Goal: Task Accomplishment & Management: Use online tool/utility

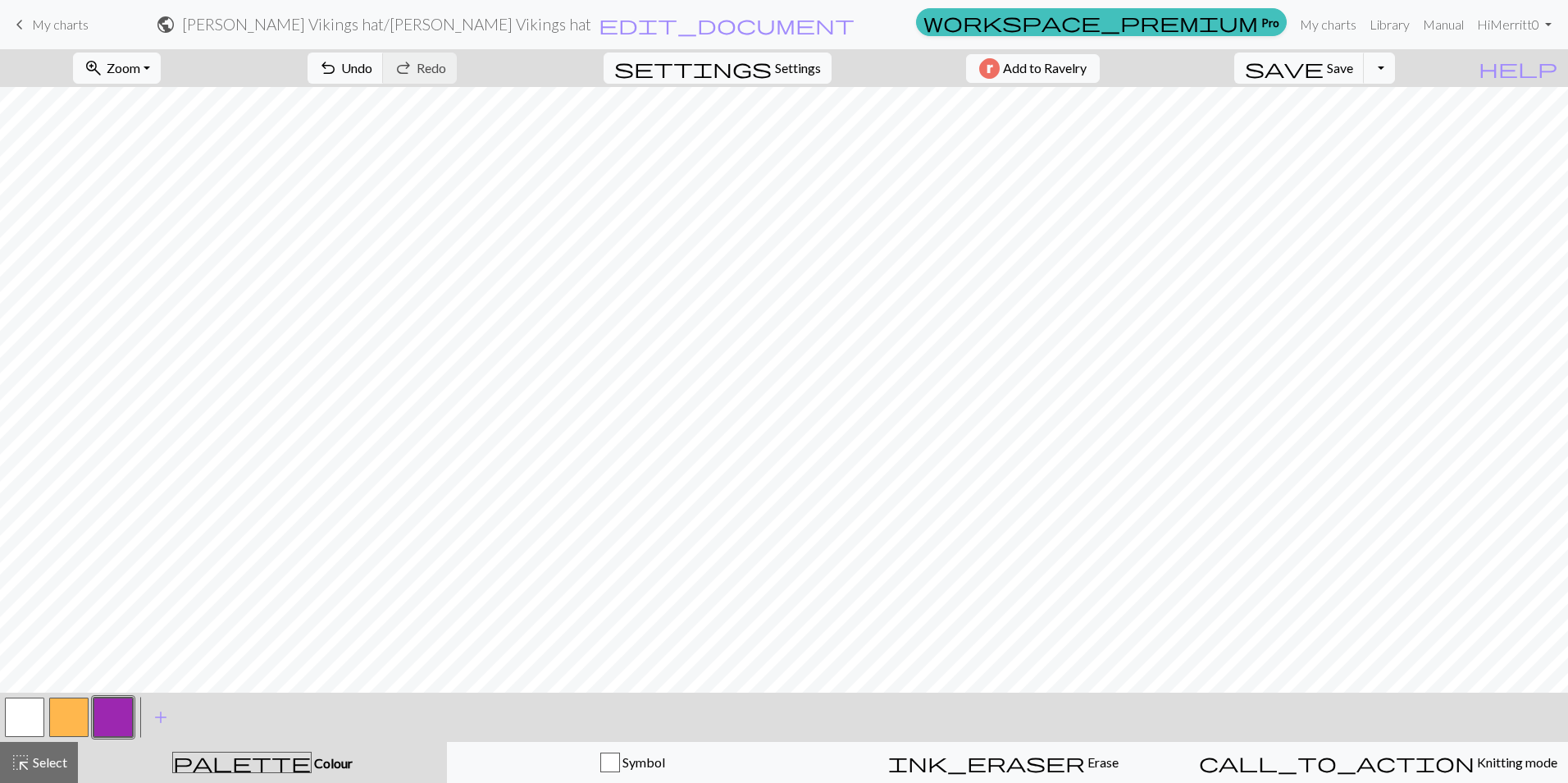
click at [41, 710] on button "button" at bounding box center [25, 716] width 40 height 40
click at [787, 80] on button "settings Settings" at bounding box center [718, 68] width 228 height 31
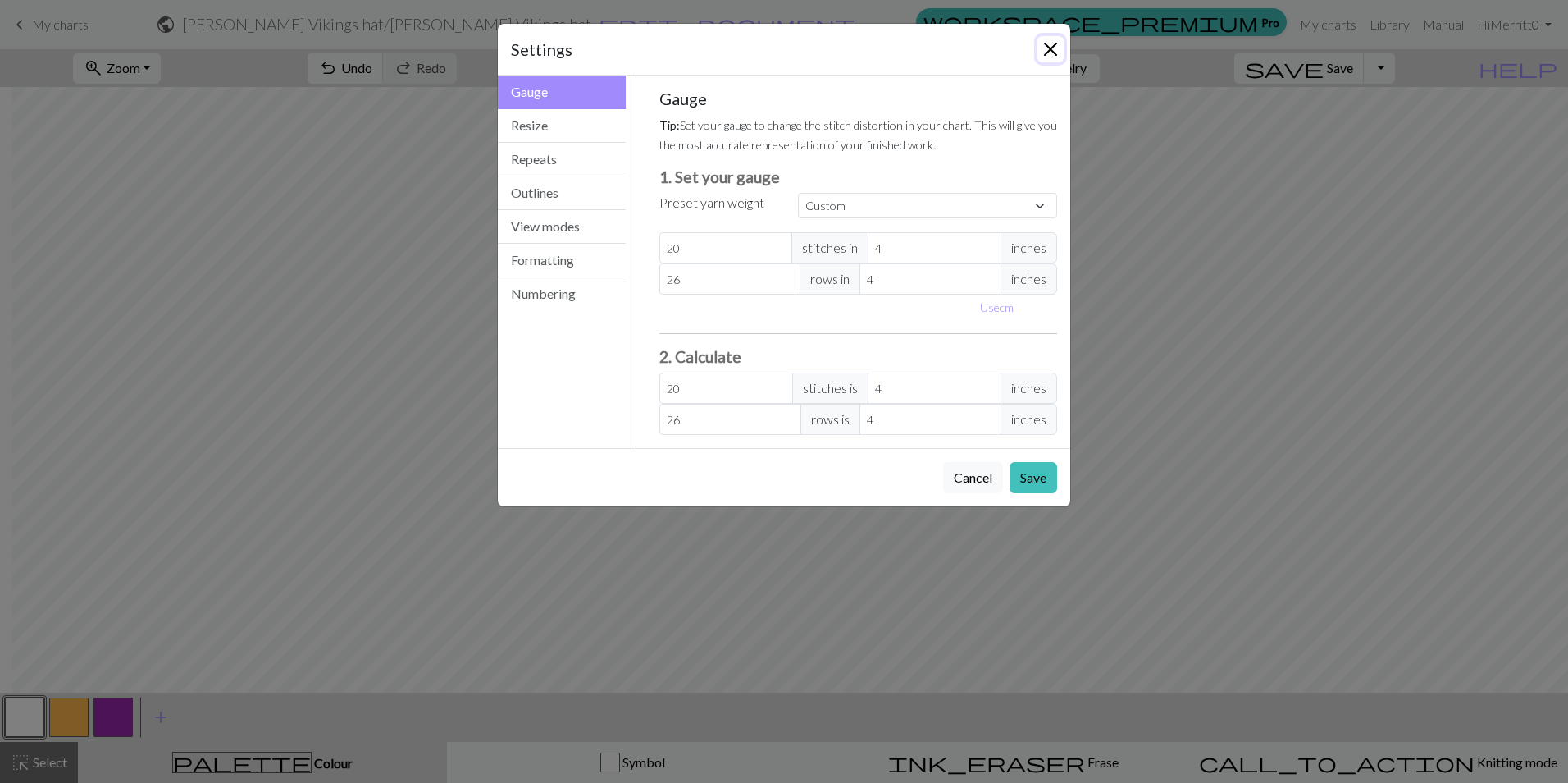
click at [1054, 57] on button "Close" at bounding box center [1051, 49] width 26 height 26
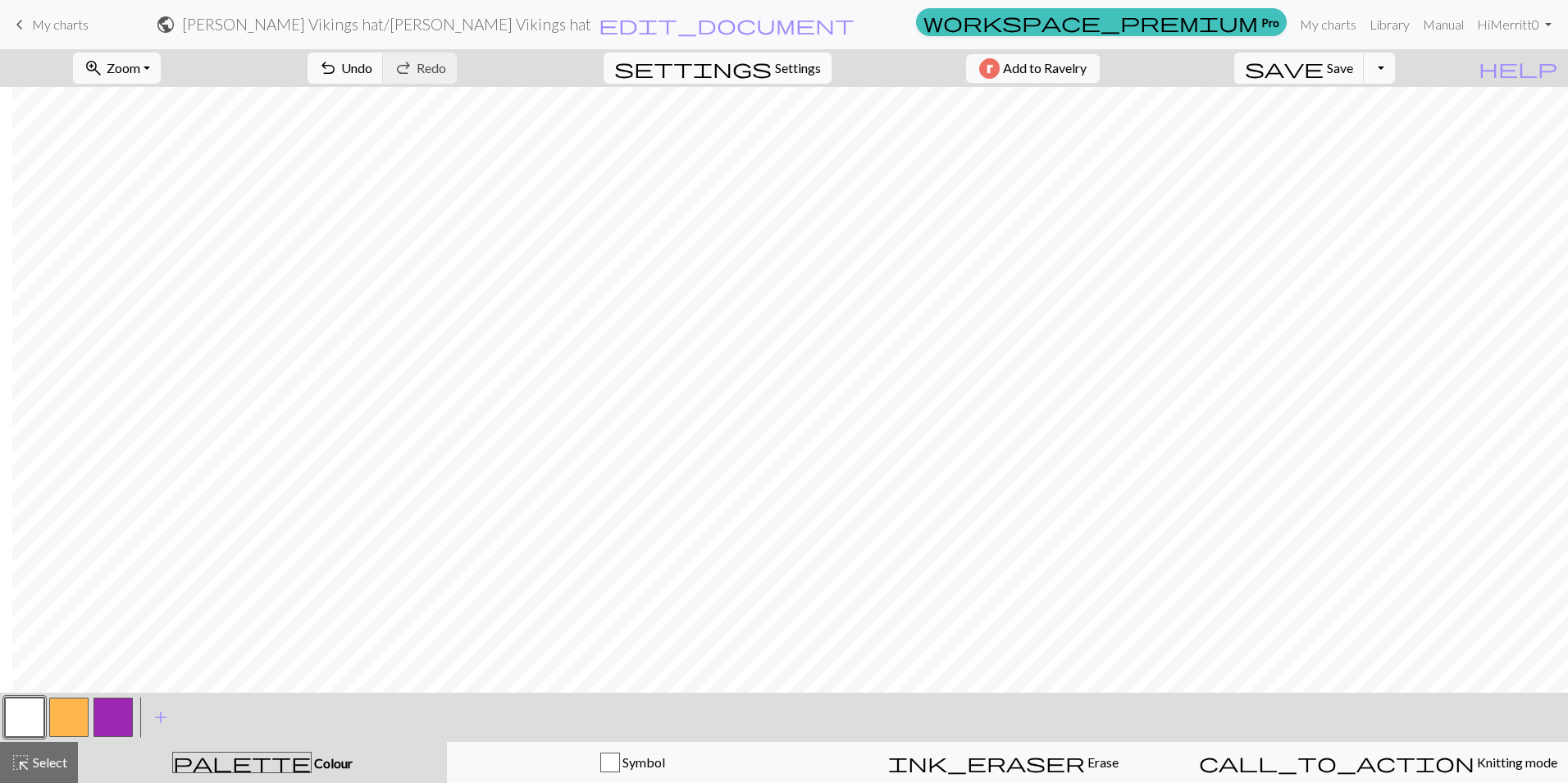
click at [777, 69] on span "Settings" at bounding box center [798, 68] width 46 height 19
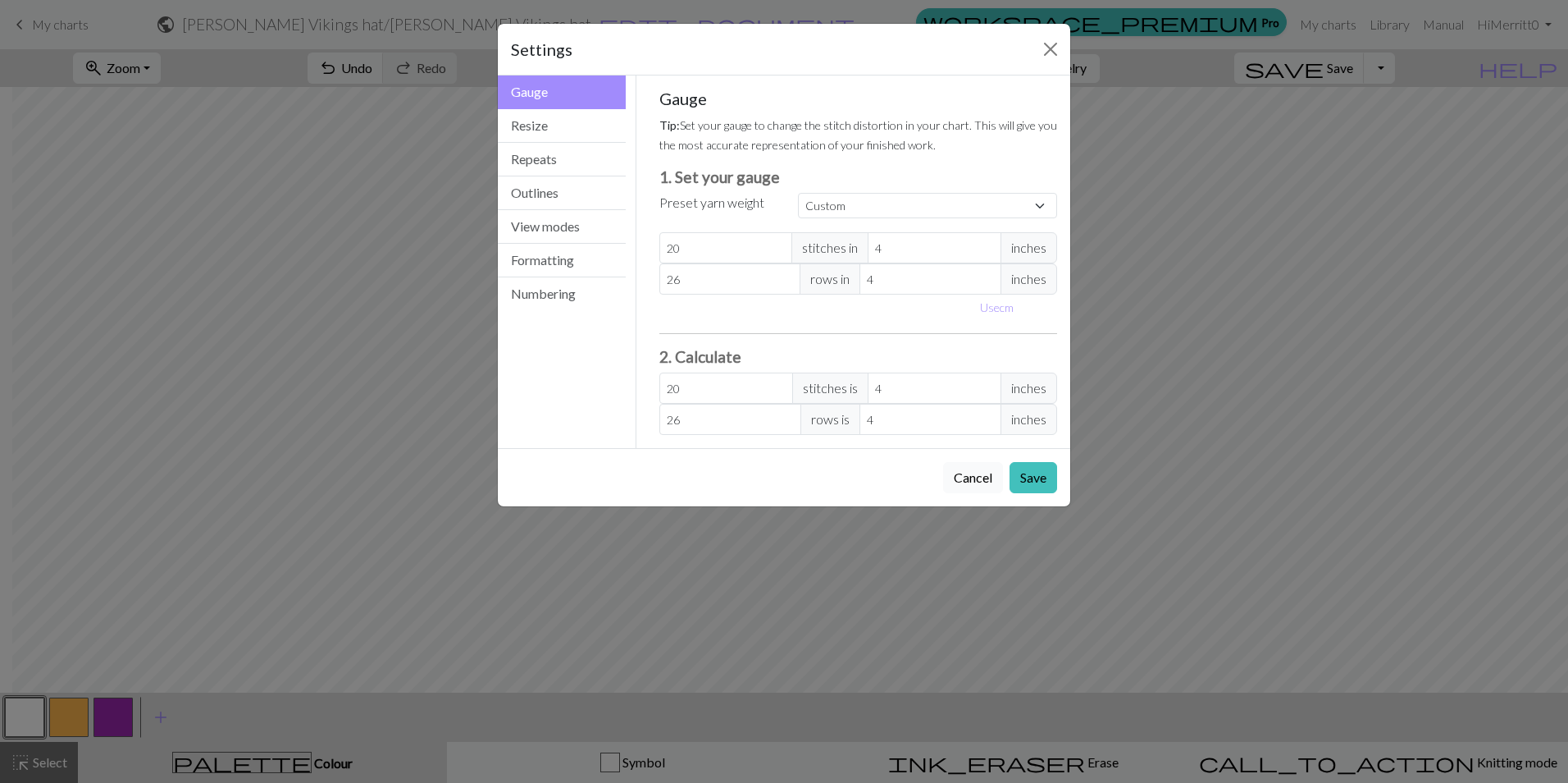
click at [980, 487] on button "Cancel" at bounding box center [973, 477] width 60 height 31
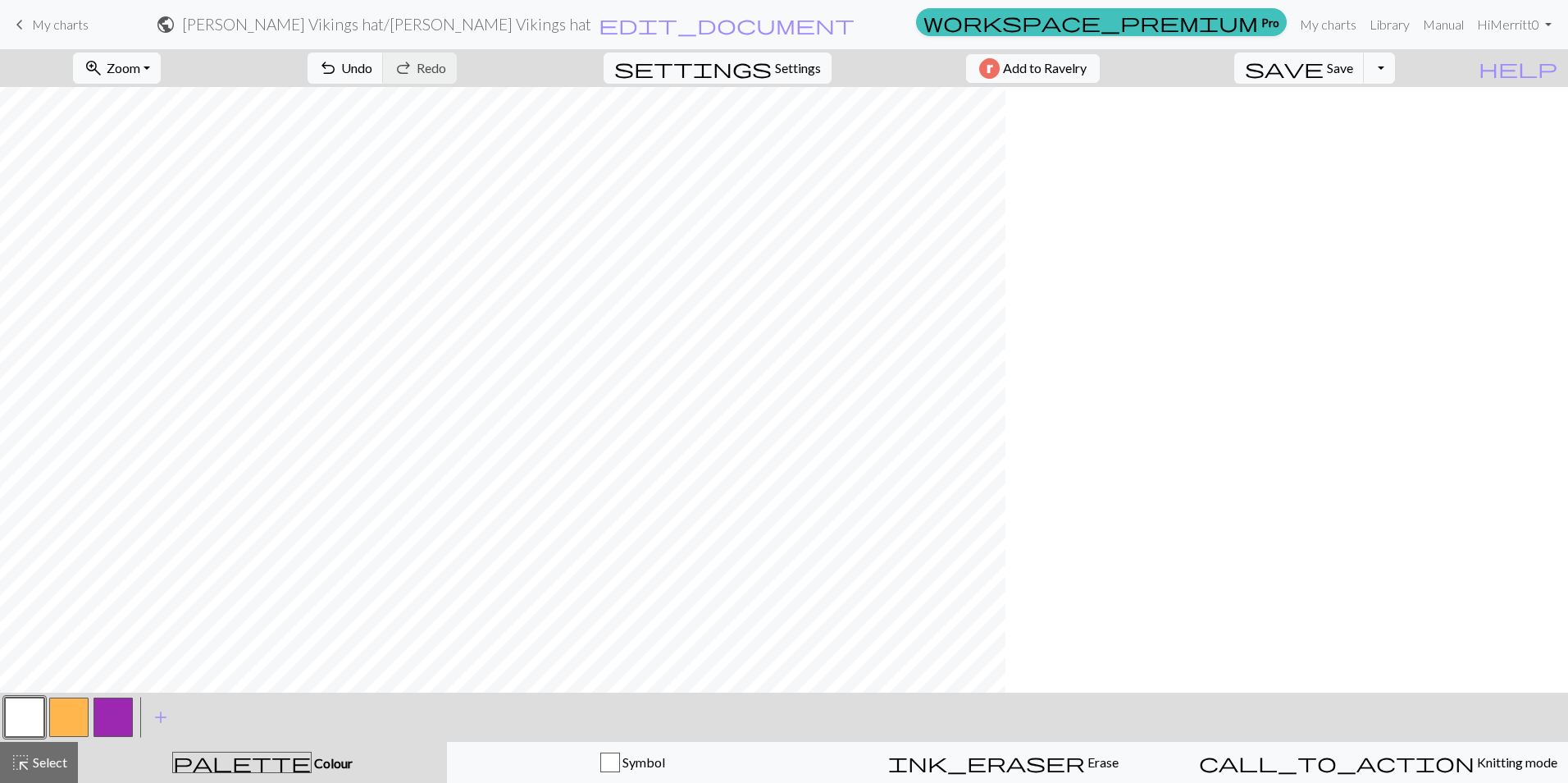
scroll to position [0, 0]
drag, startPoint x: 339, startPoint y: 680, endPoint x: 72, endPoint y: 685, distance: 267.0
click at [60, 715] on button "button" at bounding box center [69, 716] width 40 height 40
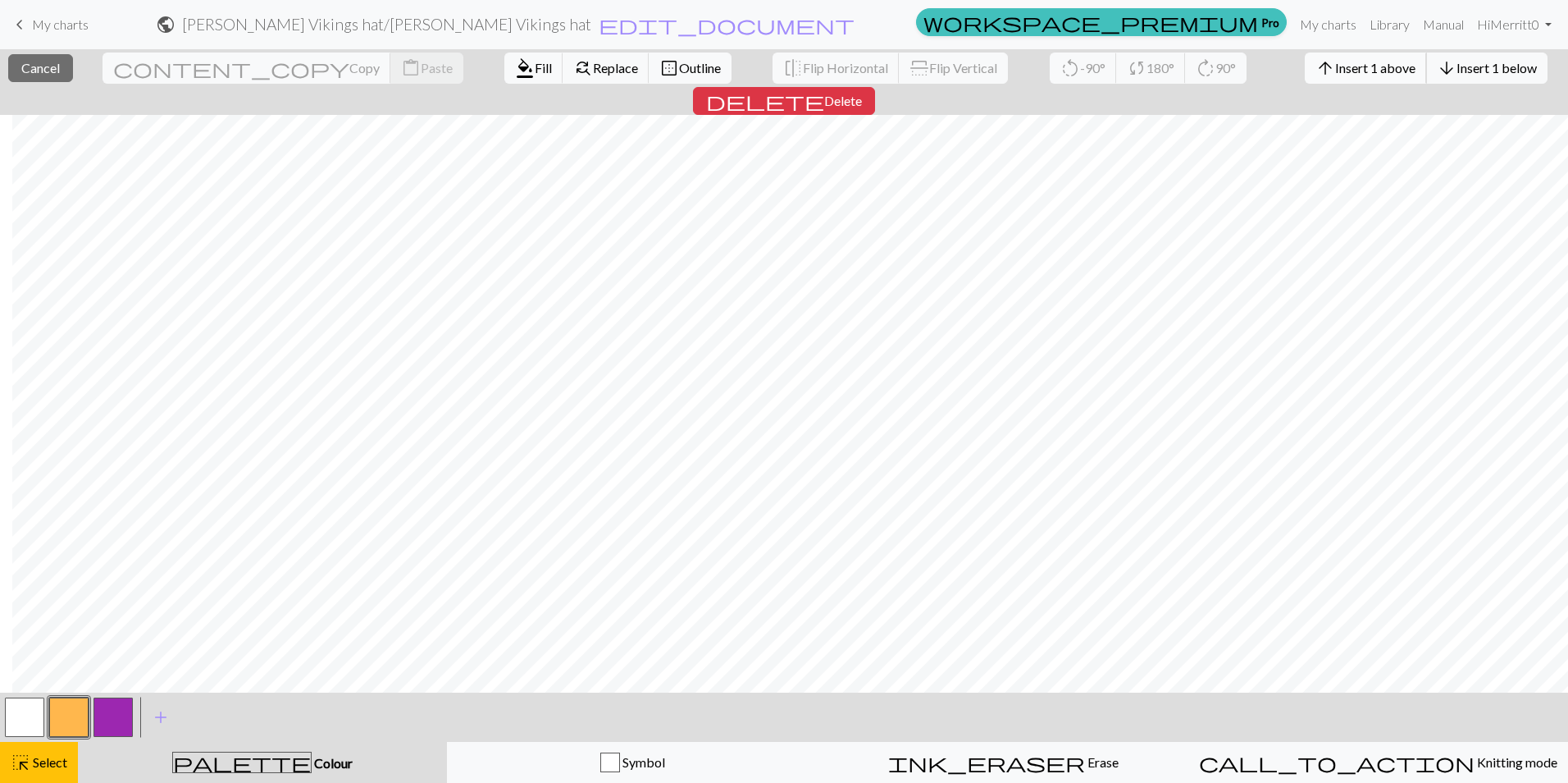
click at [1315, 75] on span "arrow_upward" at bounding box center [1325, 68] width 19 height 23
click at [1335, 69] on span "Insert 1 above" at bounding box center [1375, 68] width 80 height 16
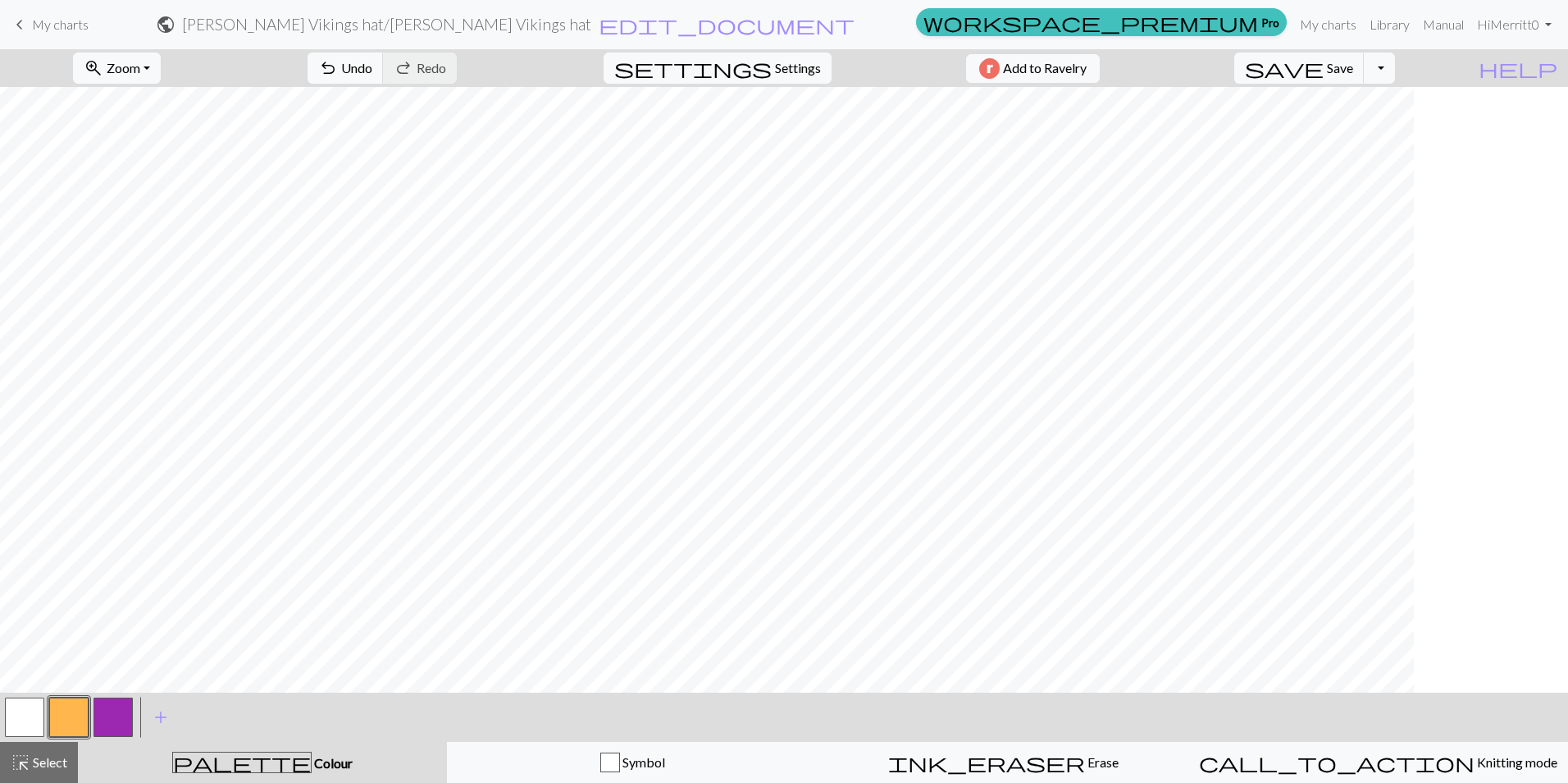
scroll to position [0, 0]
click at [125, 722] on button "button" at bounding box center [112, 716] width 40 height 40
click at [372, 70] on span "Undo" at bounding box center [356, 68] width 31 height 16
drag, startPoint x: 39, startPoint y: 707, endPoint x: 45, endPoint y: 684, distance: 23.8
click at [40, 704] on button "button" at bounding box center [25, 716] width 40 height 40
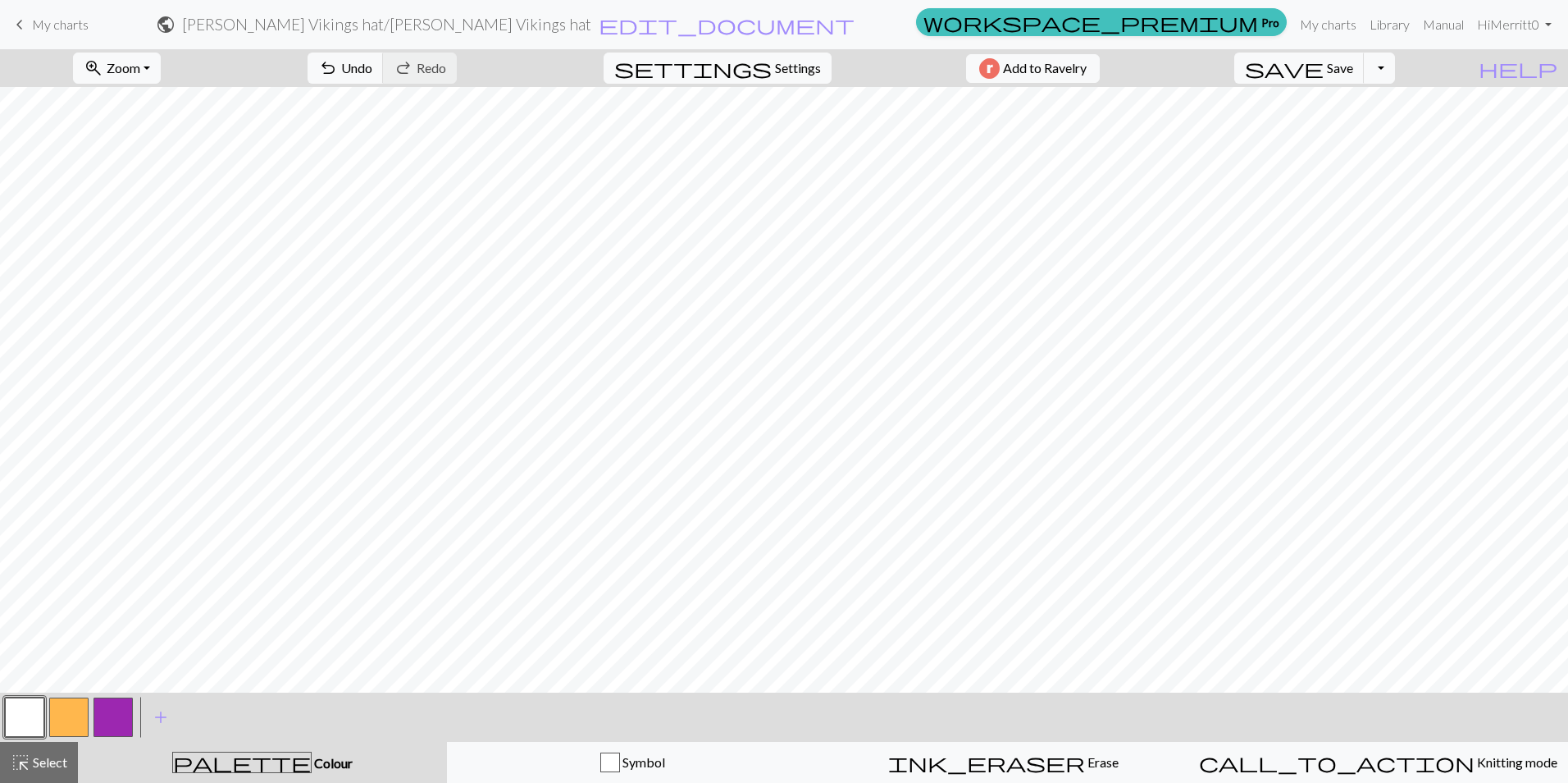
click at [105, 724] on button "button" at bounding box center [112, 716] width 40 height 40
click at [31, 715] on button "button" at bounding box center [25, 716] width 40 height 40
click at [108, 720] on button "button" at bounding box center [112, 716] width 40 height 40
drag, startPoint x: 14, startPoint y: 721, endPoint x: 91, endPoint y: 714, distance: 77.3
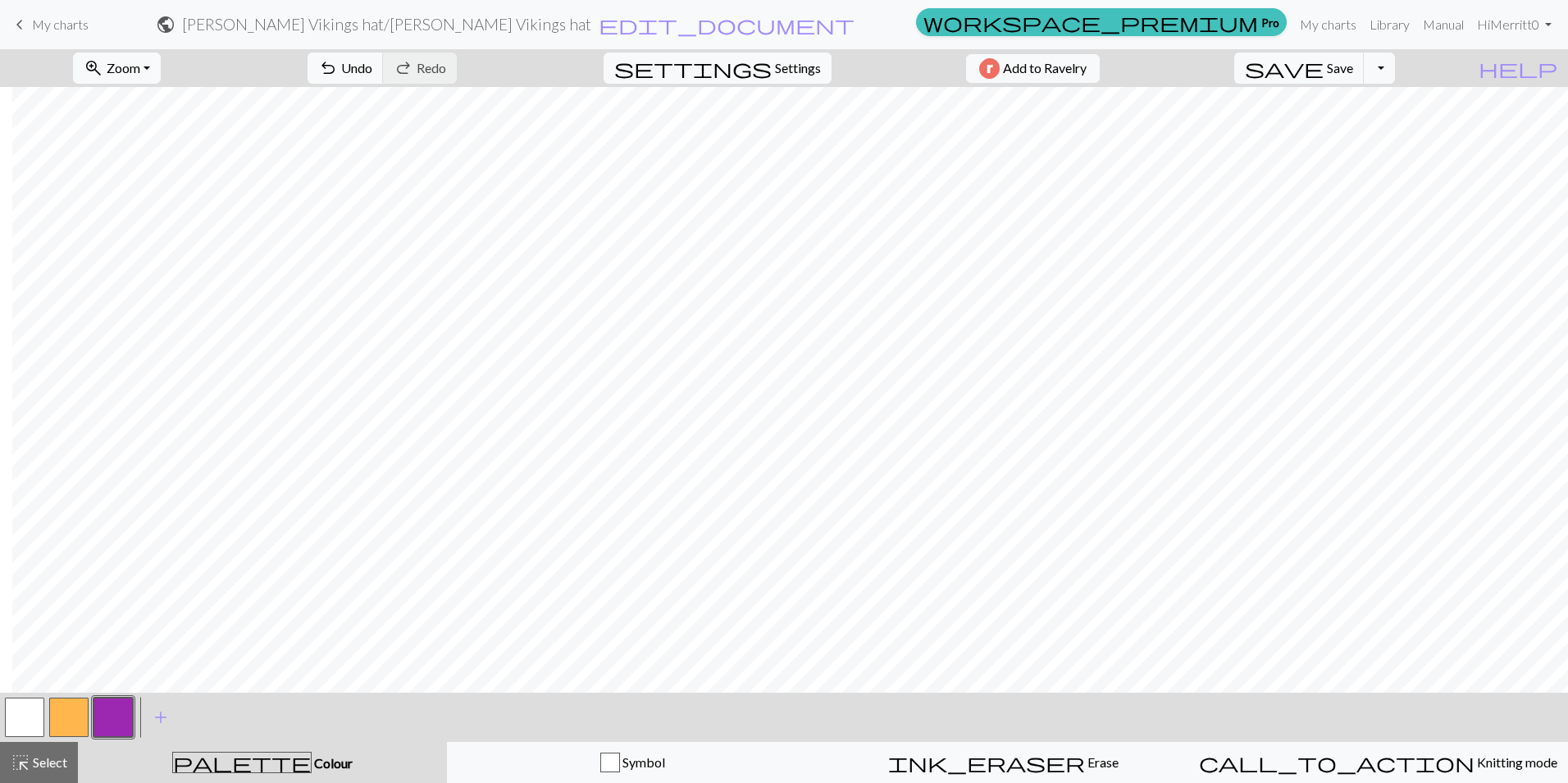
click at [16, 721] on button "button" at bounding box center [25, 716] width 40 height 40
click at [124, 720] on button "button" at bounding box center [112, 716] width 40 height 40
click at [372, 66] on span "Undo" at bounding box center [356, 68] width 31 height 16
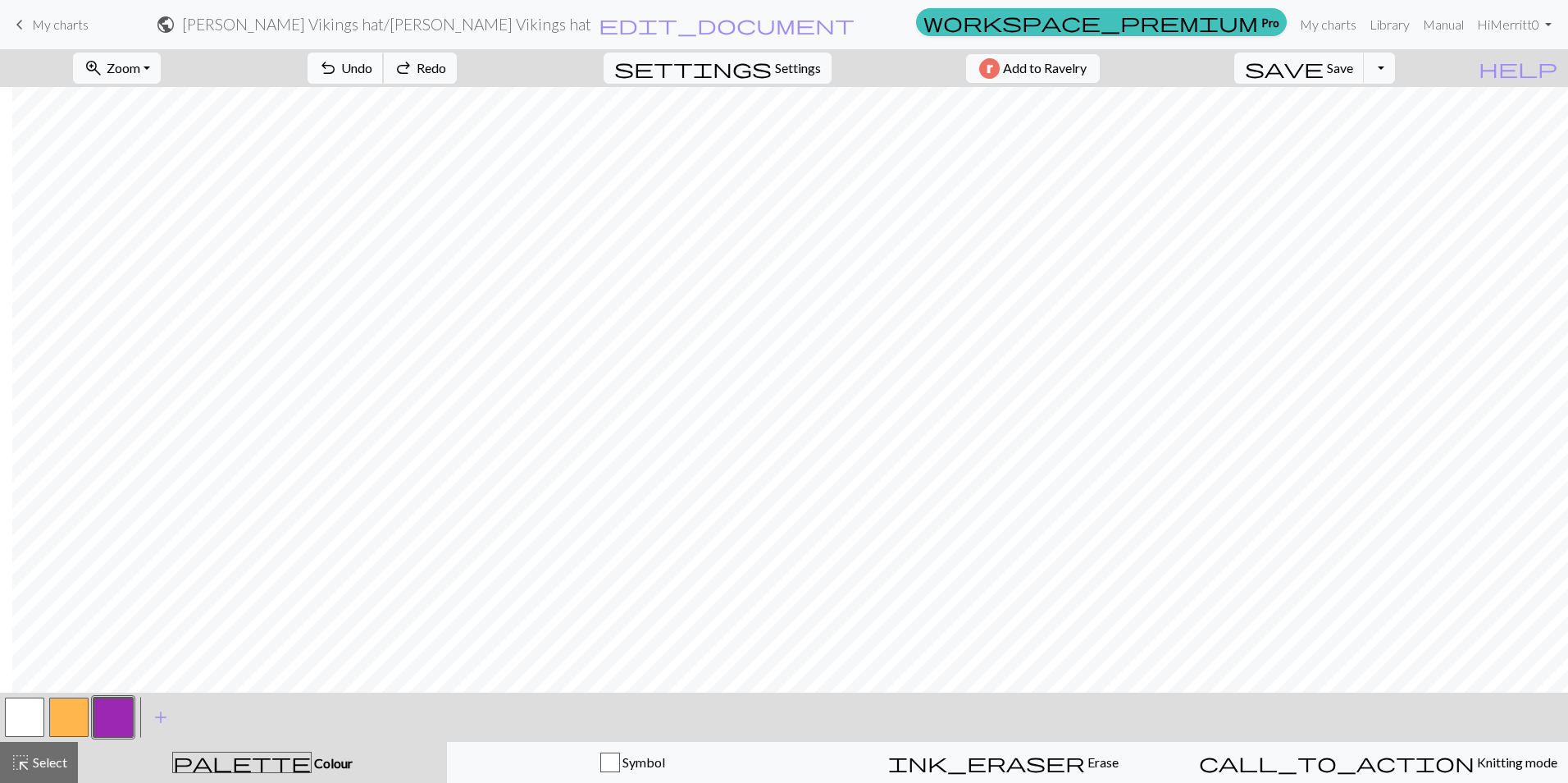
click at [372, 66] on span "Undo" at bounding box center [356, 68] width 31 height 16
click at [384, 76] on button "undo Undo Undo" at bounding box center [345, 68] width 76 height 31
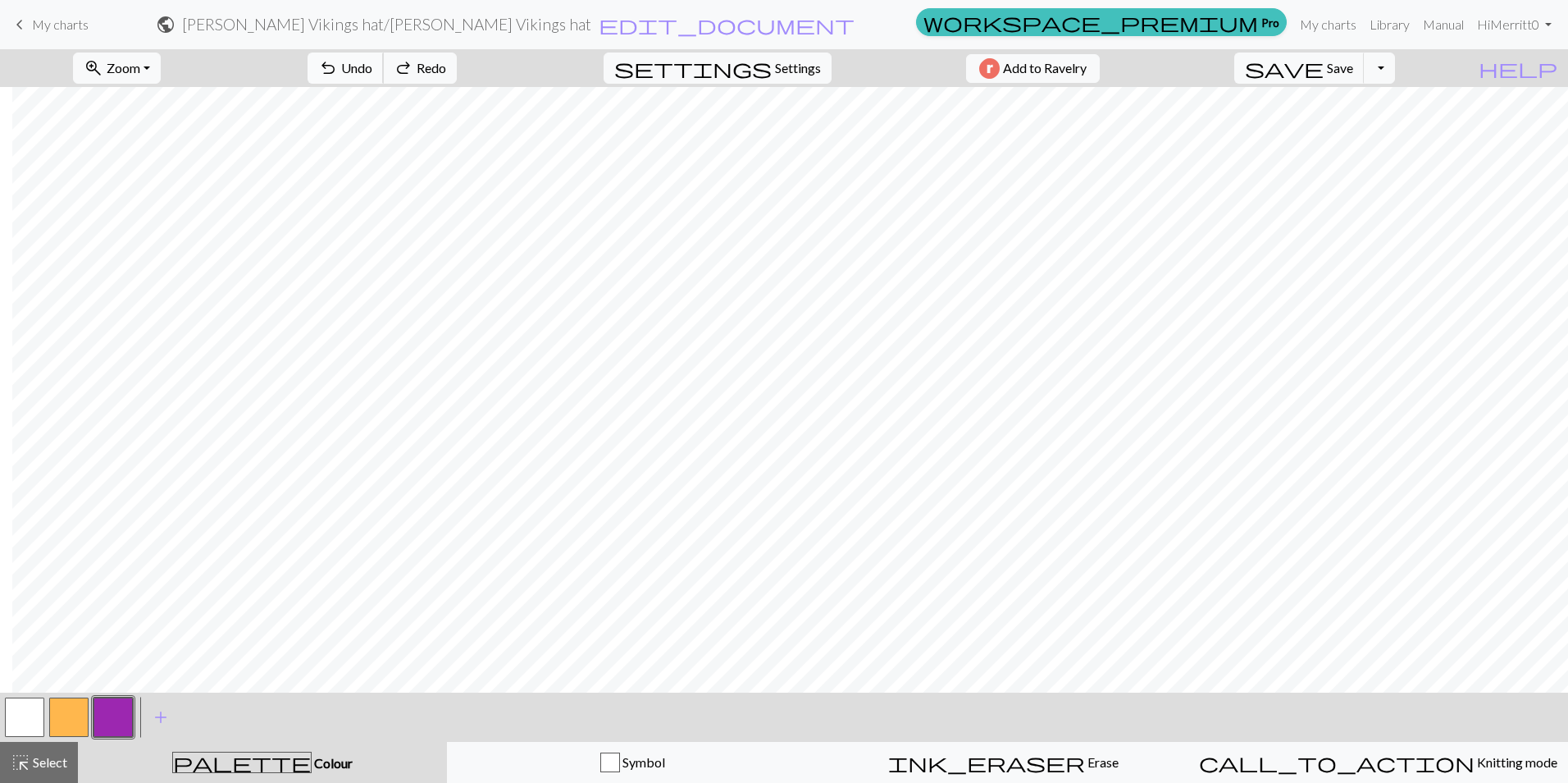
drag, startPoint x: 430, startPoint y: 76, endPoint x: 439, endPoint y: 79, distance: 9.5
click at [384, 76] on button "undo Undo Undo" at bounding box center [345, 68] width 76 height 31
click at [372, 62] on span "Undo" at bounding box center [356, 68] width 31 height 16
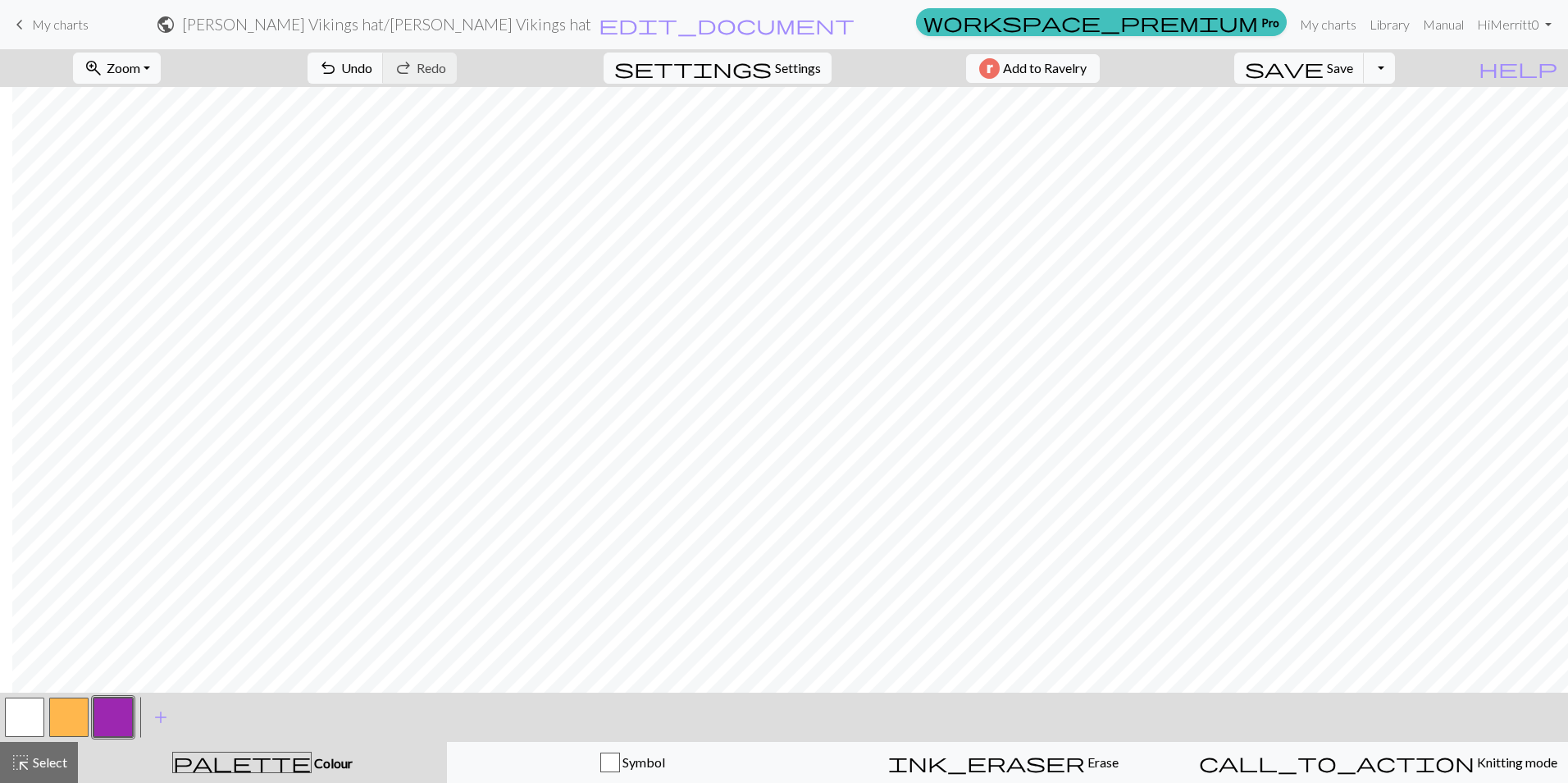
click at [33, 710] on button "button" at bounding box center [25, 716] width 40 height 40
click at [132, 713] on button "button" at bounding box center [112, 716] width 40 height 40
click at [24, 715] on button "button" at bounding box center [25, 716] width 40 height 40
click at [118, 719] on button "button" at bounding box center [112, 716] width 40 height 40
click at [31, 712] on button "button" at bounding box center [25, 716] width 40 height 40
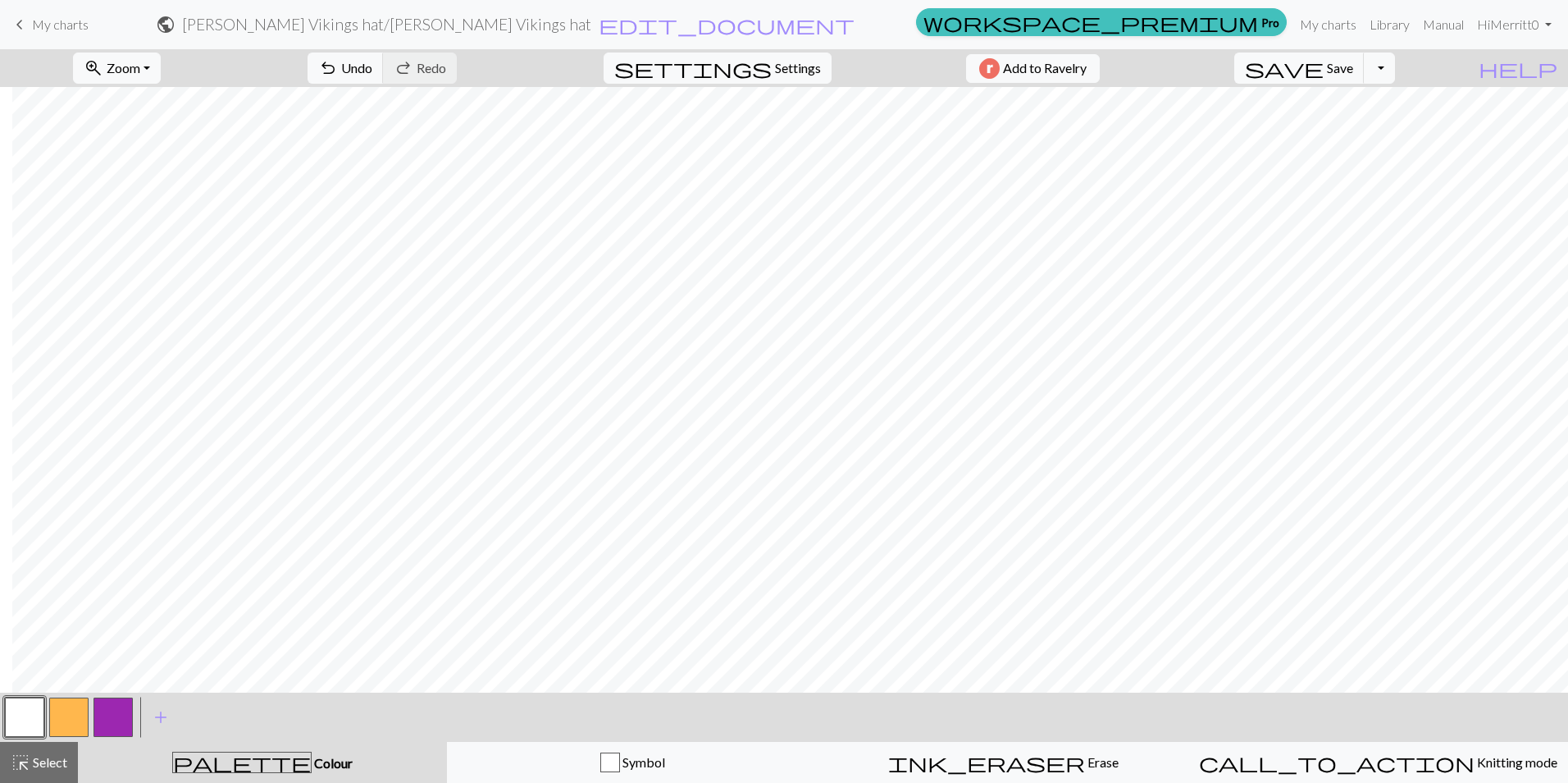
click at [112, 731] on button "button" at bounding box center [112, 716] width 40 height 40
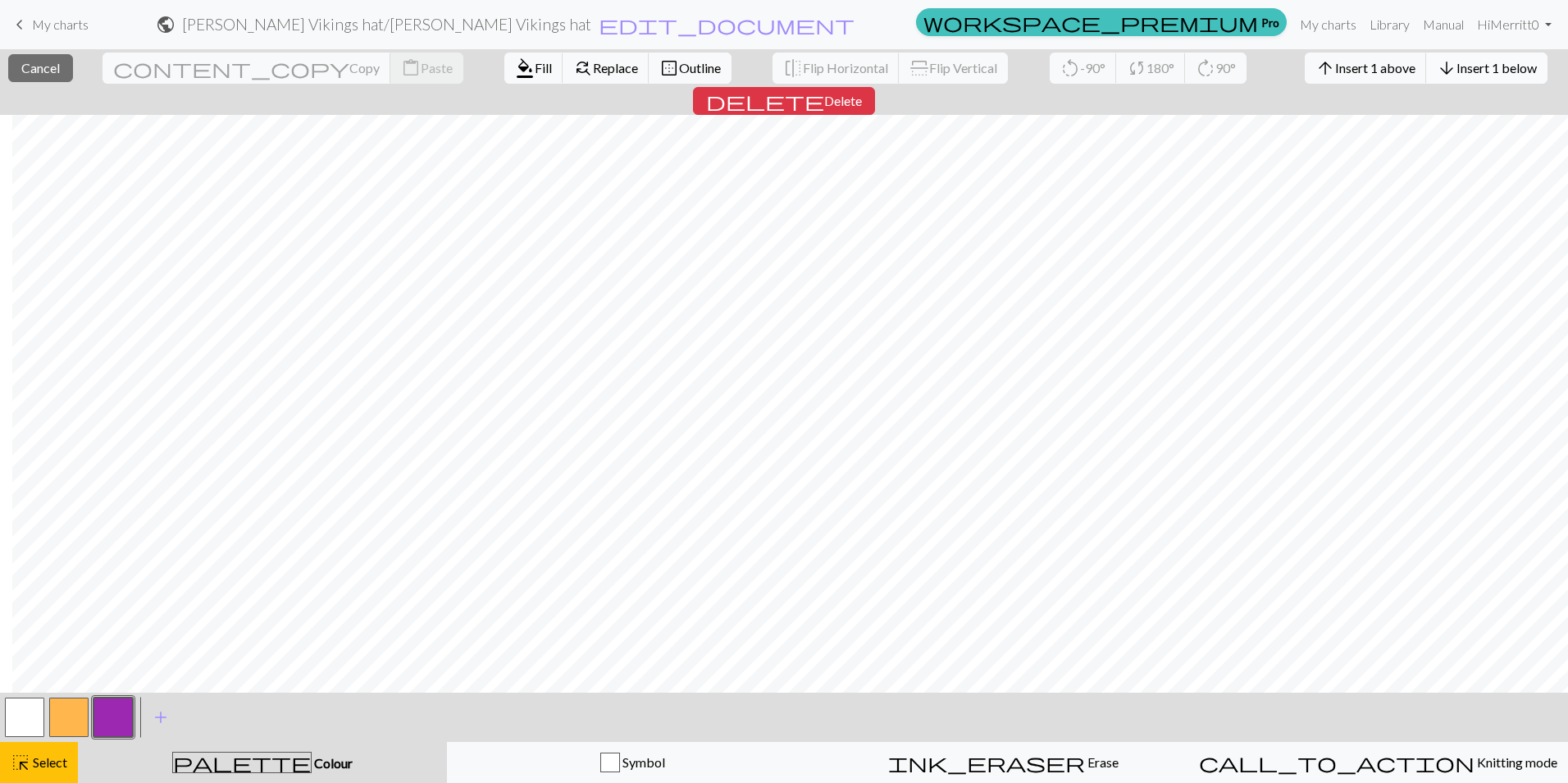
click at [1426, 80] on button "arrow_downward Insert 1 below" at bounding box center [1486, 68] width 121 height 31
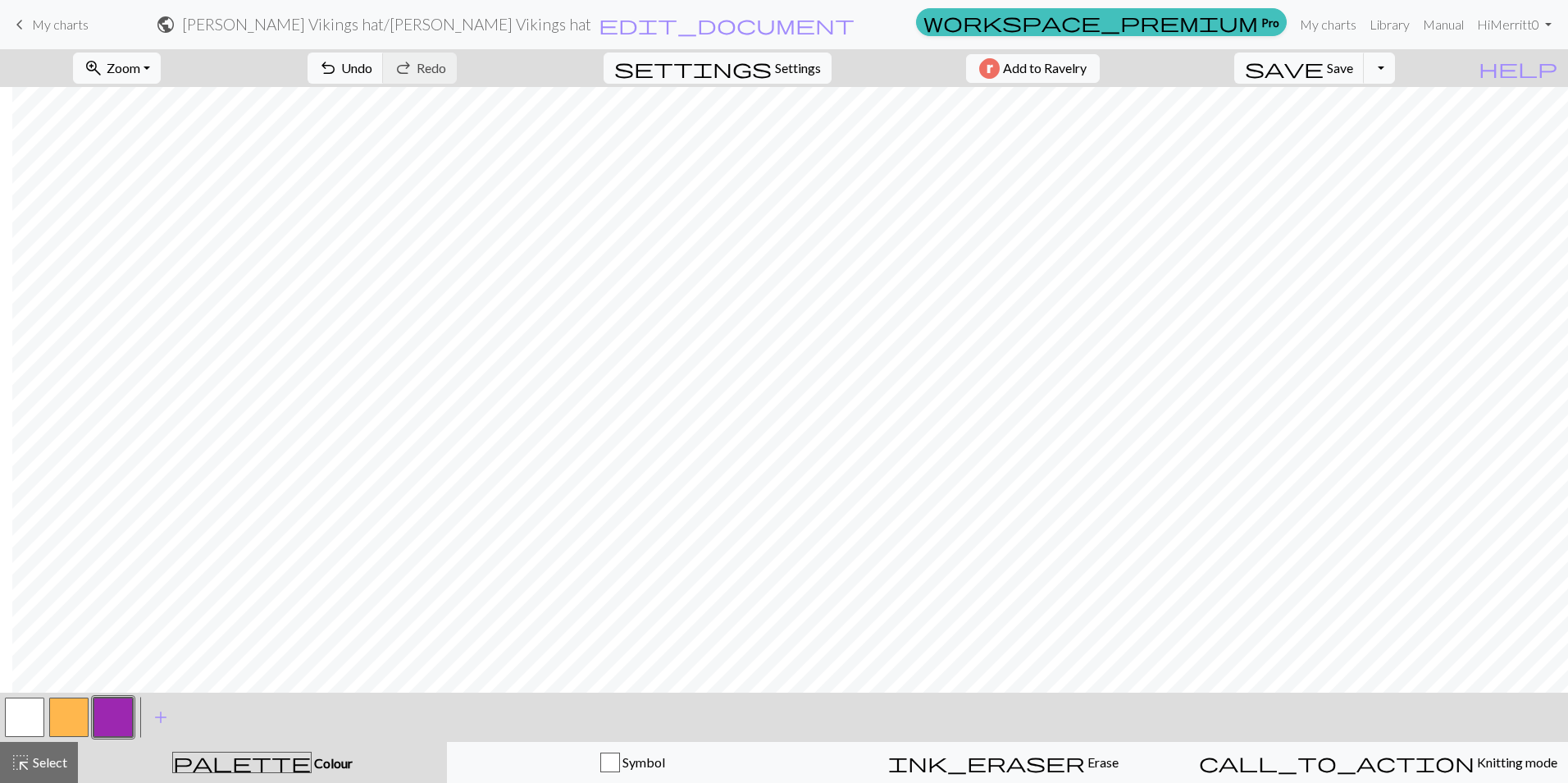
click at [50, 707] on button "button" at bounding box center [69, 716] width 40 height 40
click at [25, 709] on button "button" at bounding box center [25, 716] width 40 height 40
click at [115, 712] on button "button" at bounding box center [112, 716] width 40 height 40
click at [384, 76] on button "undo Undo Undo" at bounding box center [345, 68] width 76 height 31
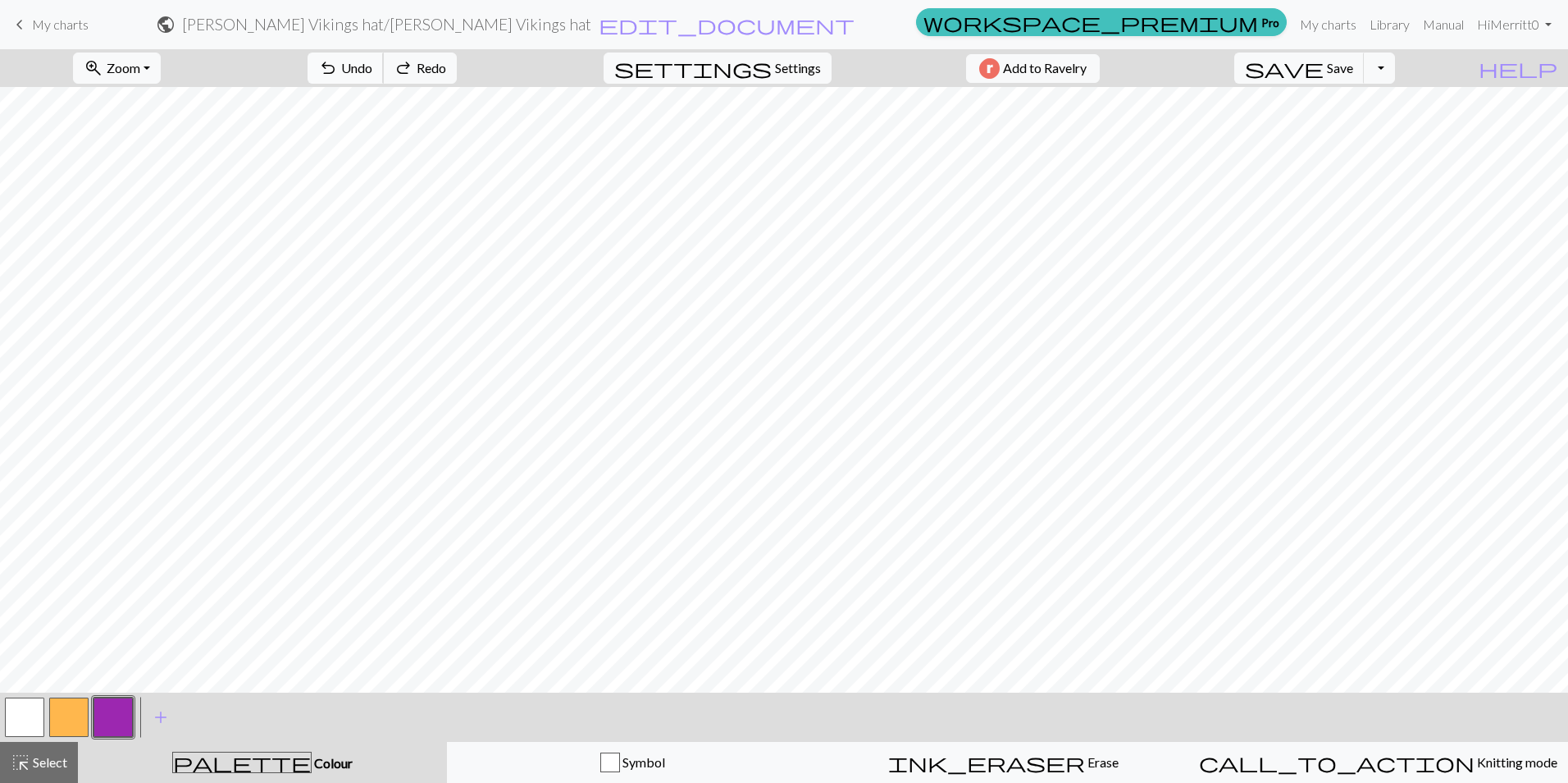
click at [384, 76] on button "undo Undo Undo" at bounding box center [345, 68] width 76 height 31
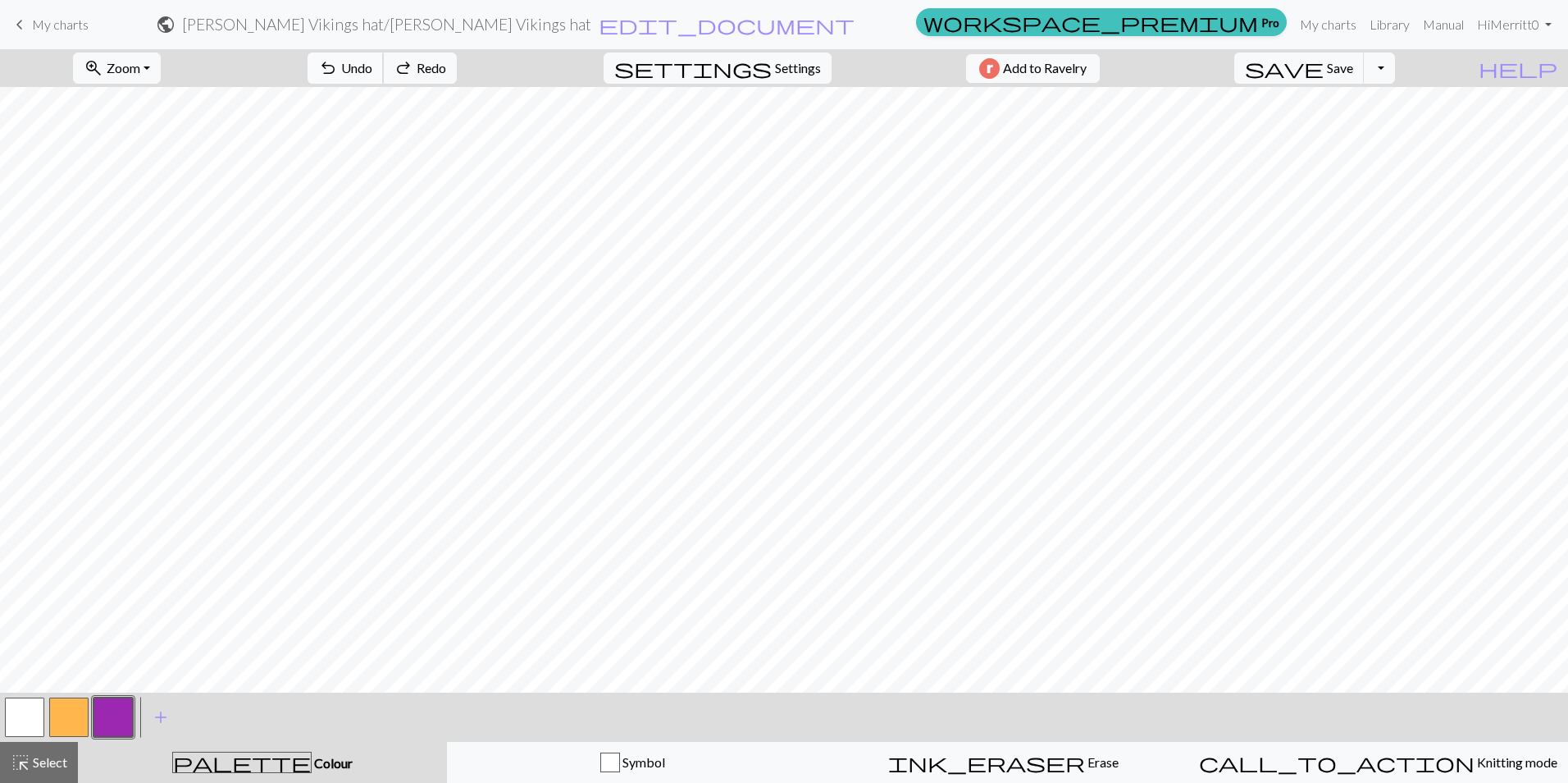
click at [384, 76] on button "undo Undo Undo" at bounding box center [345, 68] width 76 height 31
click at [372, 66] on span "Undo" at bounding box center [356, 68] width 31 height 16
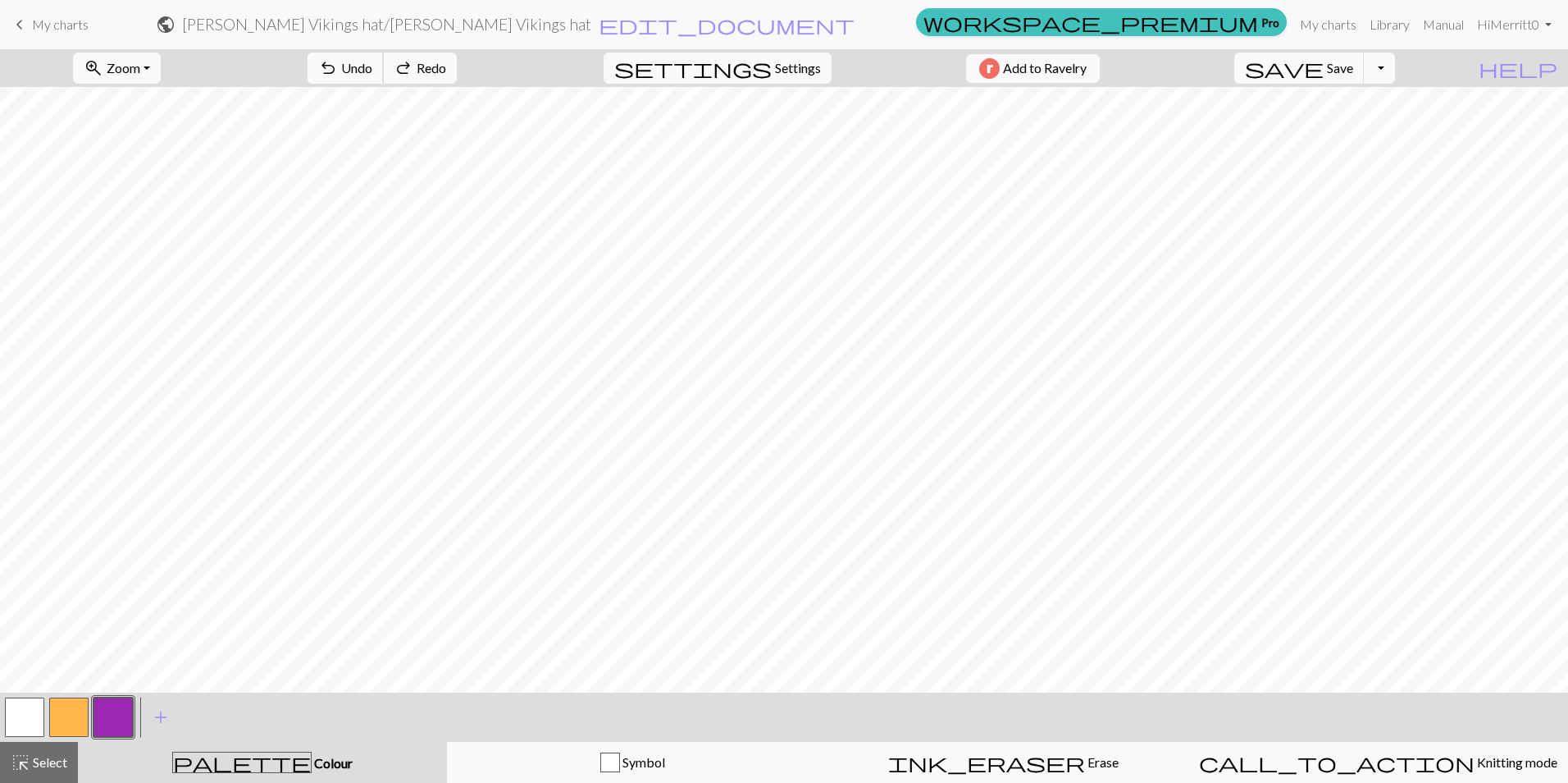
click at [372, 66] on span "Undo" at bounding box center [356, 68] width 31 height 16
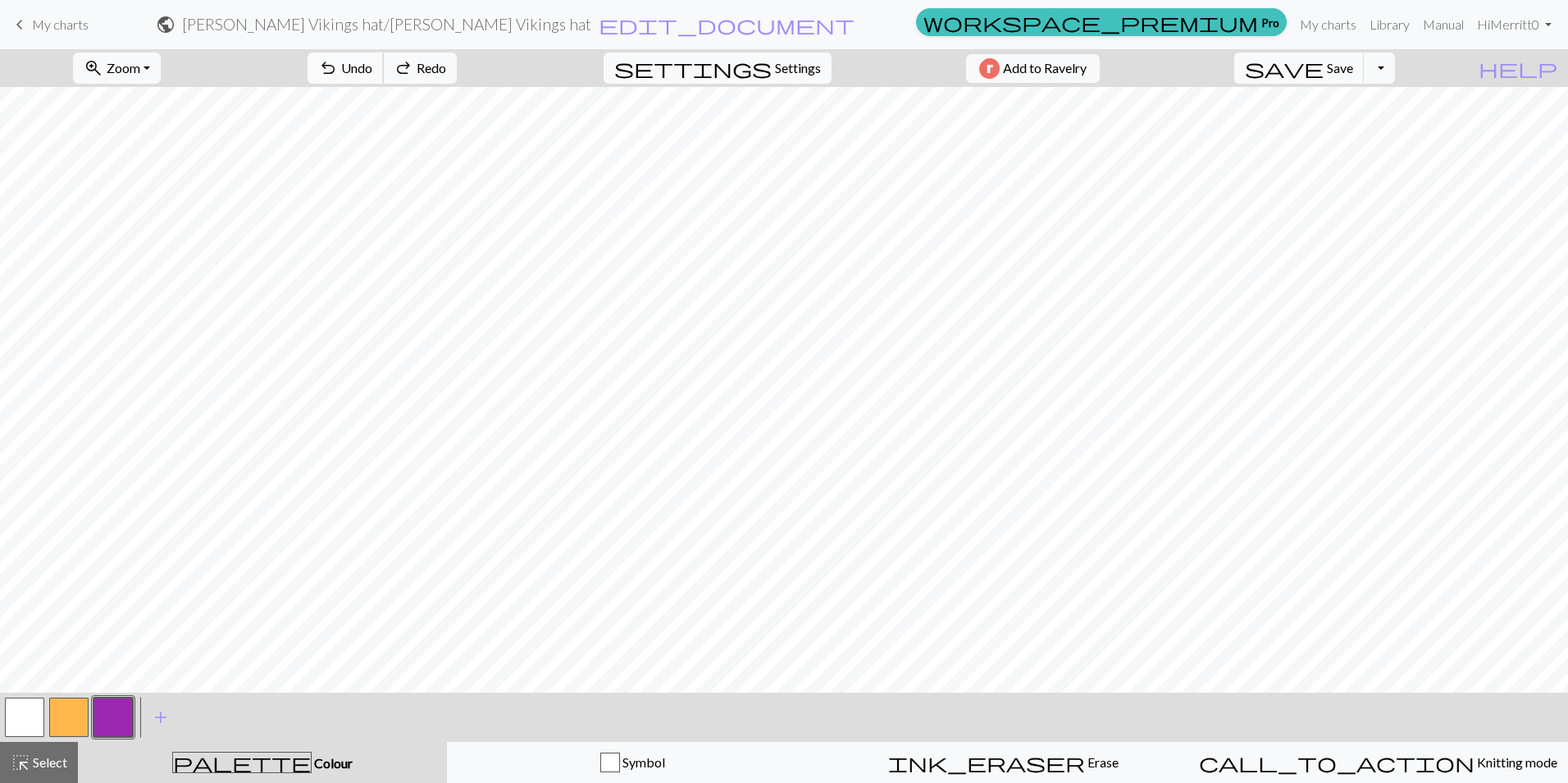
click at [372, 66] on span "Undo" at bounding box center [356, 68] width 31 height 16
click at [372, 70] on span "Undo" at bounding box center [356, 68] width 31 height 16
click at [372, 72] on span "Undo" at bounding box center [356, 68] width 31 height 16
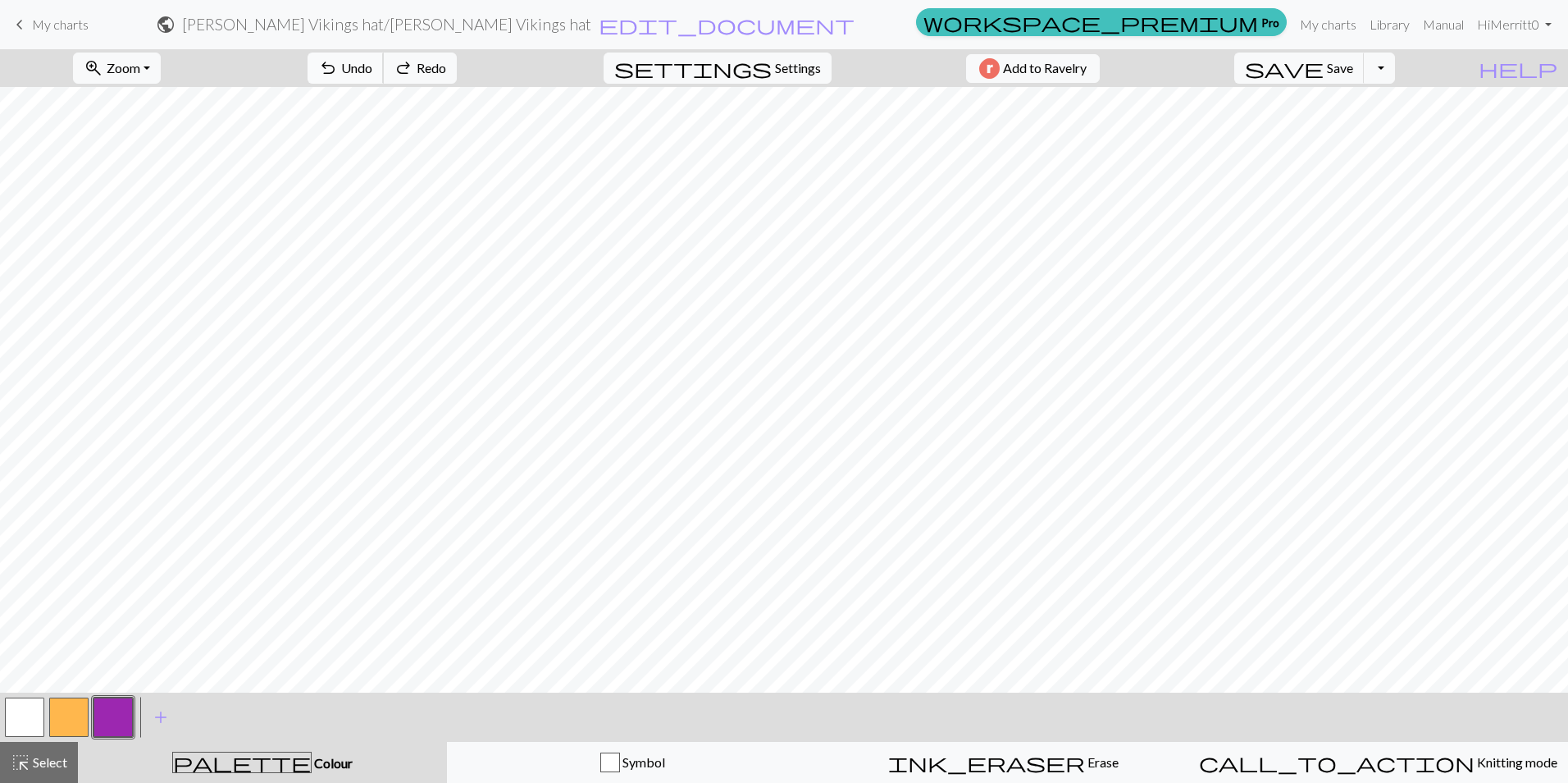
click at [372, 72] on span "Undo" at bounding box center [356, 68] width 31 height 16
click at [372, 68] on span "Undo" at bounding box center [356, 68] width 31 height 16
click at [372, 60] on span "Undo" at bounding box center [356, 68] width 31 height 16
click at [28, 717] on button "button" at bounding box center [25, 716] width 40 height 40
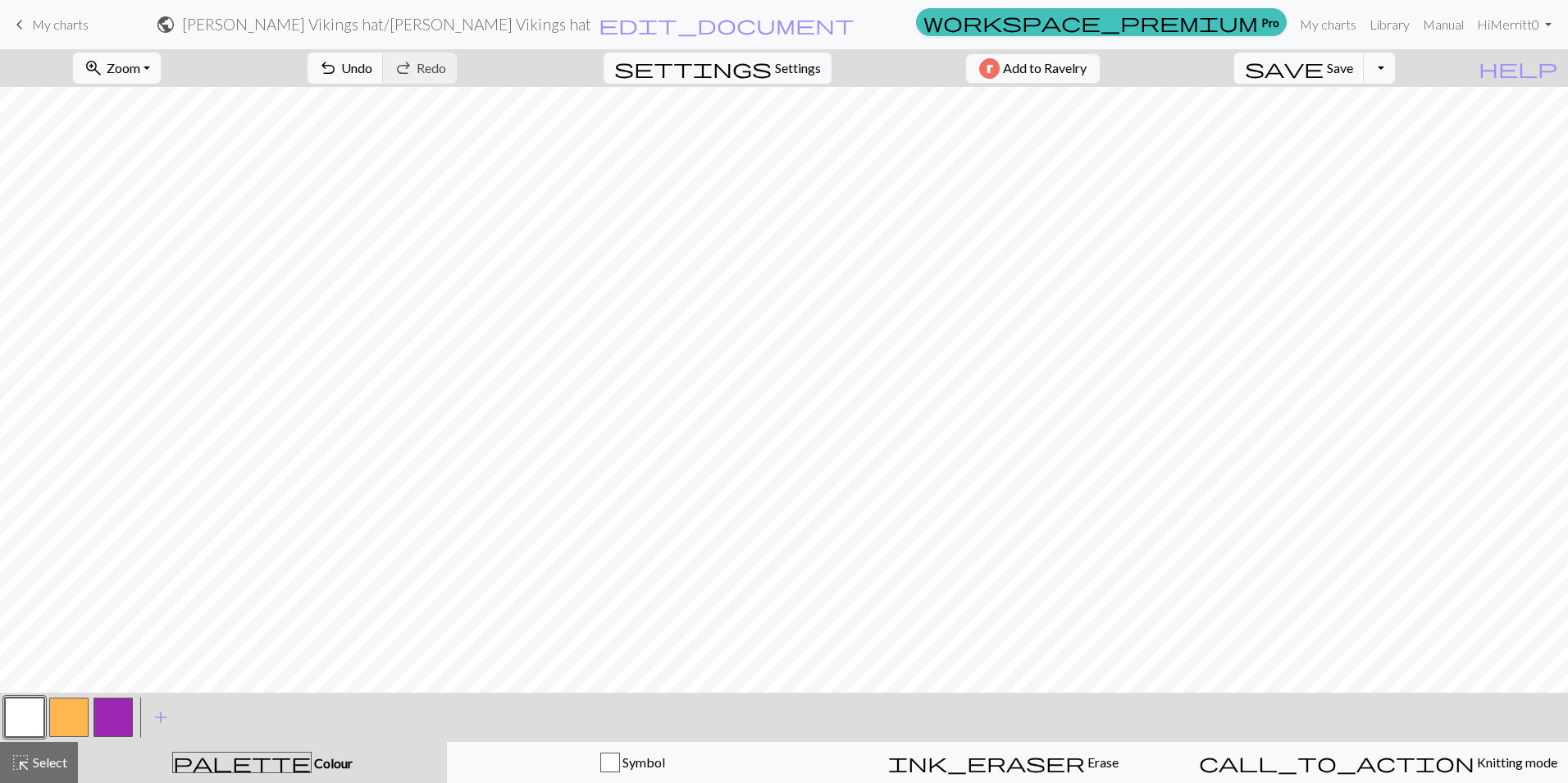
click at [113, 715] on button "button" at bounding box center [112, 716] width 40 height 40
click at [25, 705] on button "button" at bounding box center [25, 716] width 40 height 40
click at [106, 709] on button "button" at bounding box center [112, 716] width 40 height 40
click at [372, 68] on span "Undo" at bounding box center [356, 68] width 31 height 16
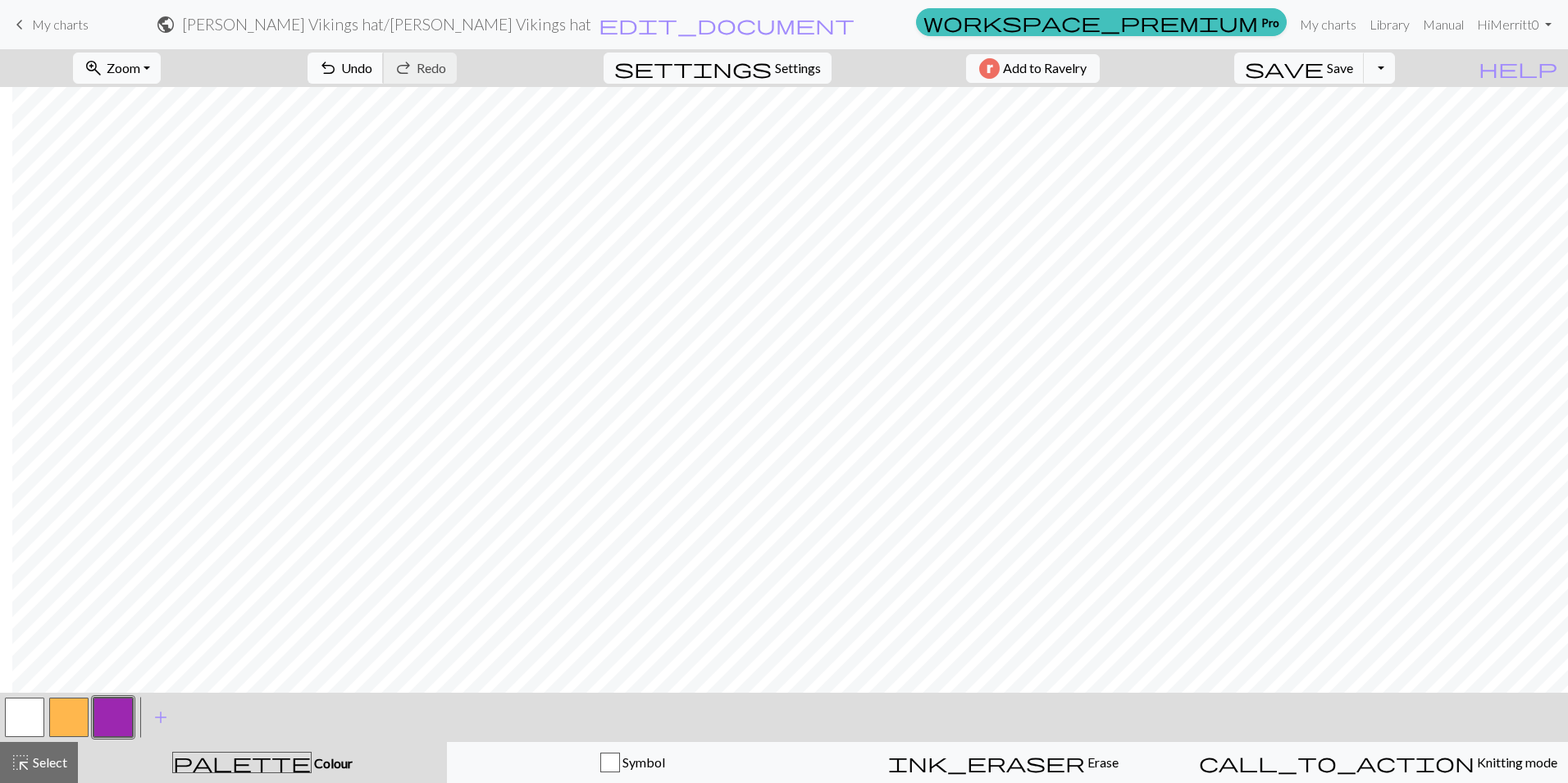
click at [372, 66] on span "Undo" at bounding box center [356, 68] width 31 height 16
drag, startPoint x: 26, startPoint y: 707, endPoint x: 155, endPoint y: 700, distance: 129.2
click at [27, 707] on button "button" at bounding box center [25, 716] width 40 height 40
click at [33, 707] on button "button" at bounding box center [25, 716] width 40 height 40
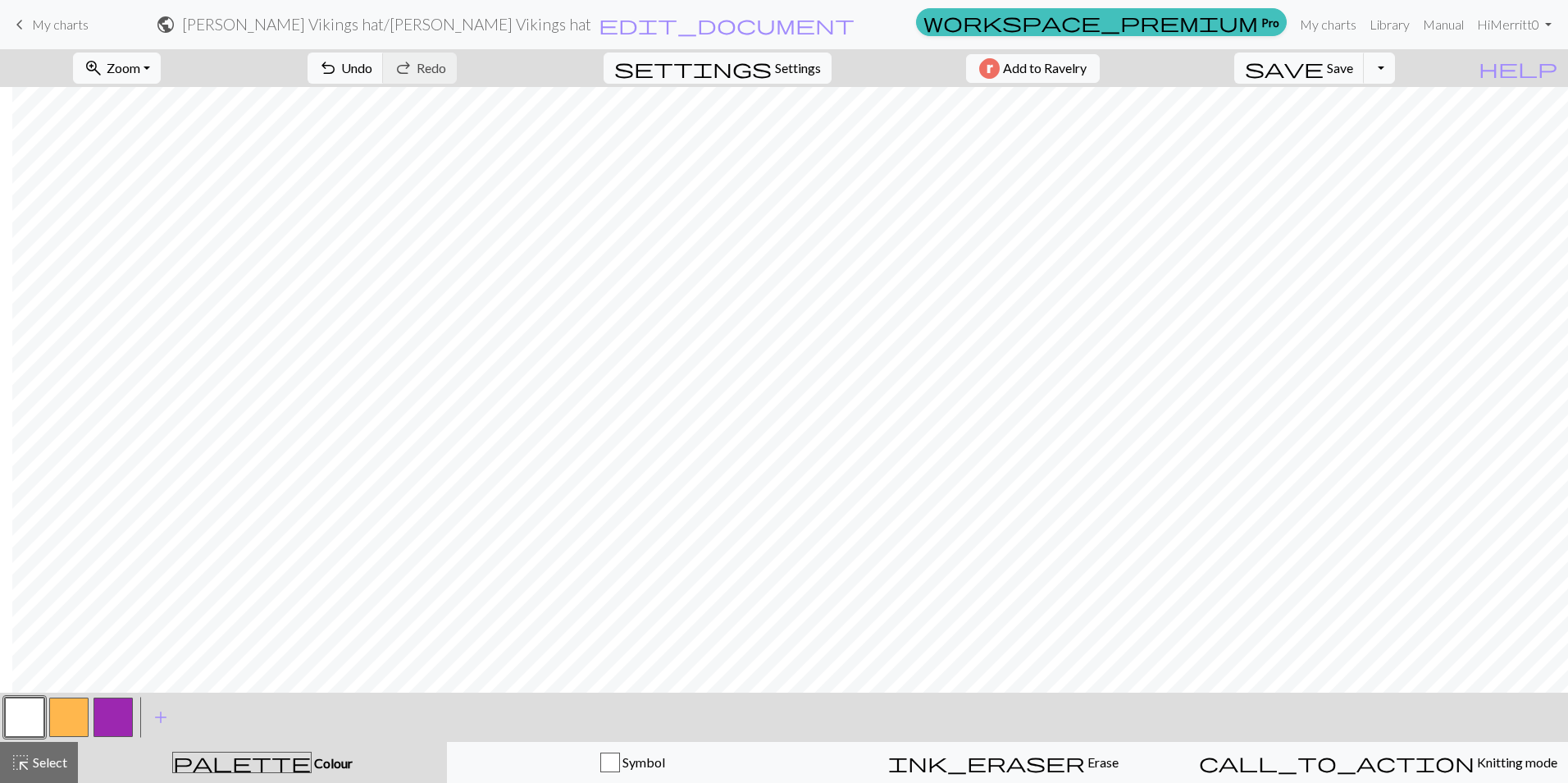
click at [112, 713] on button "button" at bounding box center [112, 716] width 40 height 40
drag, startPoint x: 26, startPoint y: 726, endPoint x: 261, endPoint y: 719, distance: 235.1
click at [31, 725] on button "button" at bounding box center [25, 716] width 40 height 40
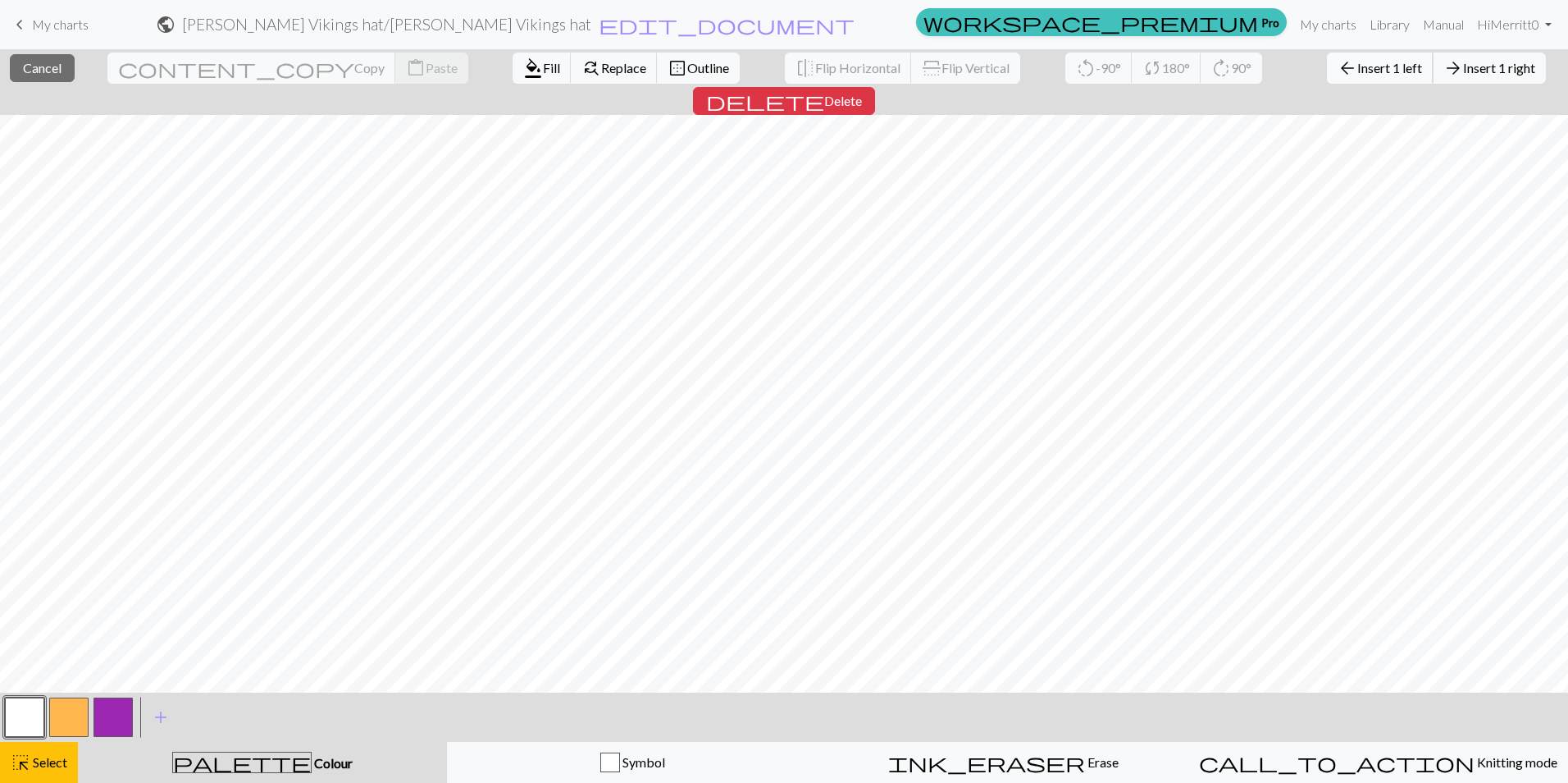
click at [1357, 69] on span "Insert 1 left" at bounding box center [1390, 68] width 65 height 16
click at [1357, 74] on span "Insert 1 left" at bounding box center [1390, 68] width 65 height 16
click at [1357, 71] on span "Insert 1 left" at bounding box center [1390, 68] width 65 height 16
click at [1357, 68] on span "Insert 1 left" at bounding box center [1390, 68] width 65 height 16
click at [1357, 71] on span "Insert 1 left" at bounding box center [1390, 68] width 65 height 16
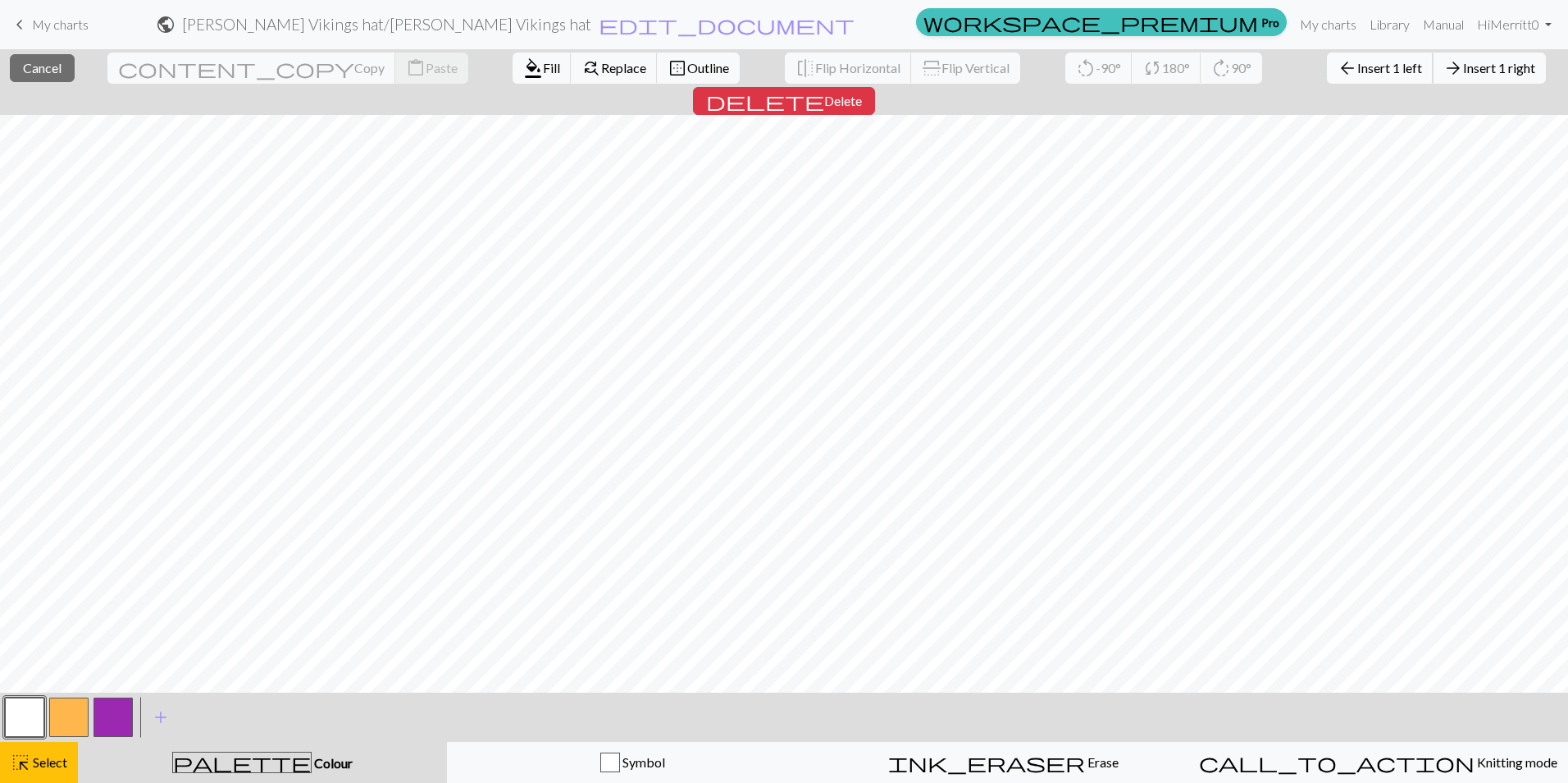
click at [1326, 76] on button "arrow_back Insert 1 left" at bounding box center [1379, 68] width 106 height 31
click at [1326, 76] on button "arrow_back Insert 1 left" at bounding box center [1379, 68] width 106 height 31
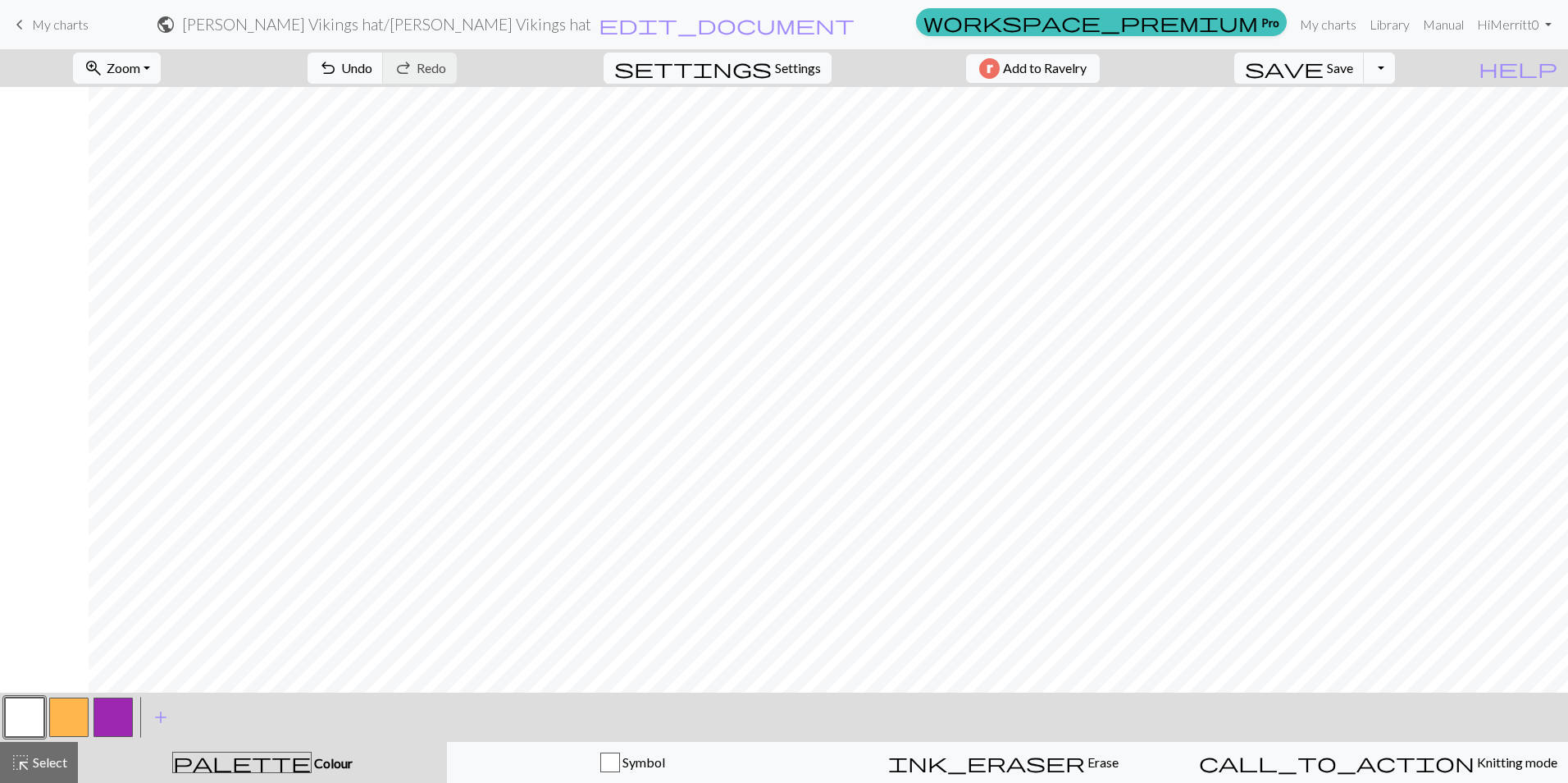
scroll to position [0, 641]
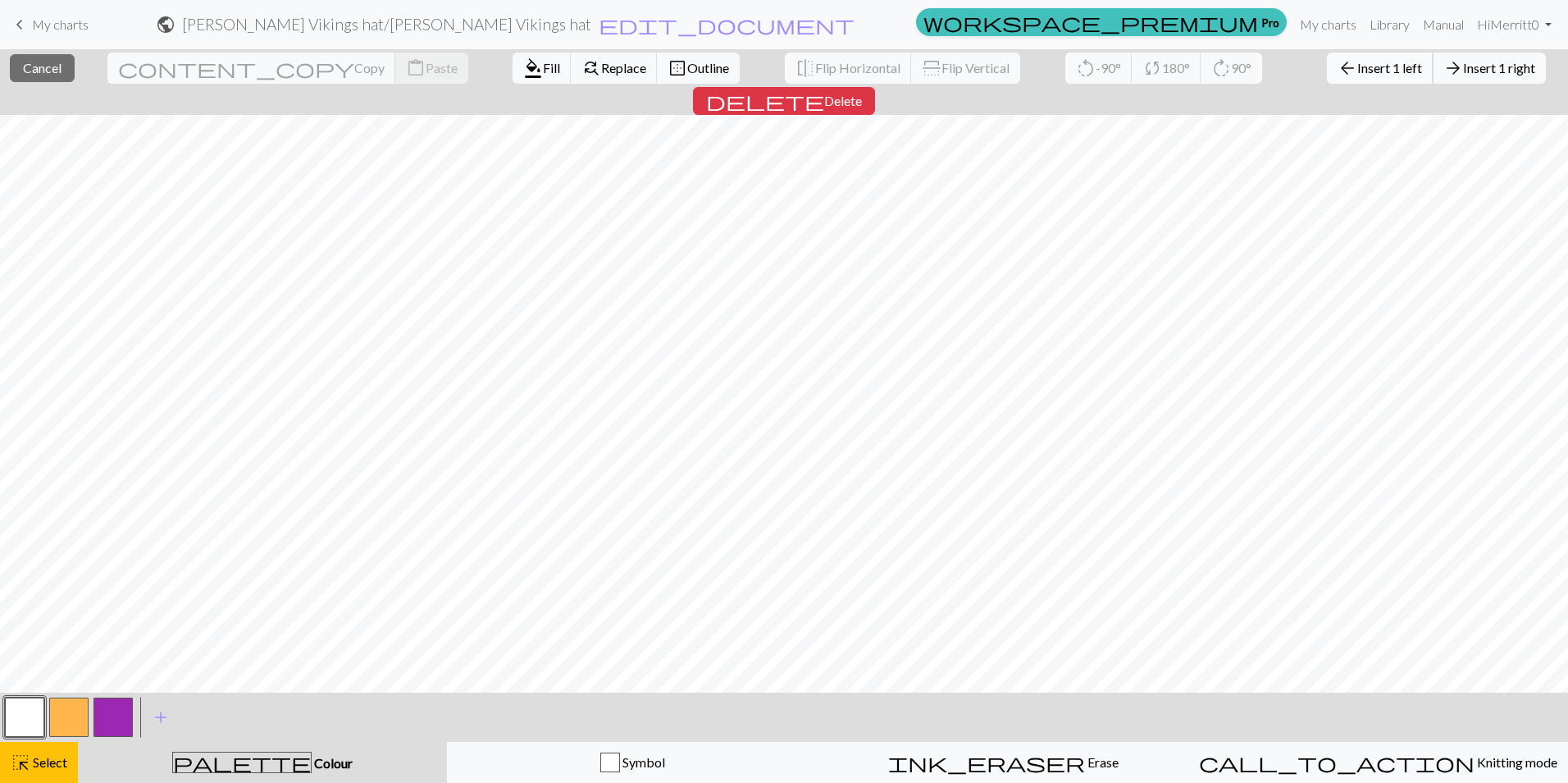
click at [1326, 56] on button "arrow_back Insert 1 left" at bounding box center [1379, 68] width 106 height 31
click at [875, 87] on button "delete Delete" at bounding box center [784, 101] width 182 height 28
click at [862, 92] on span "Delete" at bounding box center [842, 100] width 38 height 16
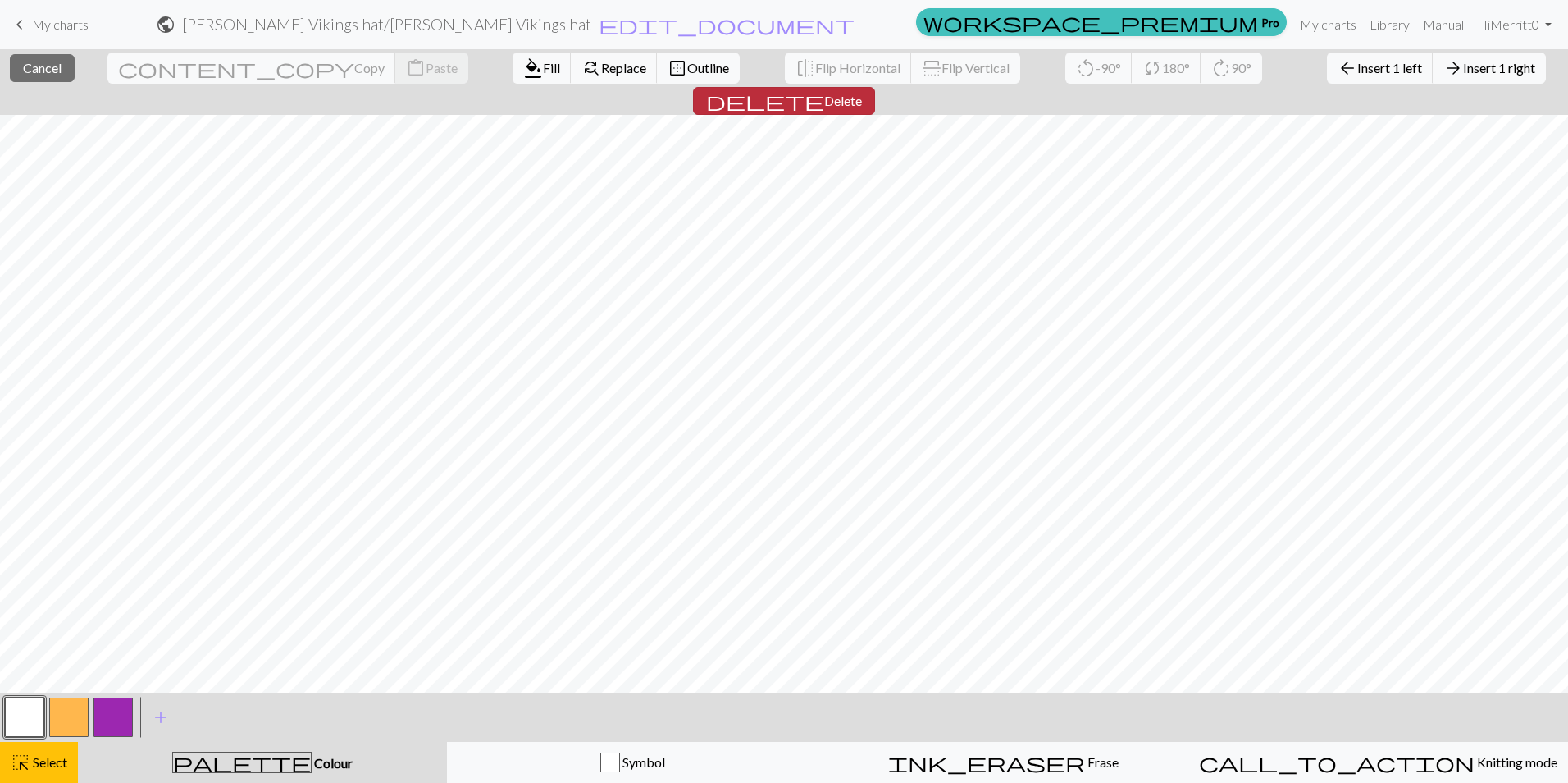
click at [862, 92] on span "Delete" at bounding box center [842, 100] width 38 height 16
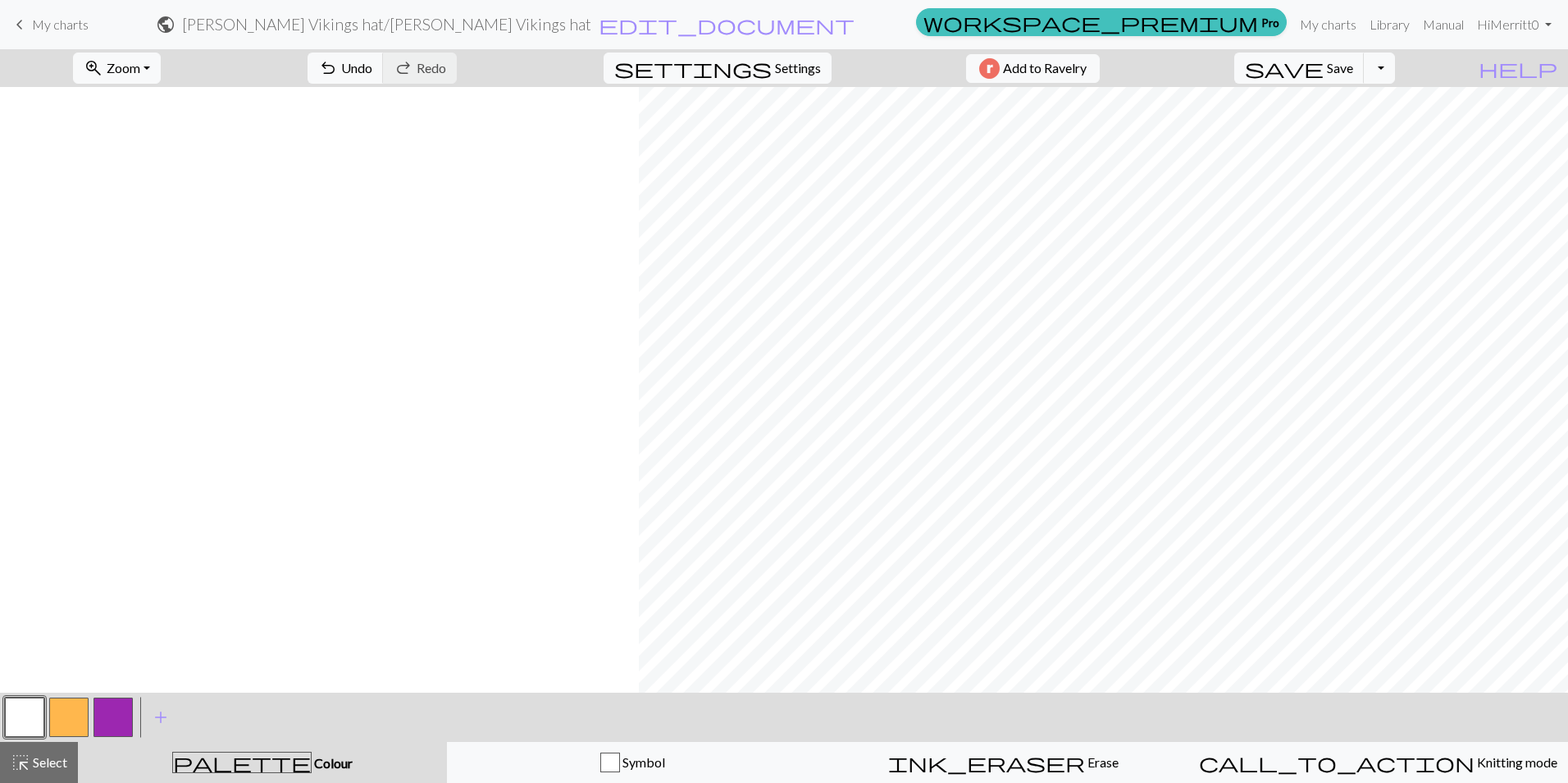
scroll to position [0, 639]
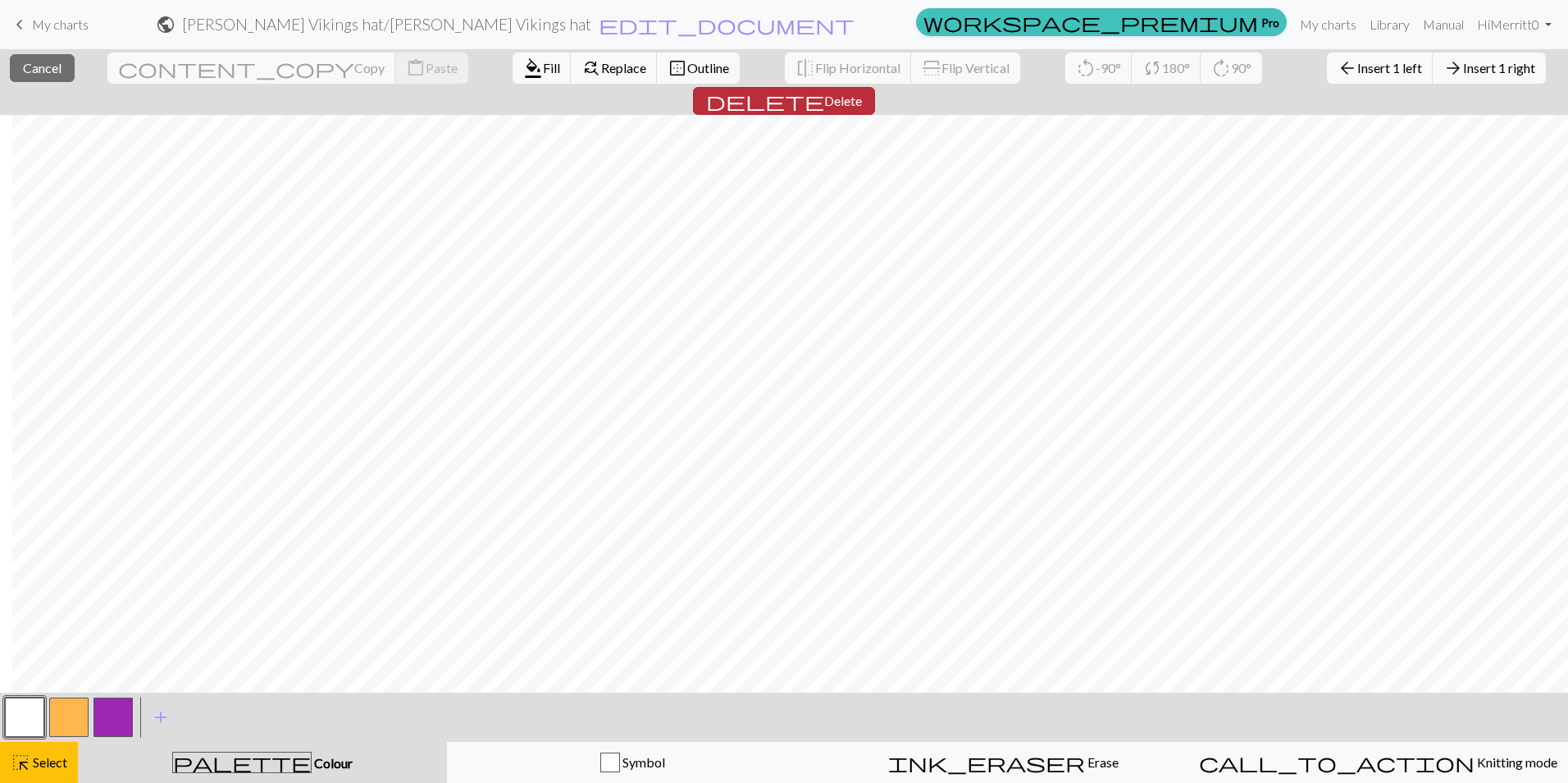
click at [862, 92] on span "Delete" at bounding box center [842, 100] width 38 height 16
click at [875, 87] on button "delete Delete" at bounding box center [784, 101] width 182 height 28
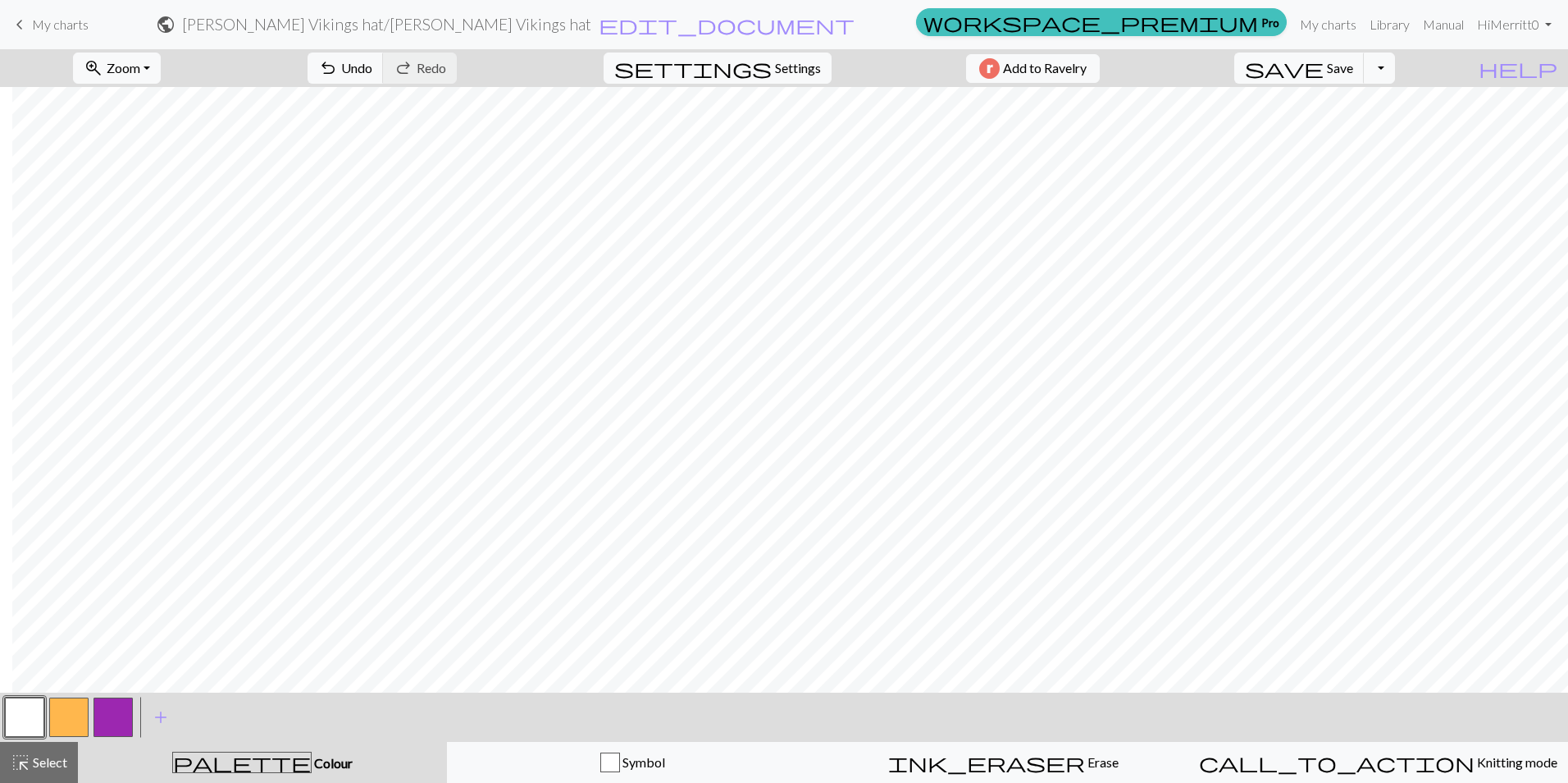
scroll to position [0, 596]
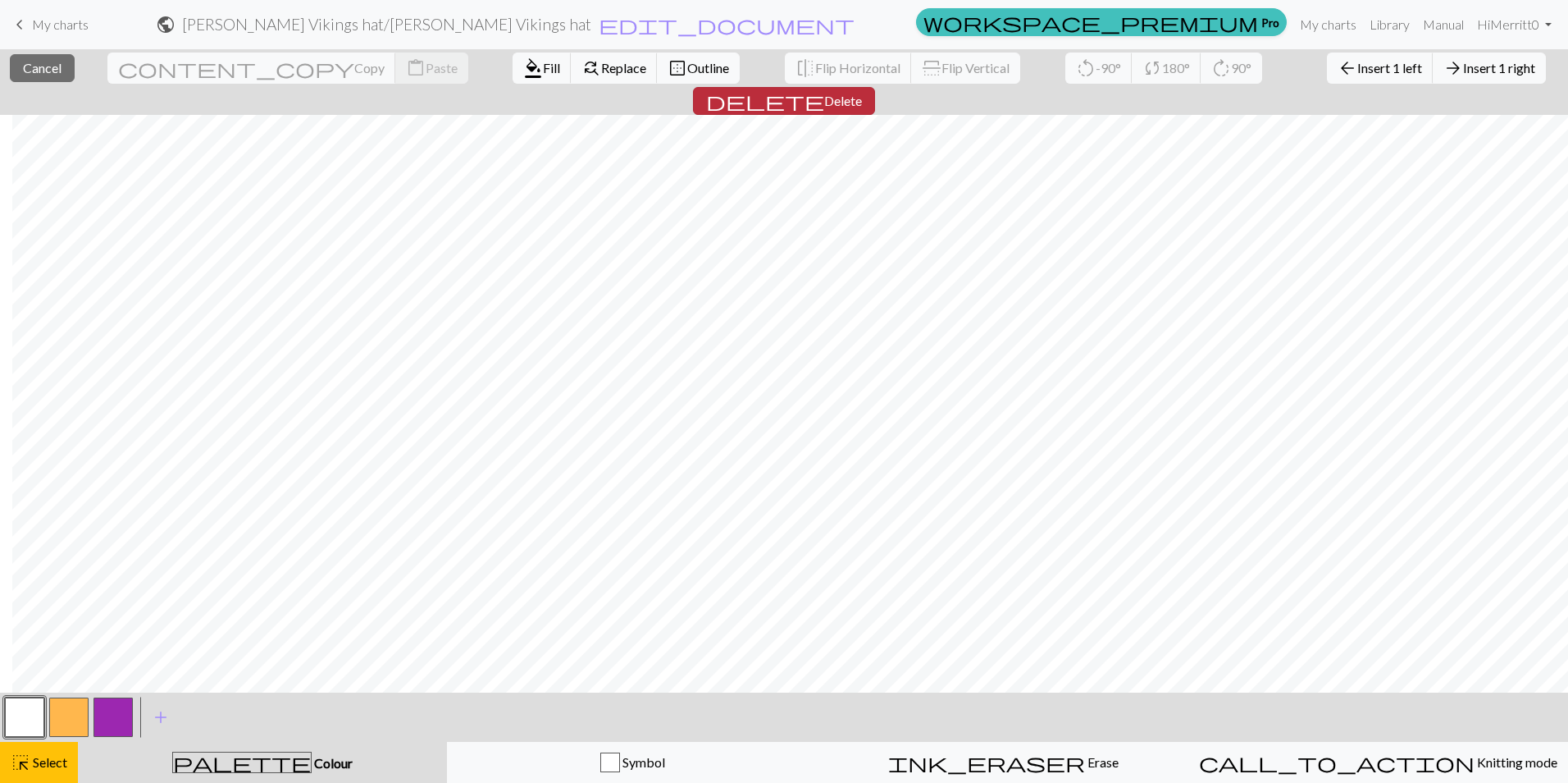
click at [824, 90] on span "delete" at bounding box center [765, 101] width 118 height 23
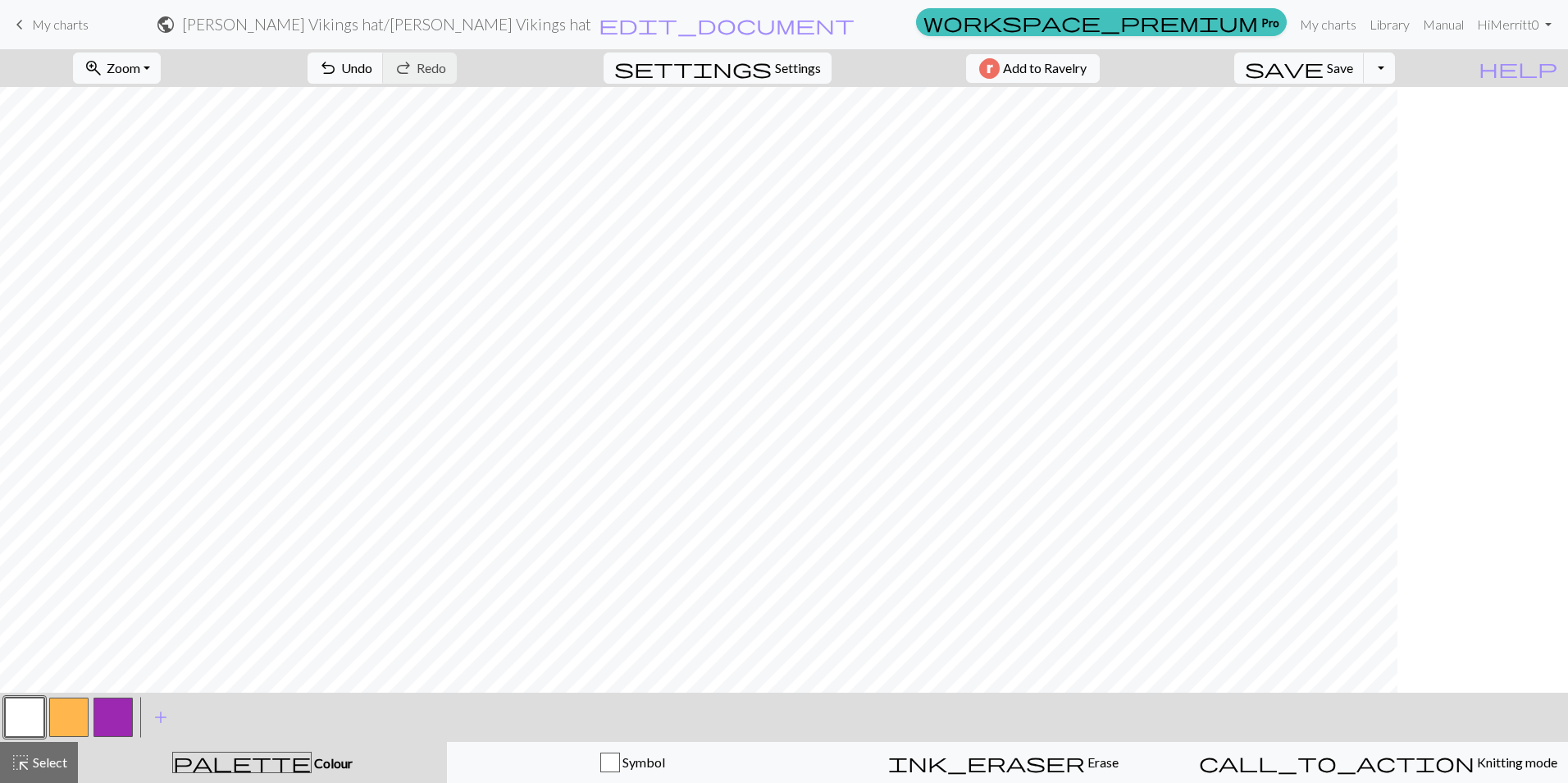
scroll to position [0, 0]
drag, startPoint x: 61, startPoint y: 724, endPoint x: 68, endPoint y: 719, distance: 8.6
click at [59, 723] on button "button" at bounding box center [69, 716] width 40 height 40
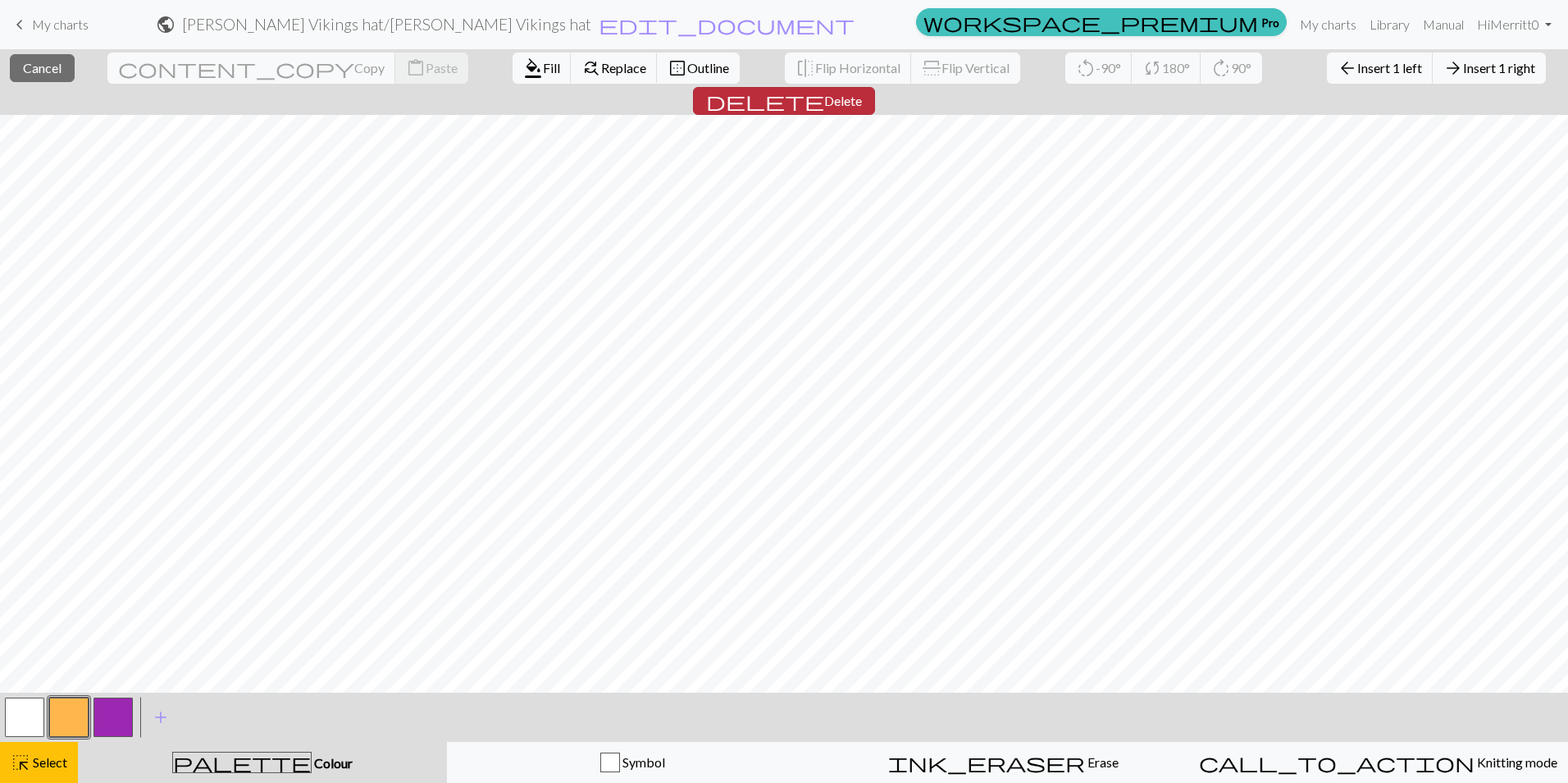
click at [862, 92] on span "Delete" at bounding box center [842, 100] width 38 height 16
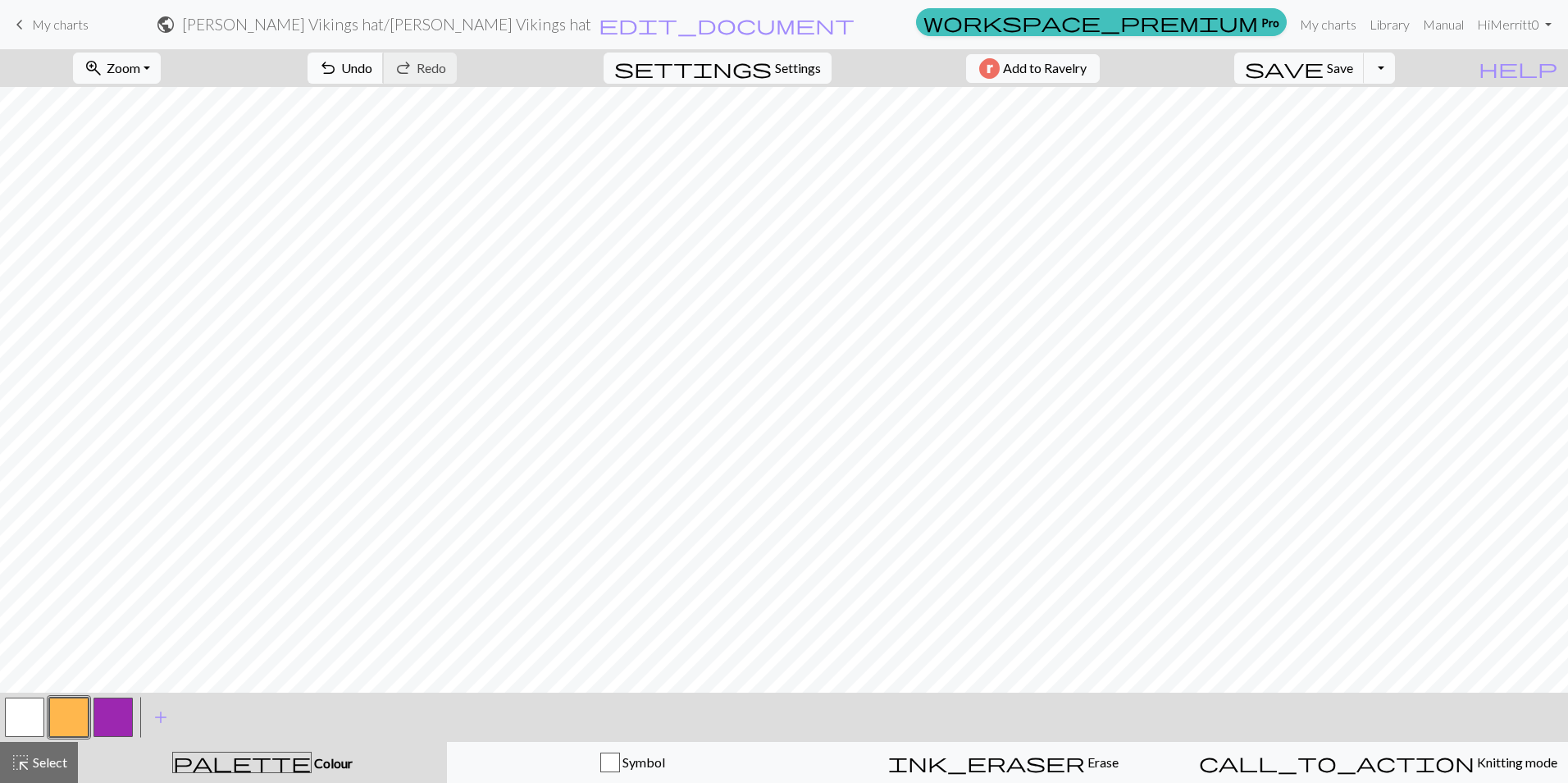
click at [372, 70] on span "Undo" at bounding box center [356, 68] width 31 height 16
click at [112, 714] on button "button" at bounding box center [112, 716] width 40 height 40
click at [372, 67] on span "Undo" at bounding box center [356, 68] width 31 height 16
click at [26, 709] on button "button" at bounding box center [25, 716] width 40 height 40
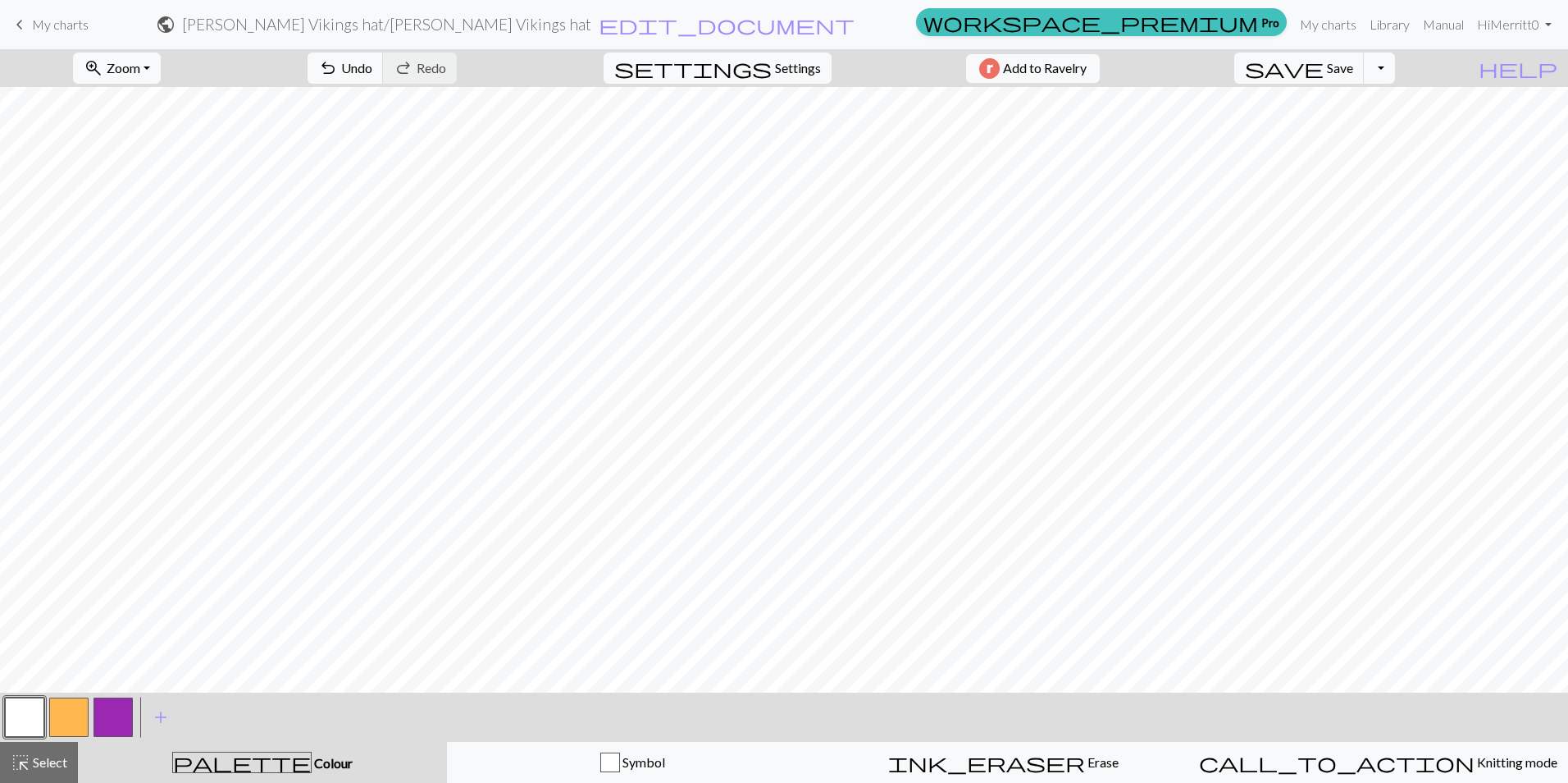
click at [125, 709] on button "button" at bounding box center [112, 716] width 40 height 40
drag, startPoint x: 34, startPoint y: 714, endPoint x: 197, endPoint y: 694, distance: 164.2
click at [38, 713] on button "button" at bounding box center [25, 716] width 40 height 40
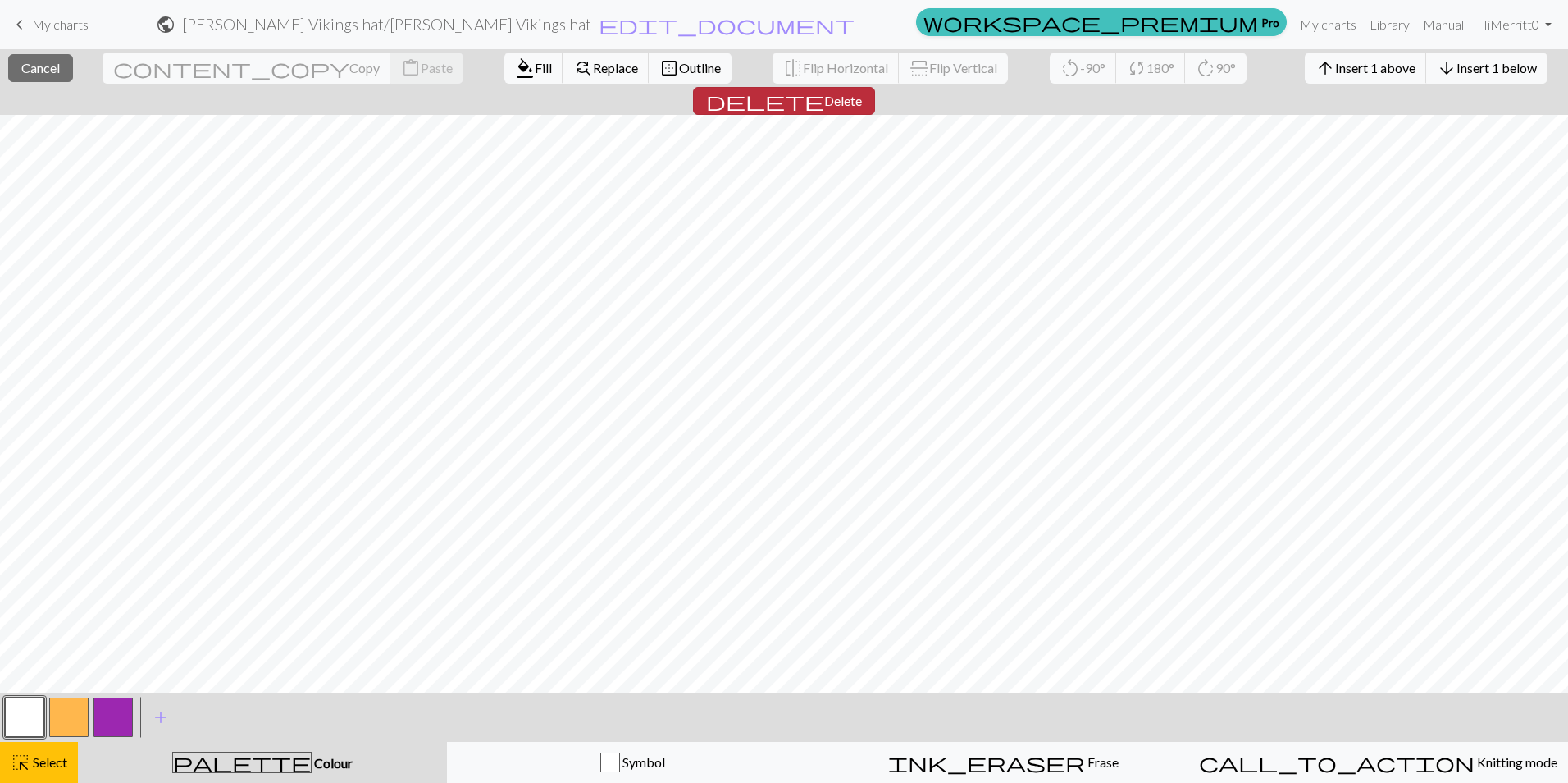
click at [862, 92] on span "Delete" at bounding box center [842, 100] width 38 height 16
click at [824, 90] on span "delete" at bounding box center [765, 101] width 118 height 23
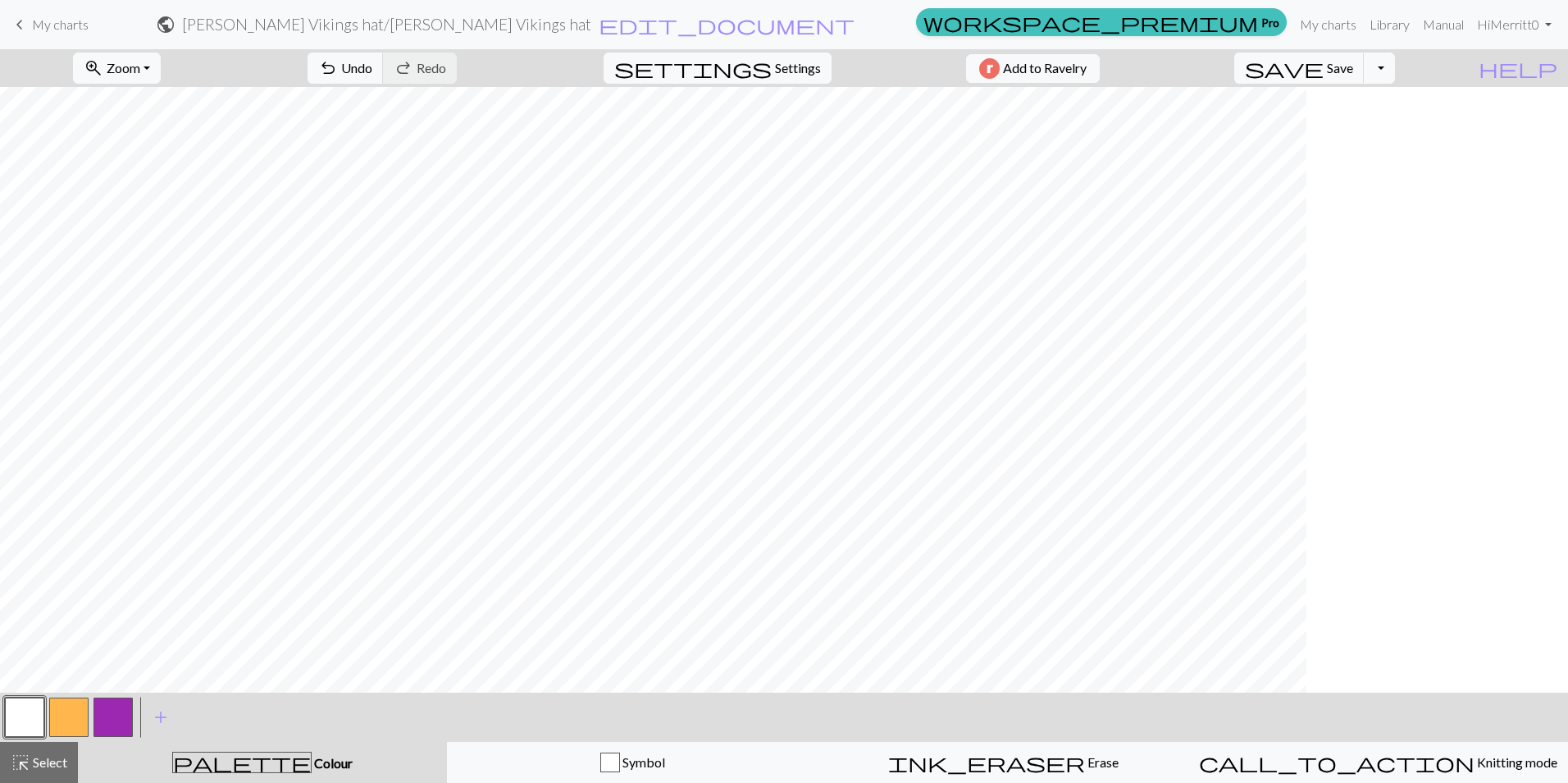
scroll to position [0, 0]
click at [117, 709] on button "button" at bounding box center [112, 716] width 40 height 40
drag, startPoint x: 44, startPoint y: 706, endPoint x: 141, endPoint y: 680, distance: 100.4
click at [52, 701] on div at bounding box center [69, 717] width 133 height 44
click at [33, 707] on button "button" at bounding box center [25, 716] width 40 height 40
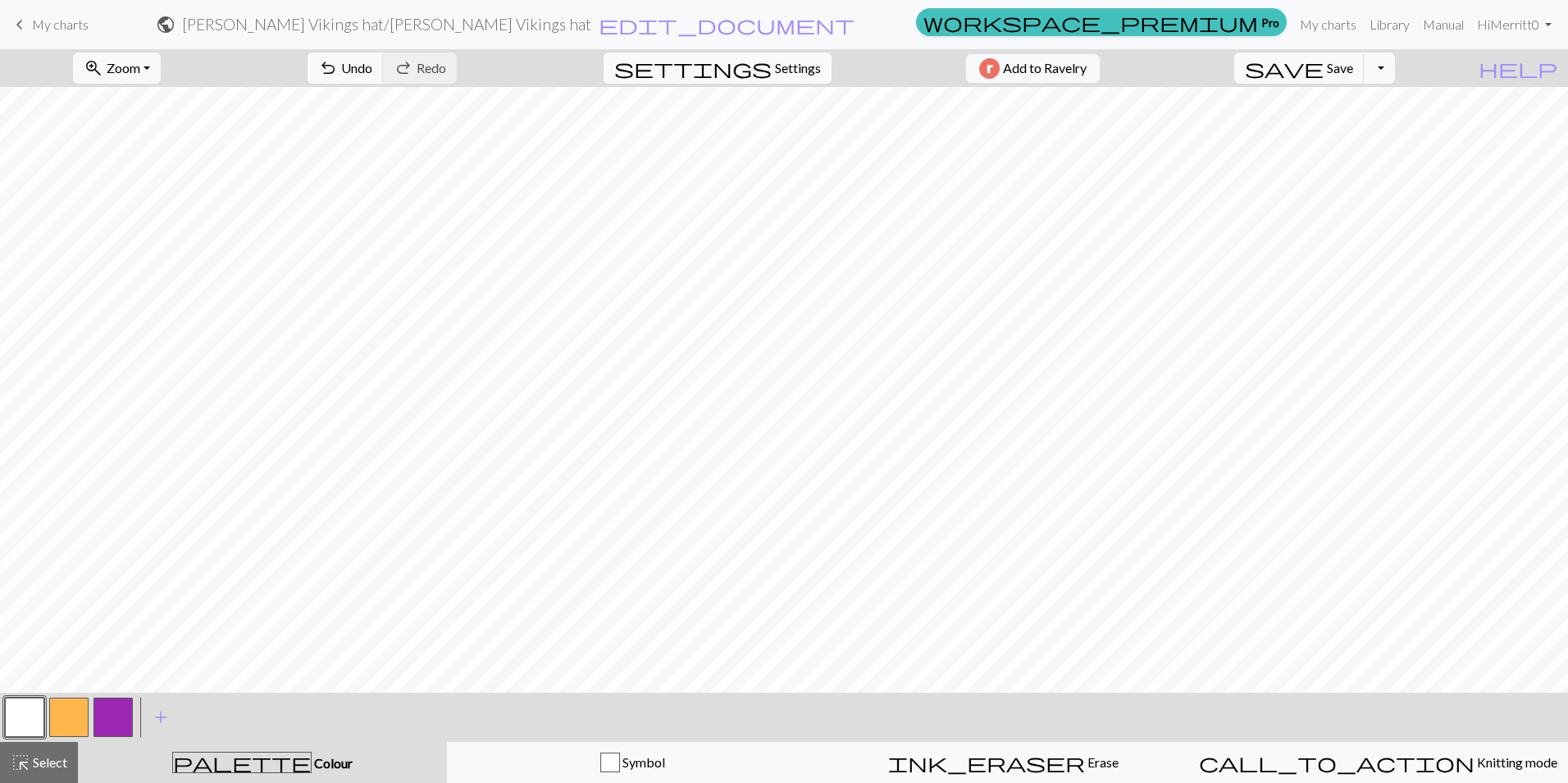
click at [117, 714] on button "button" at bounding box center [112, 716] width 40 height 40
click at [31, 721] on button "button" at bounding box center [25, 716] width 40 height 40
click at [111, 710] on button "button" at bounding box center [112, 716] width 40 height 40
drag, startPoint x: 33, startPoint y: 700, endPoint x: 118, endPoint y: 680, distance: 87.3
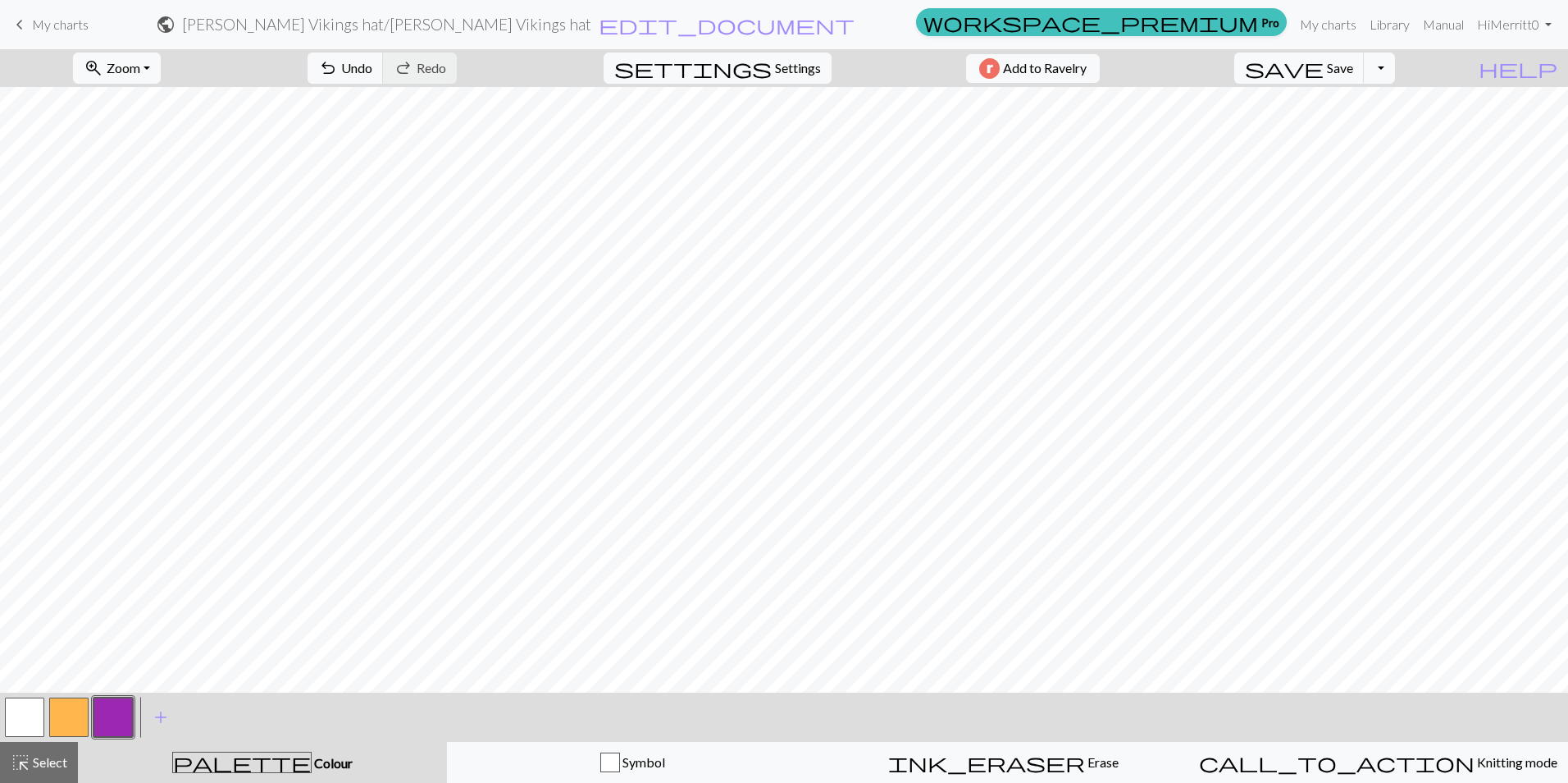
click at [40, 698] on button "button" at bounding box center [25, 716] width 40 height 40
click at [100, 715] on button "button" at bounding box center [112, 716] width 40 height 40
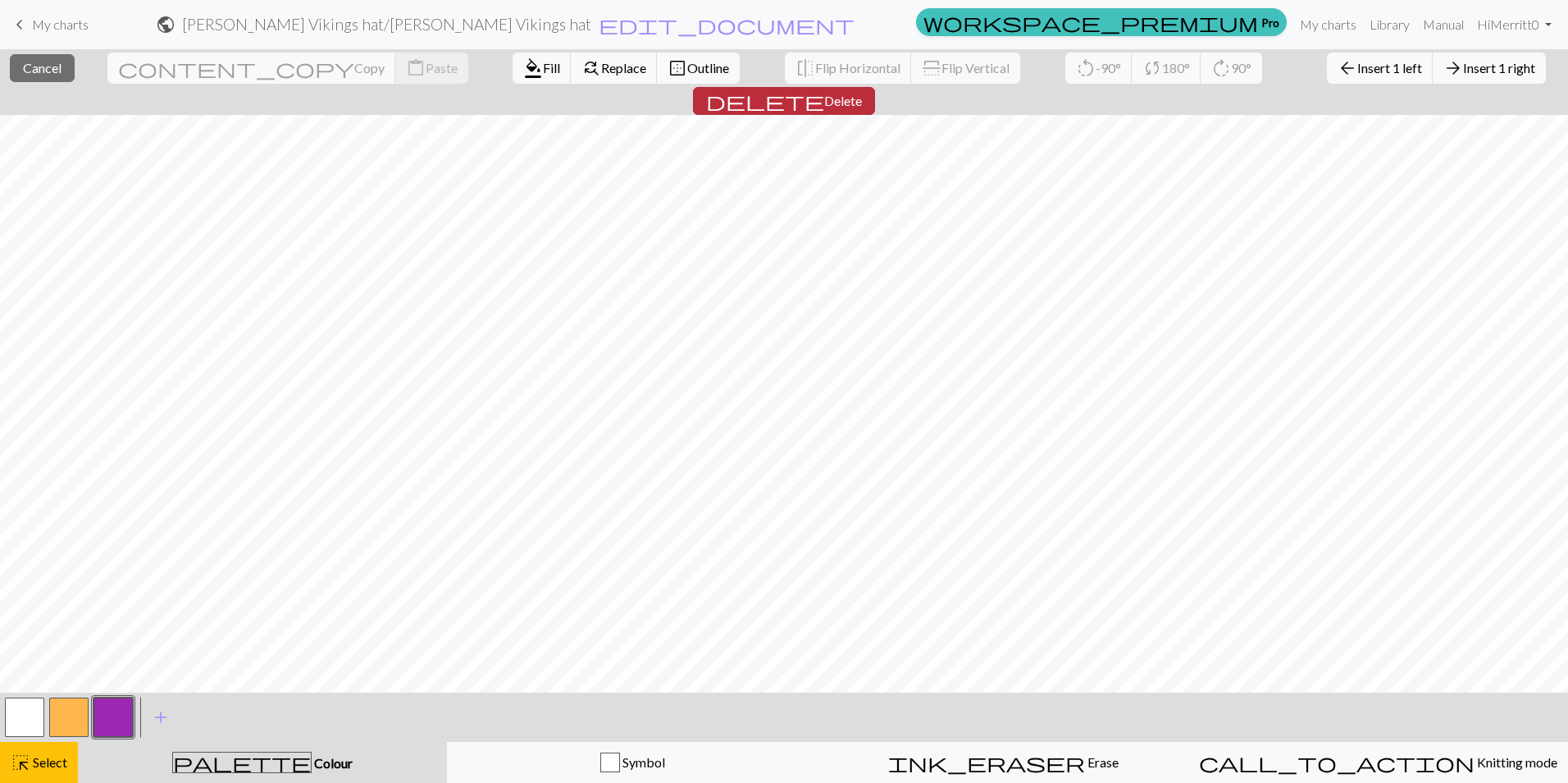
click at [862, 92] on span "Delete" at bounding box center [842, 100] width 38 height 16
click at [875, 87] on button "delete Delete" at bounding box center [784, 101] width 182 height 28
click at [824, 90] on span "delete" at bounding box center [765, 101] width 118 height 23
click at [875, 87] on button "delete Delete" at bounding box center [784, 101] width 182 height 28
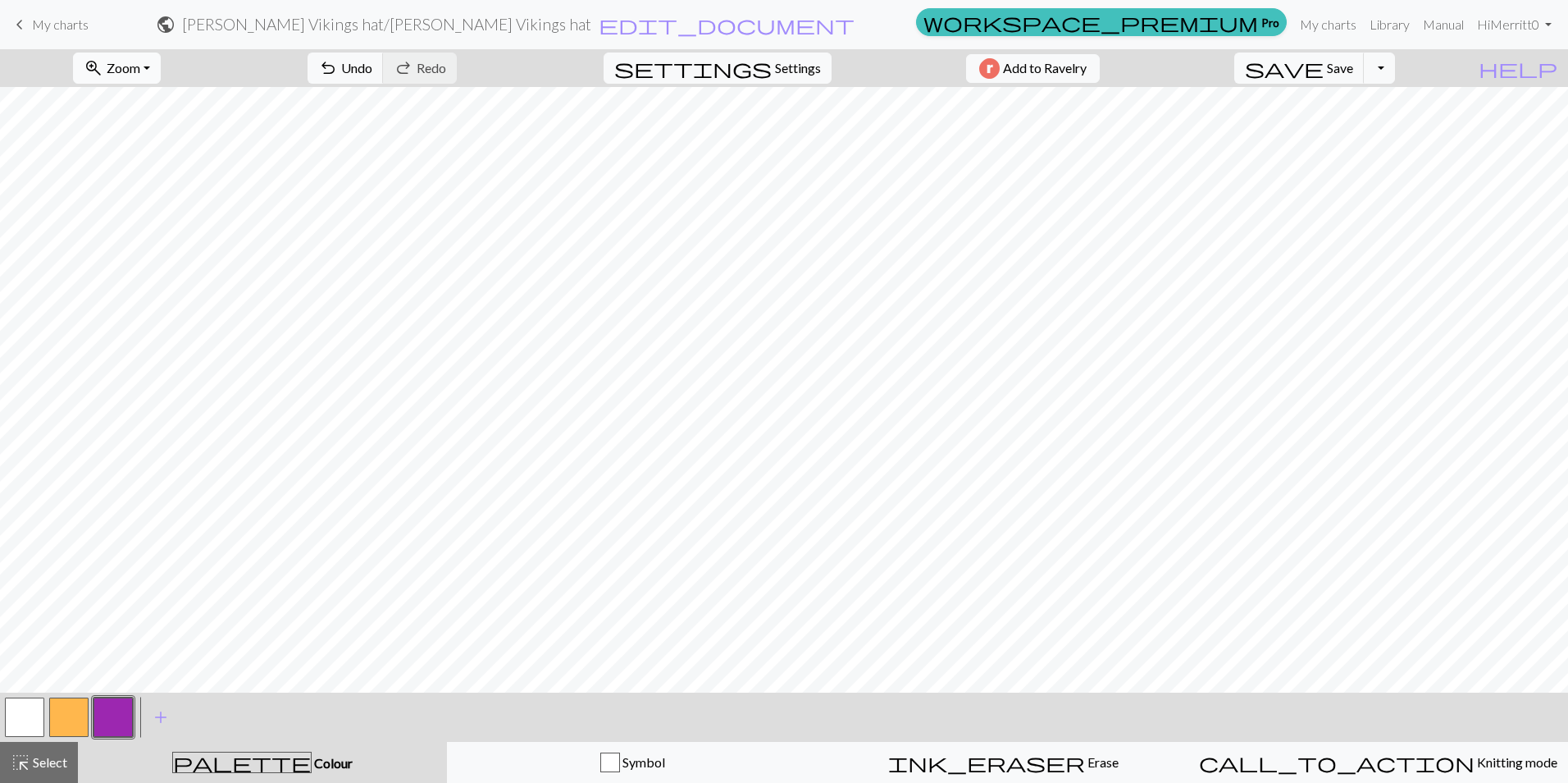
click at [141, 69] on span "Zoom" at bounding box center [123, 68] width 33 height 16
click at [160, 140] on button "Fit width" at bounding box center [138, 130] width 129 height 26
click at [372, 68] on span "Undo" at bounding box center [356, 68] width 31 height 16
click at [11, 717] on button "button" at bounding box center [25, 716] width 40 height 40
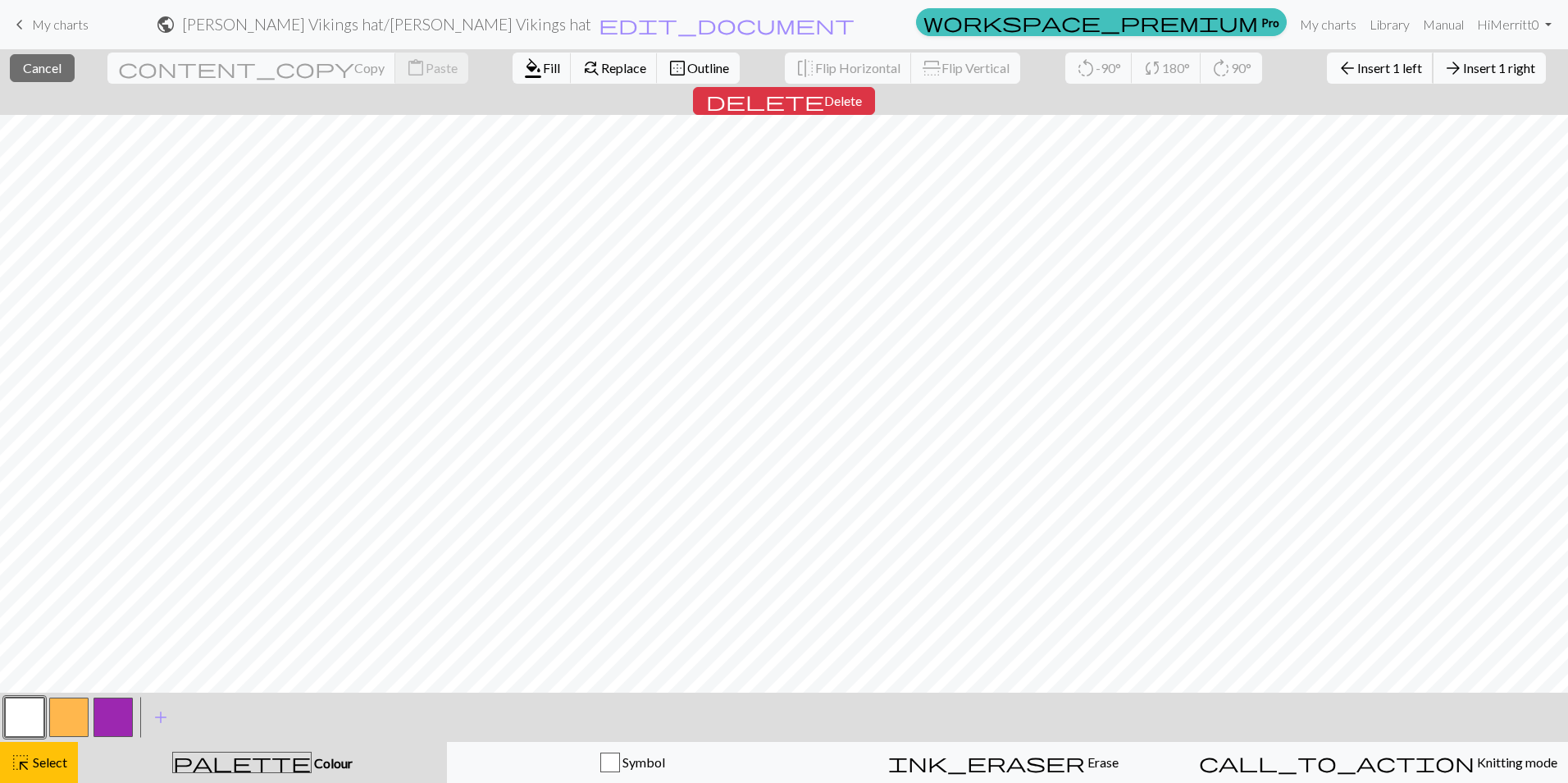
click at [1326, 82] on button "arrow_back Insert 1 left" at bounding box center [1379, 68] width 106 height 31
click at [1357, 71] on span "Insert 1 left" at bounding box center [1390, 68] width 65 height 16
click at [1357, 68] on span "Insert 1 left" at bounding box center [1390, 68] width 65 height 16
click at [1326, 76] on button "arrow_back Insert 1 left" at bounding box center [1379, 68] width 106 height 31
click at [1326, 77] on button "arrow_back Insert 1 left" at bounding box center [1379, 68] width 106 height 31
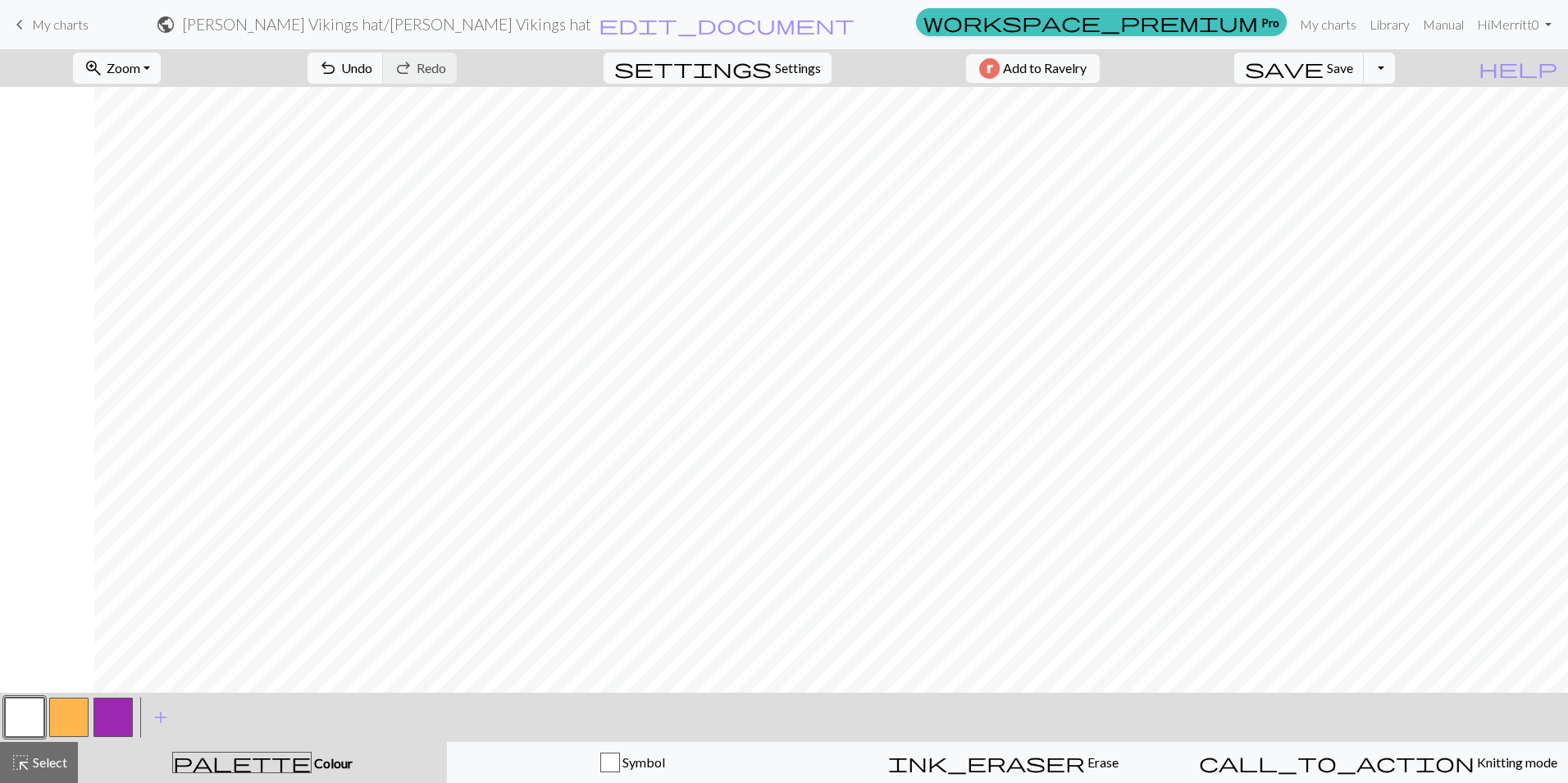
scroll to position [0, 94]
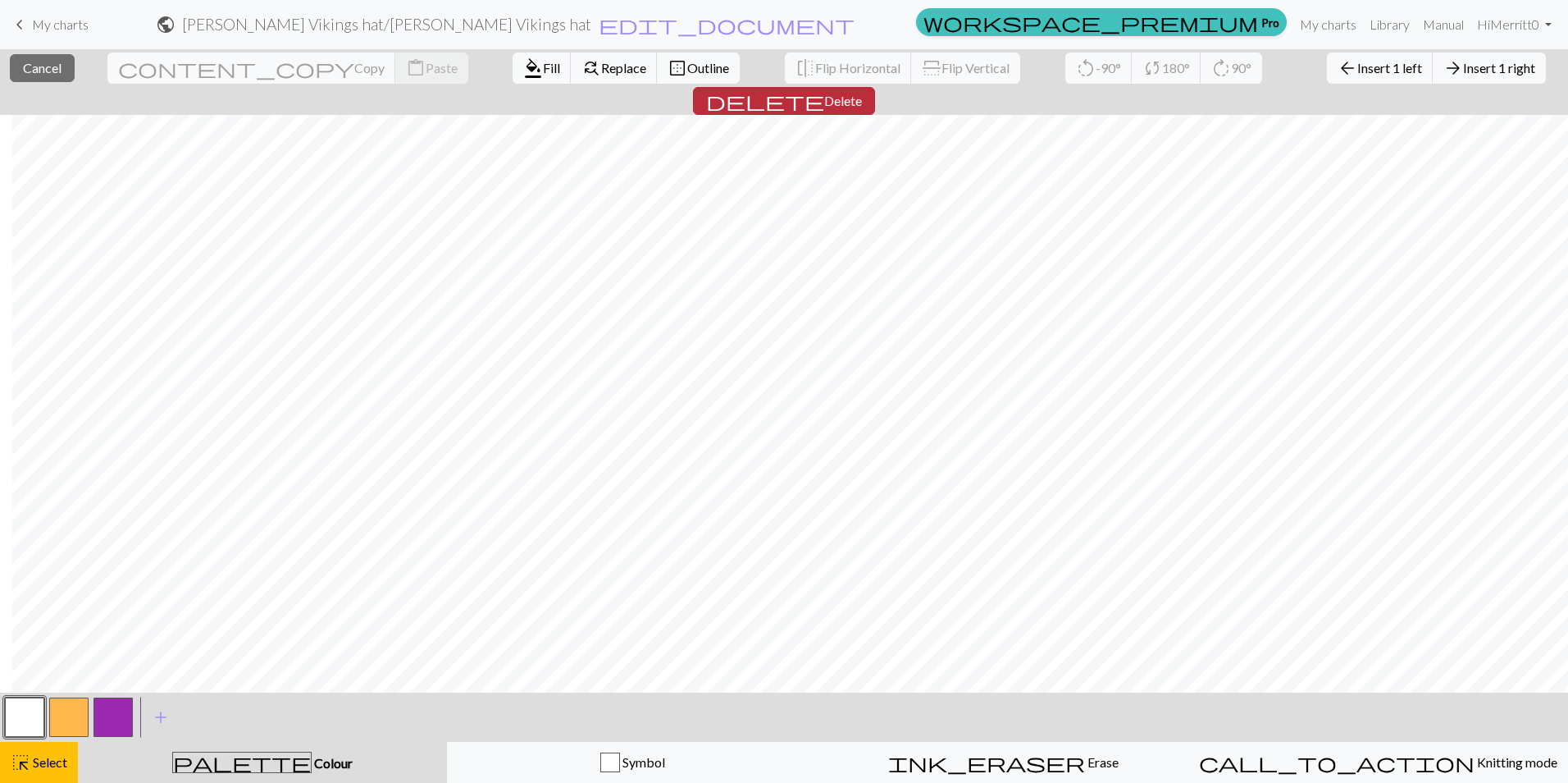
click at [824, 90] on span "delete" at bounding box center [765, 101] width 118 height 23
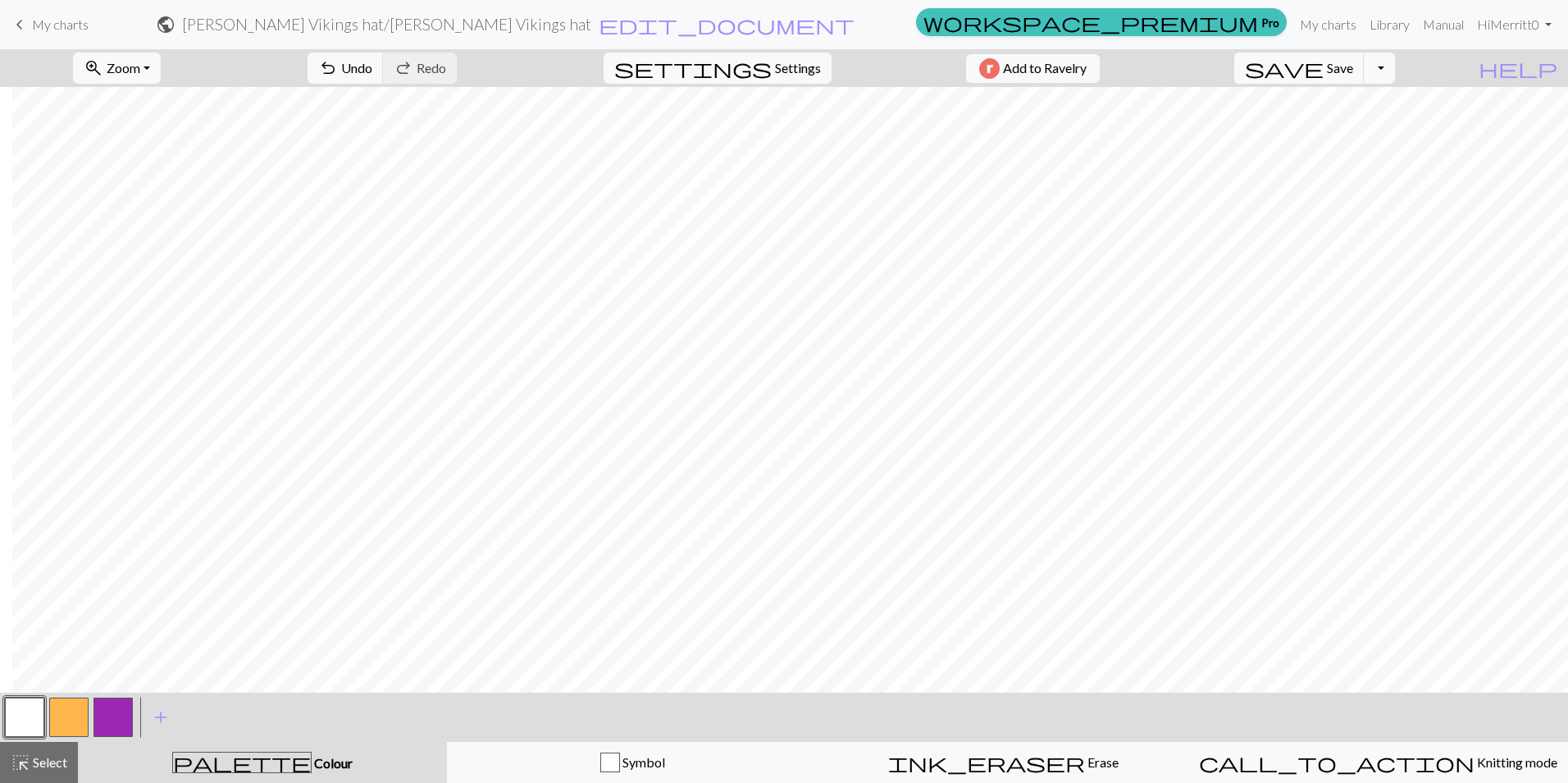
scroll to position [0, 78]
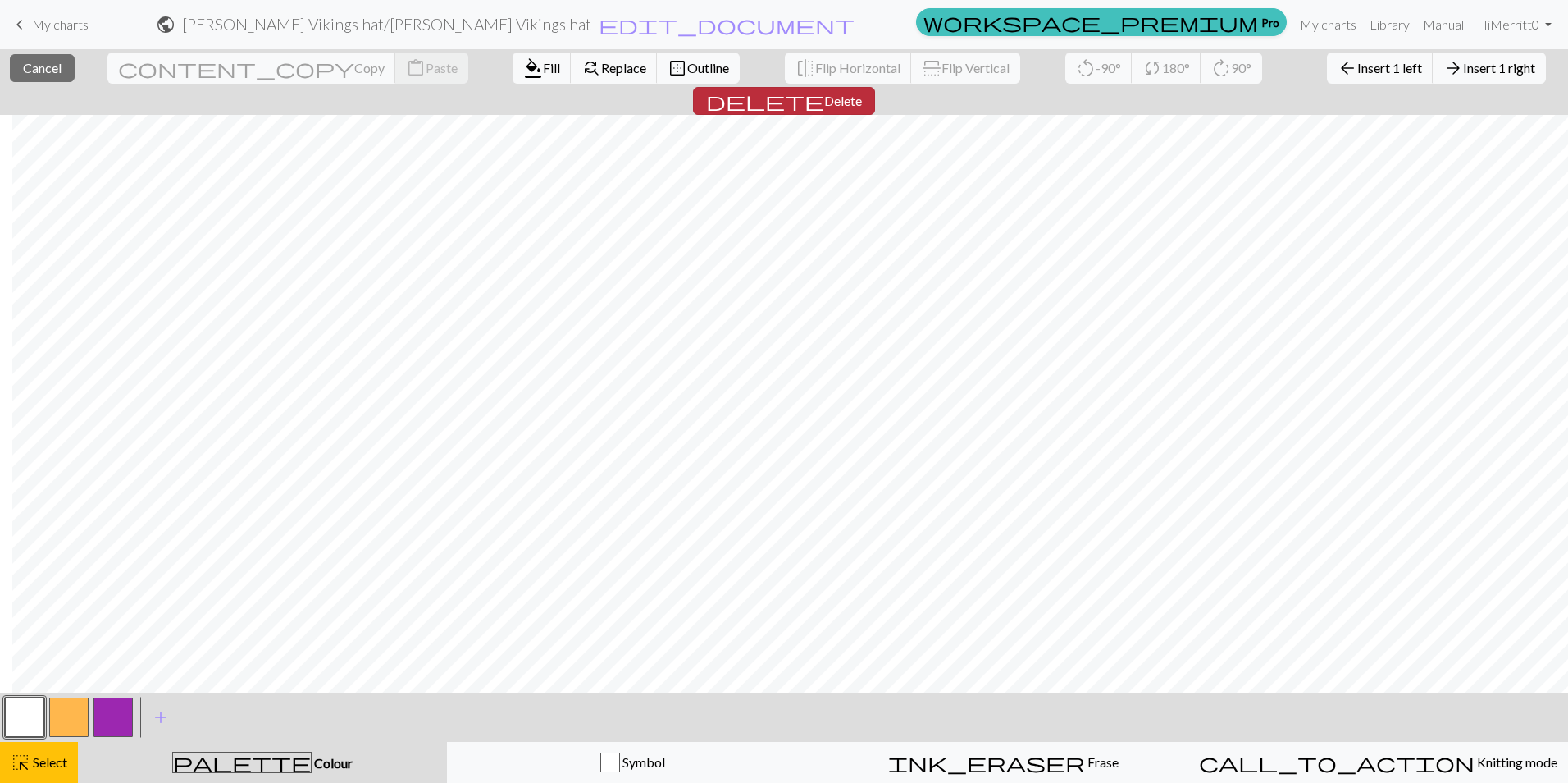
click at [862, 92] on span "Delete" at bounding box center [842, 100] width 38 height 16
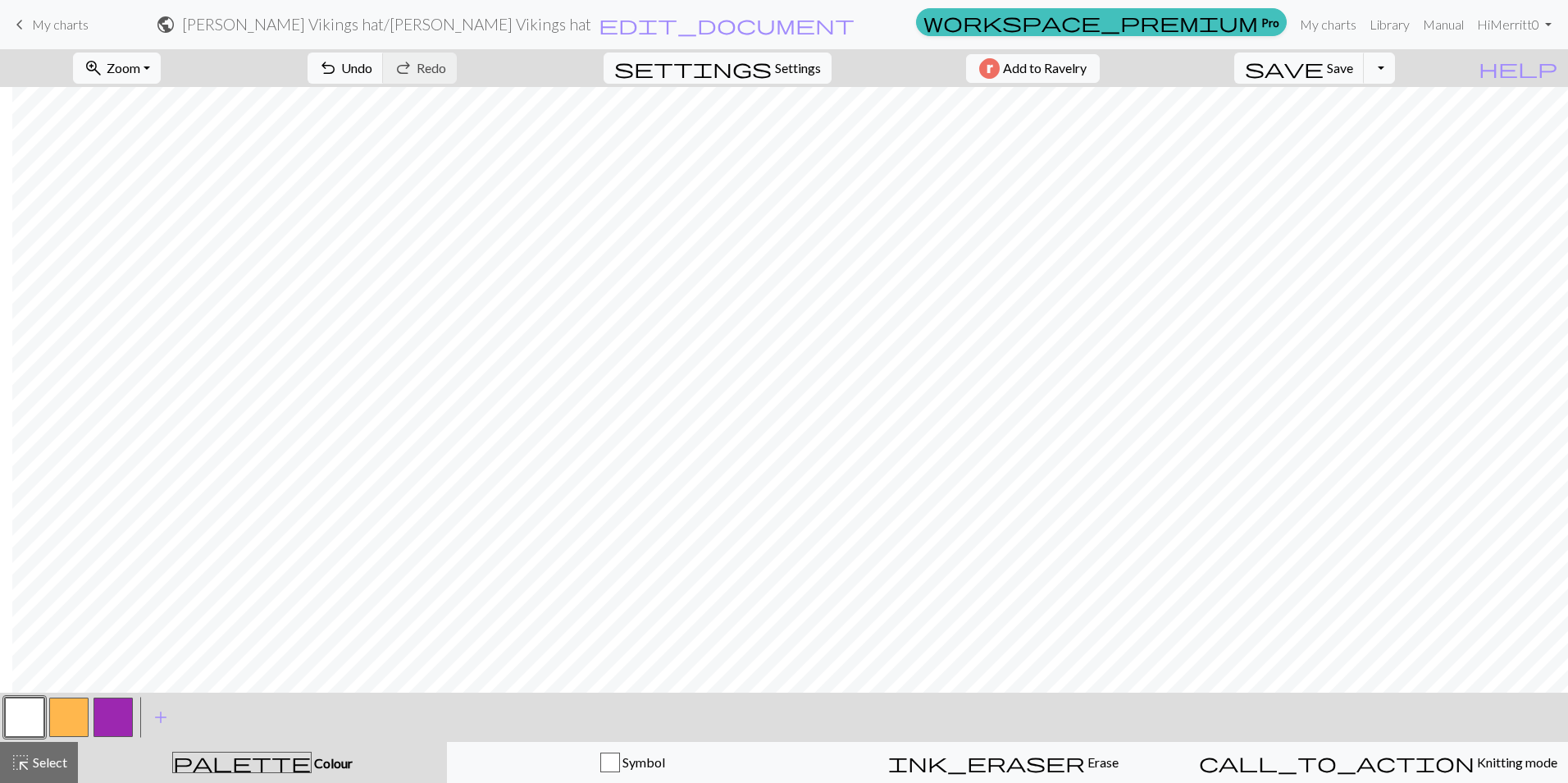
scroll to position [0, 61]
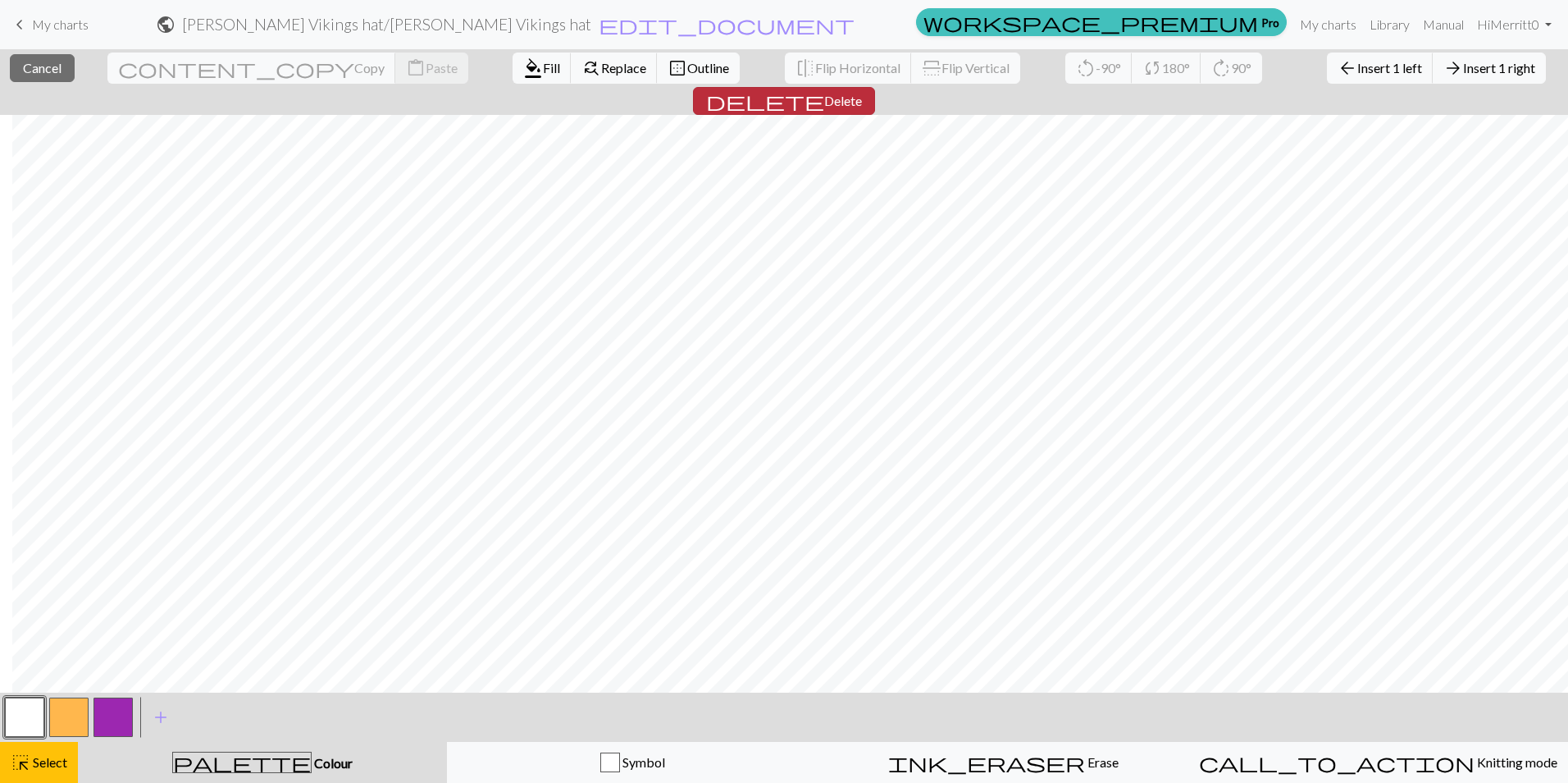
click at [824, 90] on span "delete" at bounding box center [765, 101] width 118 height 23
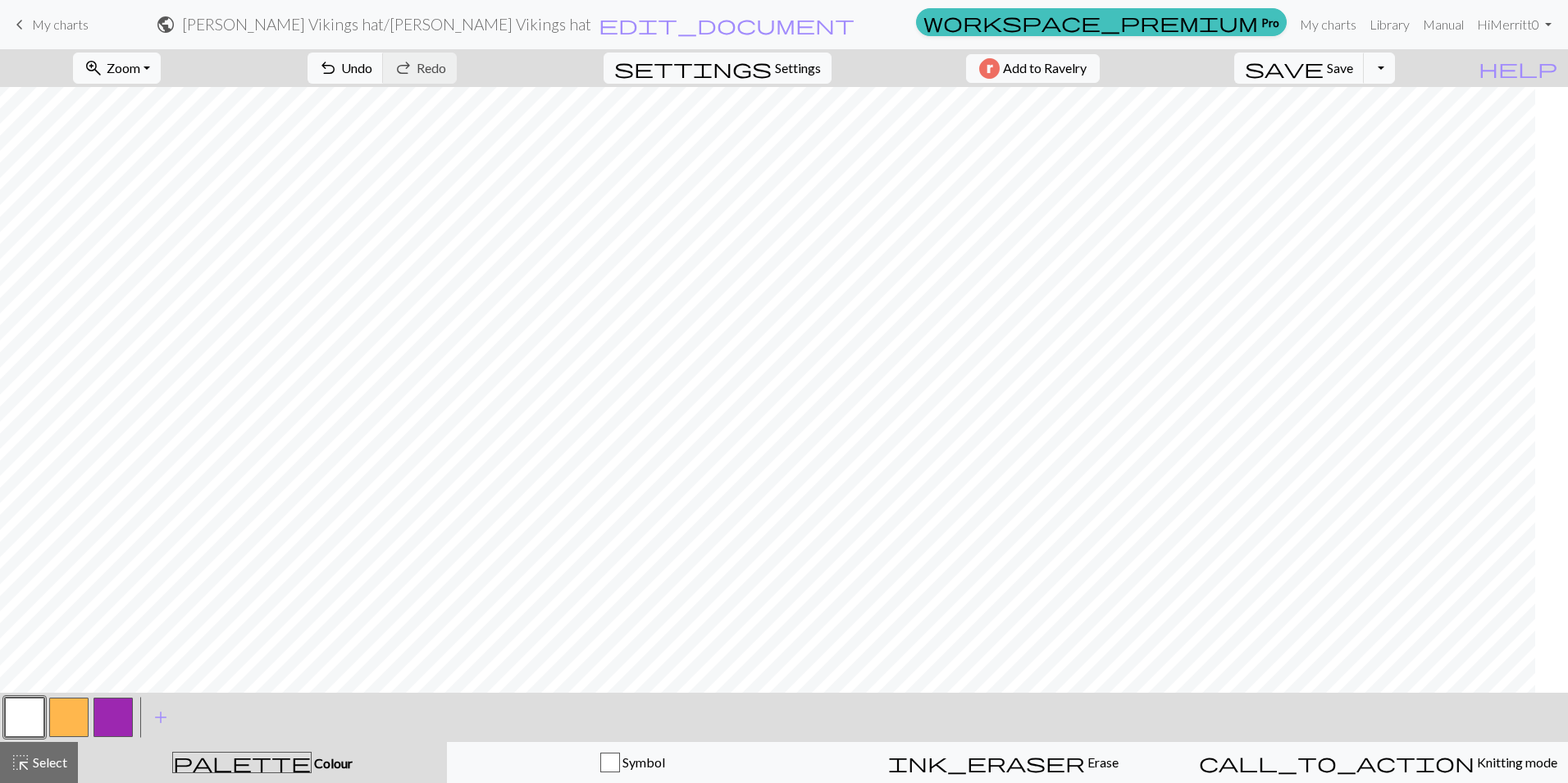
scroll to position [0, 0]
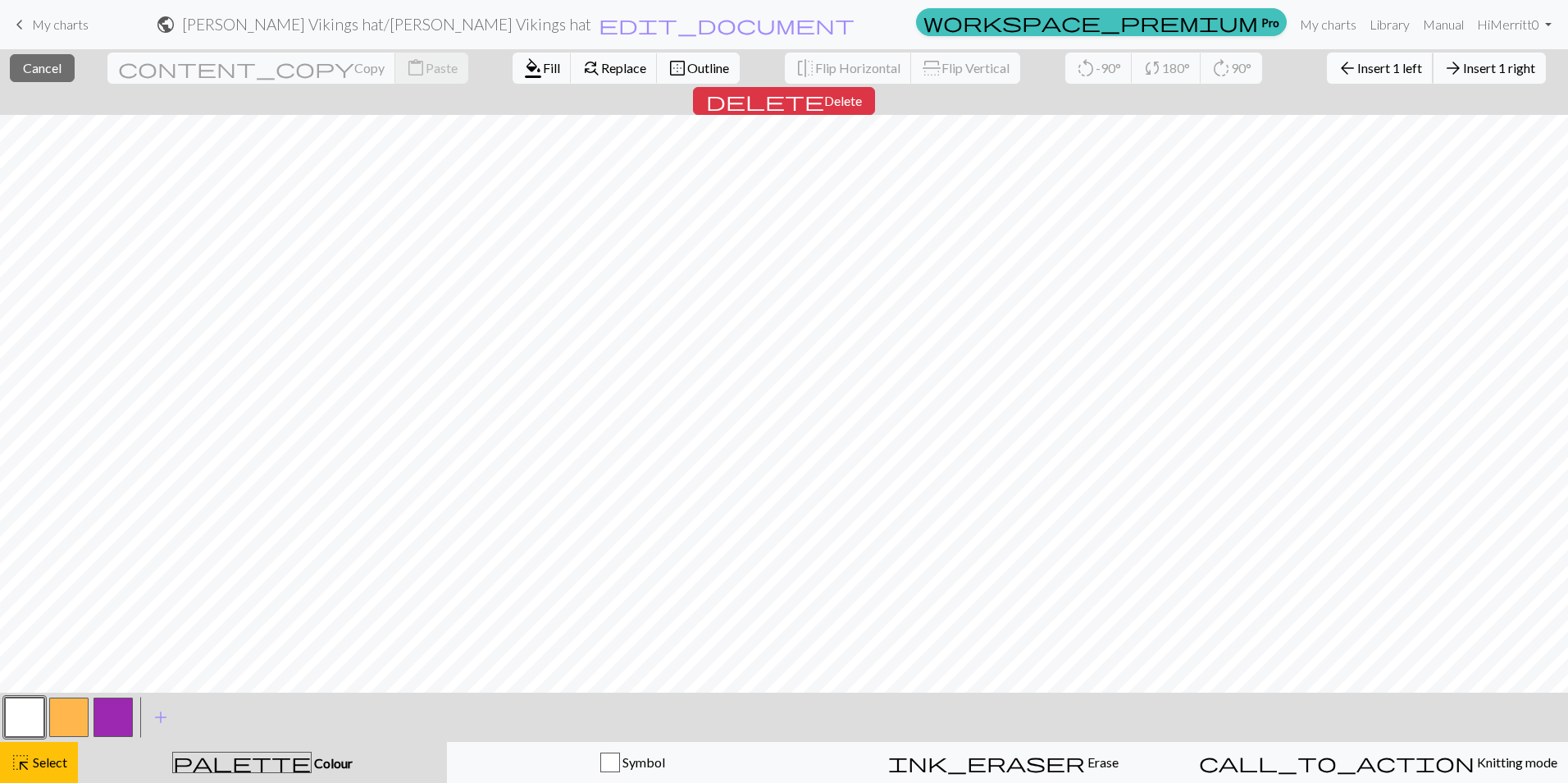
click at [1357, 67] on span "Insert 1 left" at bounding box center [1390, 68] width 65 height 16
click at [1326, 76] on button "arrow_back Insert 1 left" at bounding box center [1379, 68] width 106 height 31
click at [862, 92] on span "Delete" at bounding box center [842, 100] width 38 height 16
click at [1357, 66] on span "Insert 1 left" at bounding box center [1390, 68] width 65 height 16
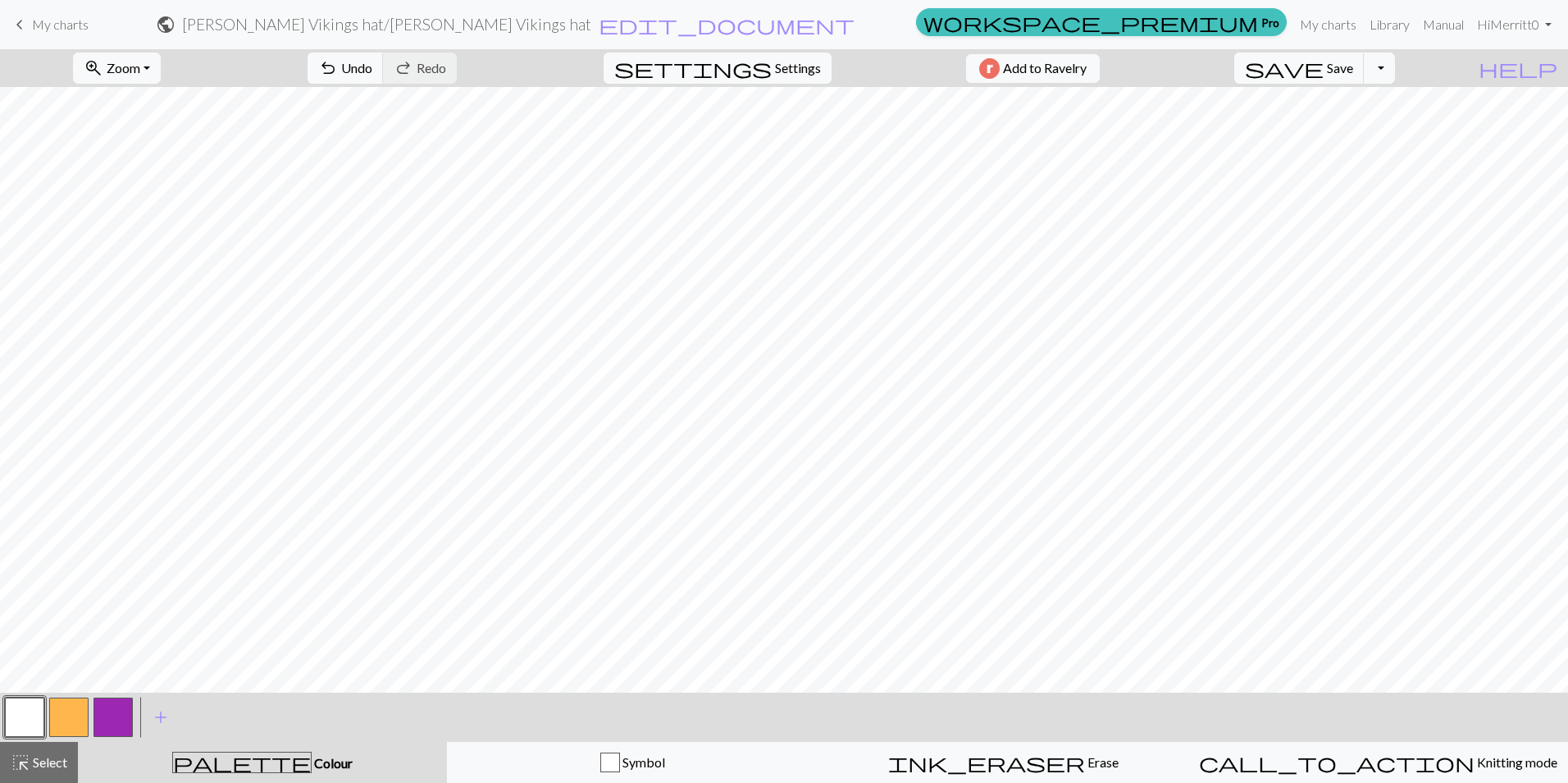
click at [37, 707] on button "button" at bounding box center [25, 716] width 40 height 40
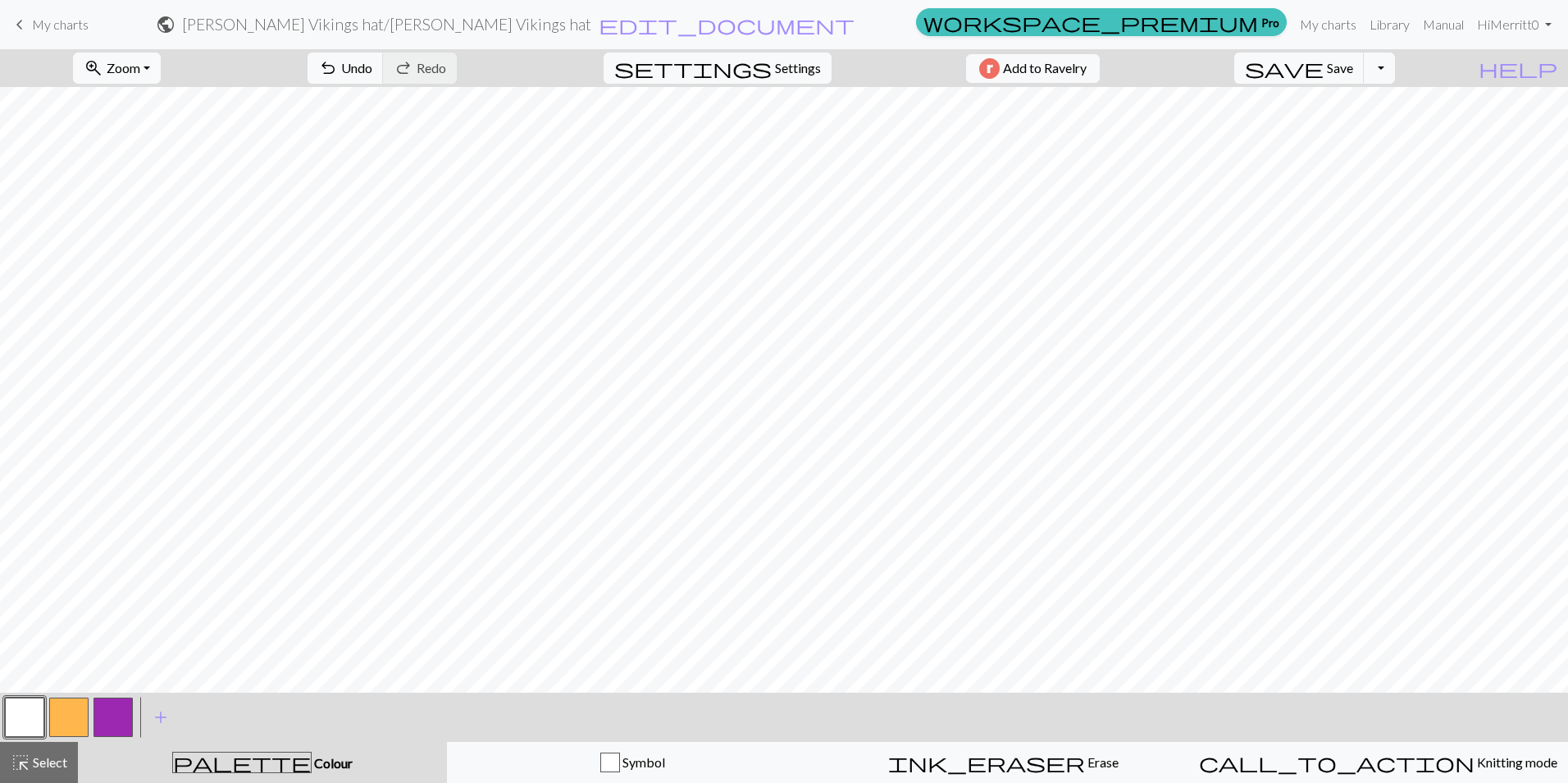
click at [83, 706] on button "button" at bounding box center [69, 716] width 40 height 40
click at [39, 721] on button "button" at bounding box center [25, 716] width 40 height 40
drag, startPoint x: 122, startPoint y: 730, endPoint x: 209, endPoint y: 705, distance: 90.5
click at [125, 730] on button "button" at bounding box center [112, 716] width 40 height 40
click at [384, 76] on button "undo Undo Undo" at bounding box center [345, 68] width 76 height 31
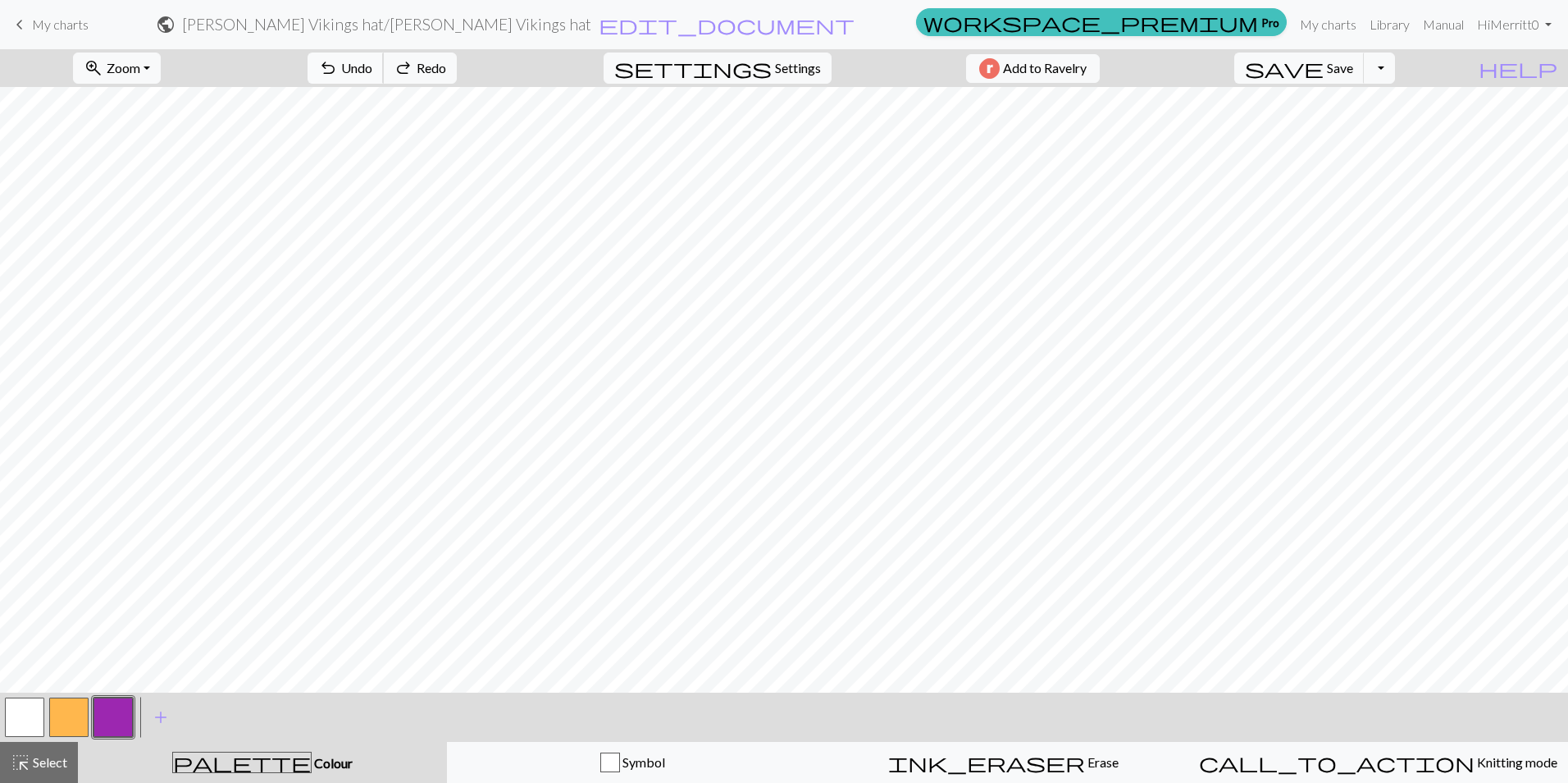
click at [384, 76] on button "undo Undo Undo" at bounding box center [345, 68] width 76 height 31
click at [372, 73] on span "Undo" at bounding box center [356, 68] width 31 height 16
click at [372, 68] on span "Undo" at bounding box center [356, 68] width 31 height 16
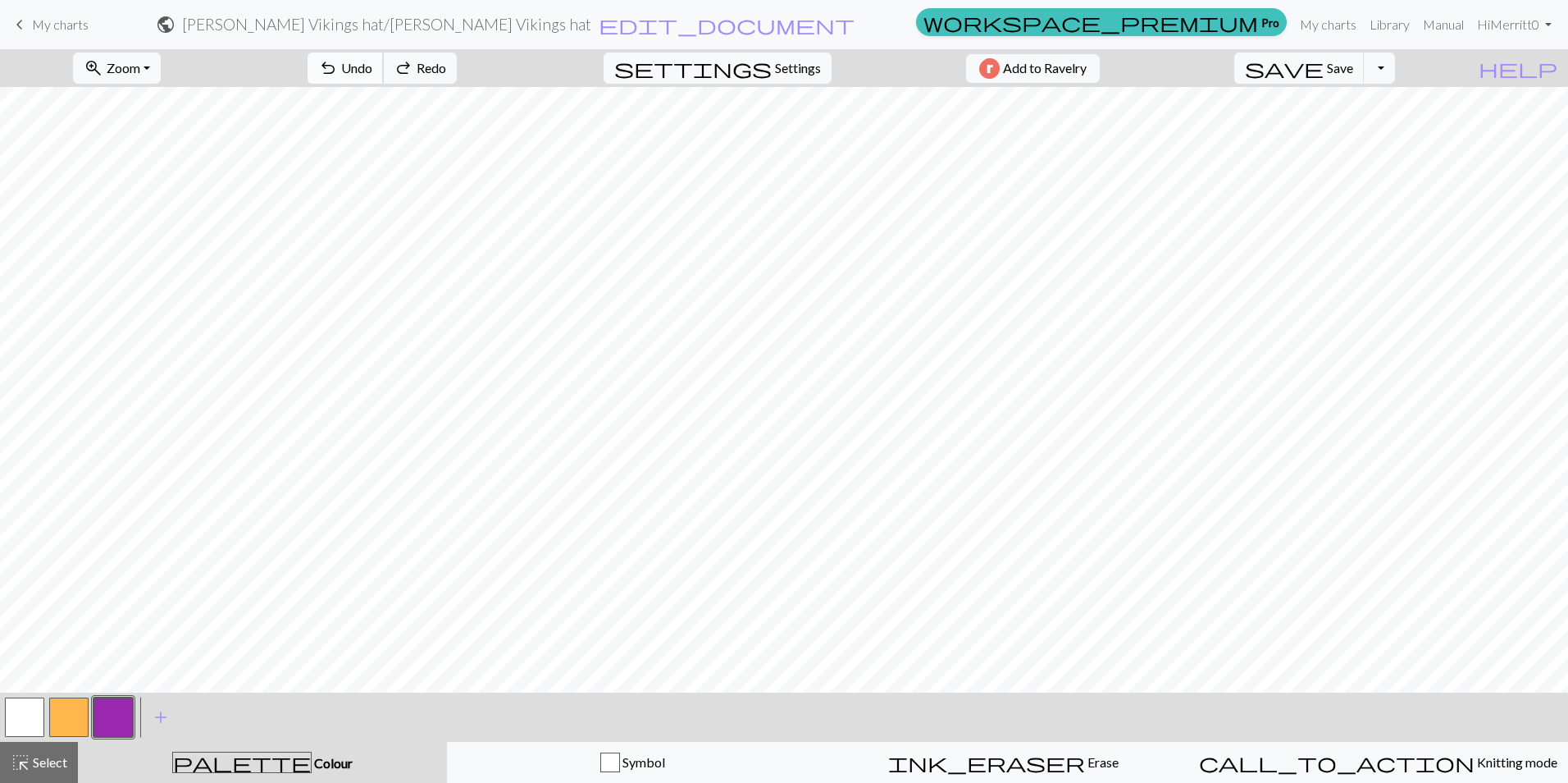
click at [372, 68] on span "Undo" at bounding box center [356, 68] width 31 height 16
click at [30, 721] on button "button" at bounding box center [25, 716] width 40 height 40
click at [110, 704] on button "button" at bounding box center [112, 716] width 40 height 40
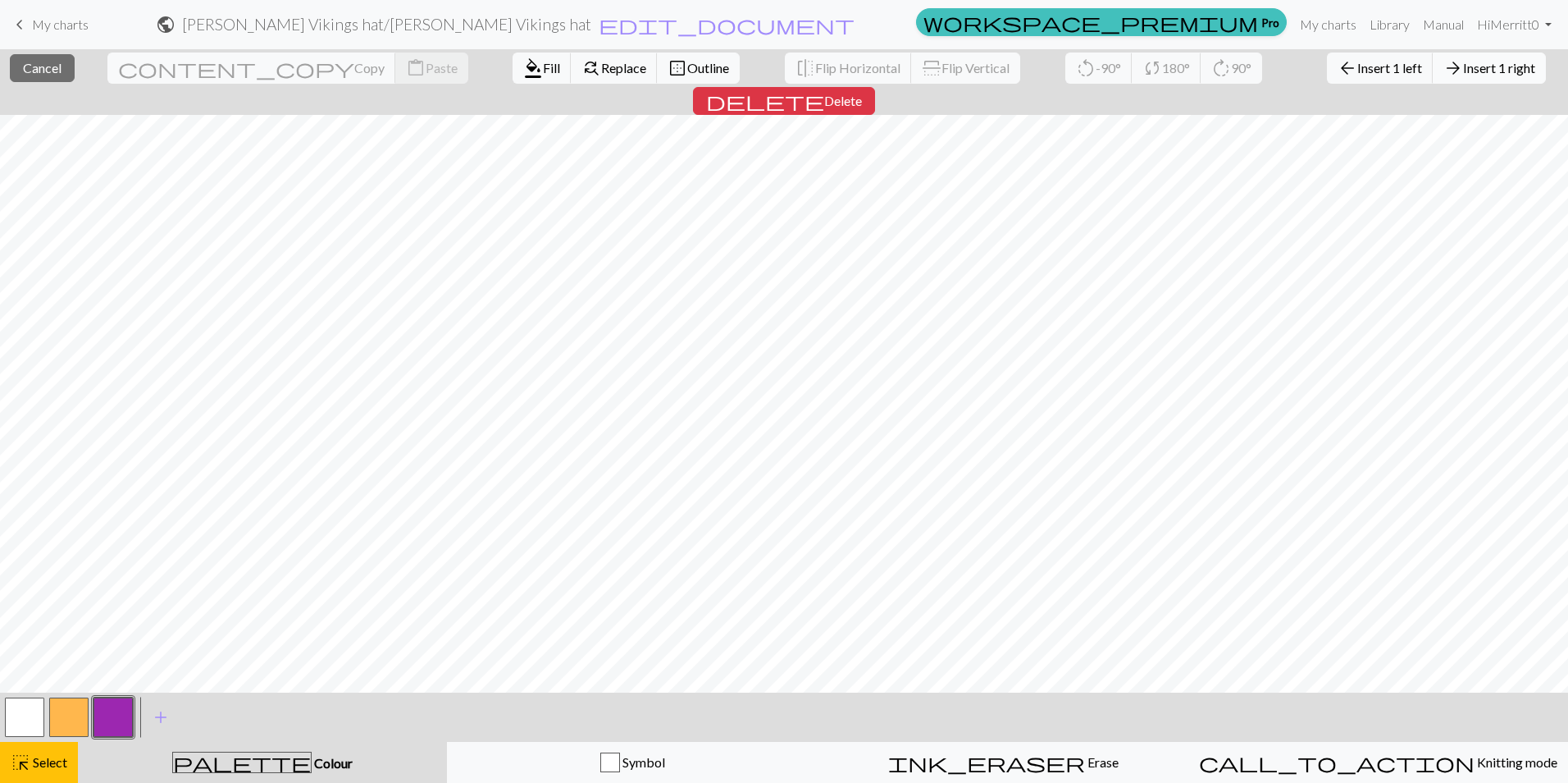
click at [1463, 68] on span "Insert 1 right" at bounding box center [1499, 68] width 72 height 16
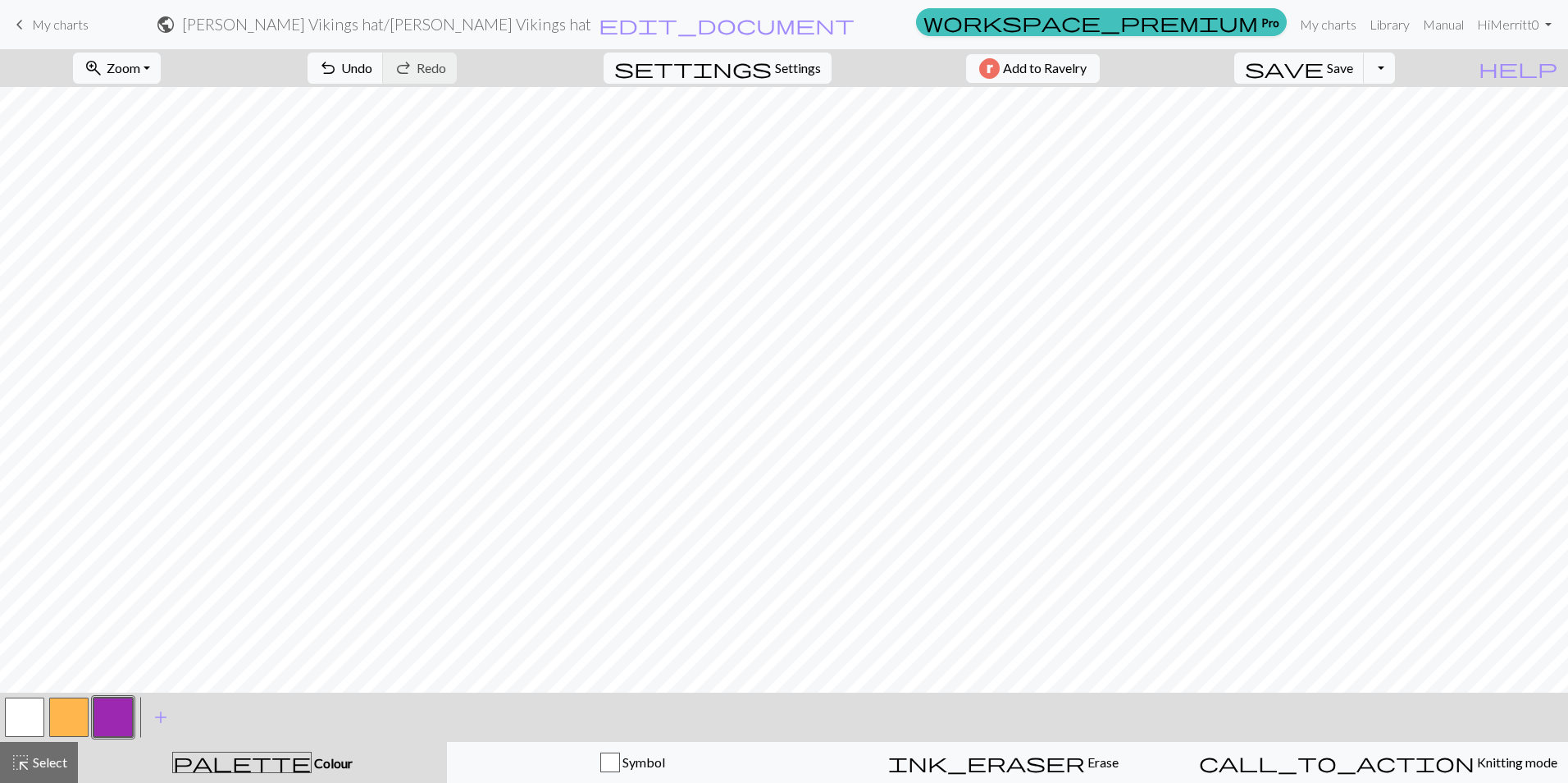
click at [72, 715] on button "button" at bounding box center [69, 716] width 40 height 40
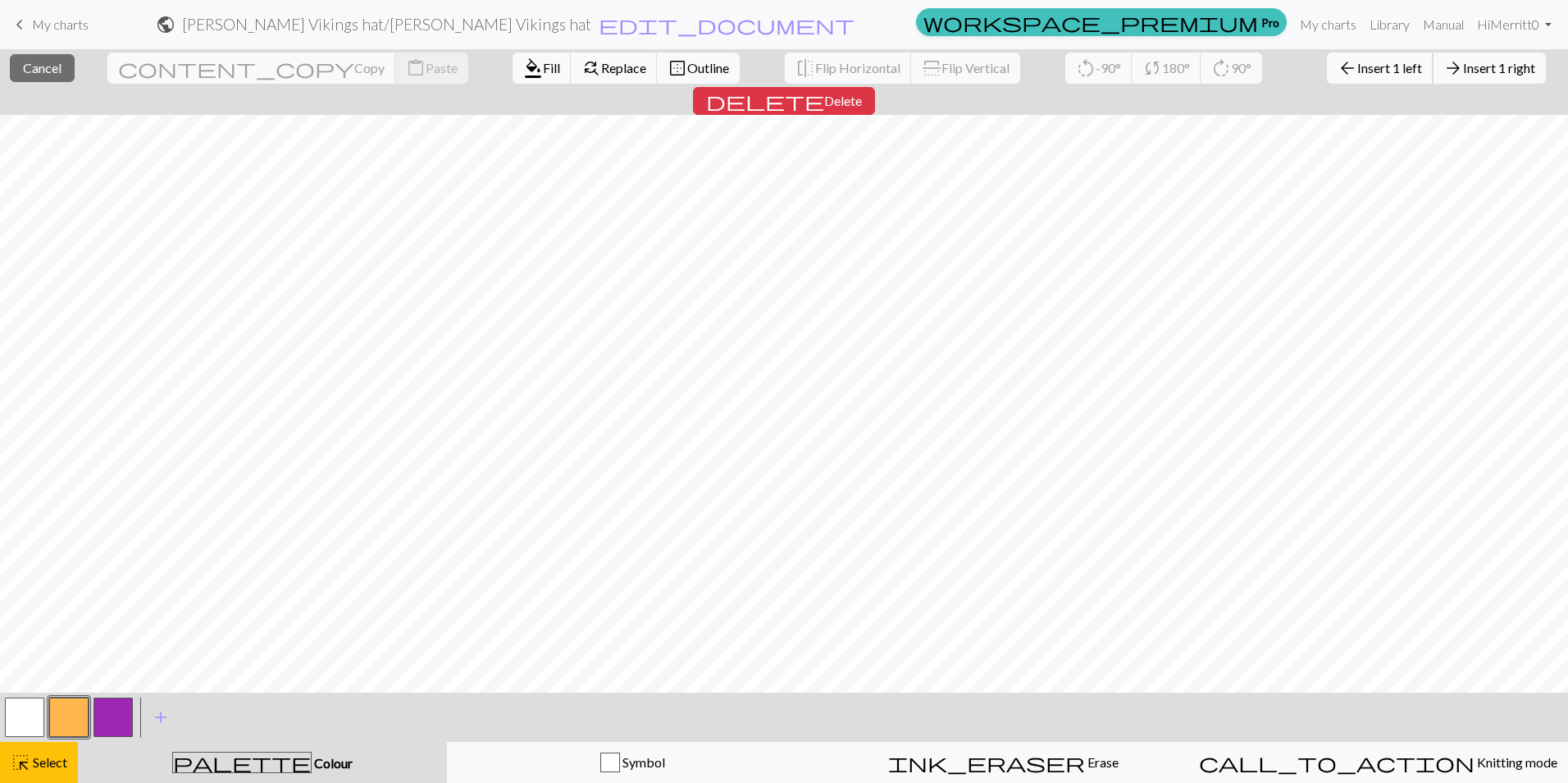
click at [1326, 77] on button "arrow_back Insert 1 left" at bounding box center [1379, 68] width 106 height 31
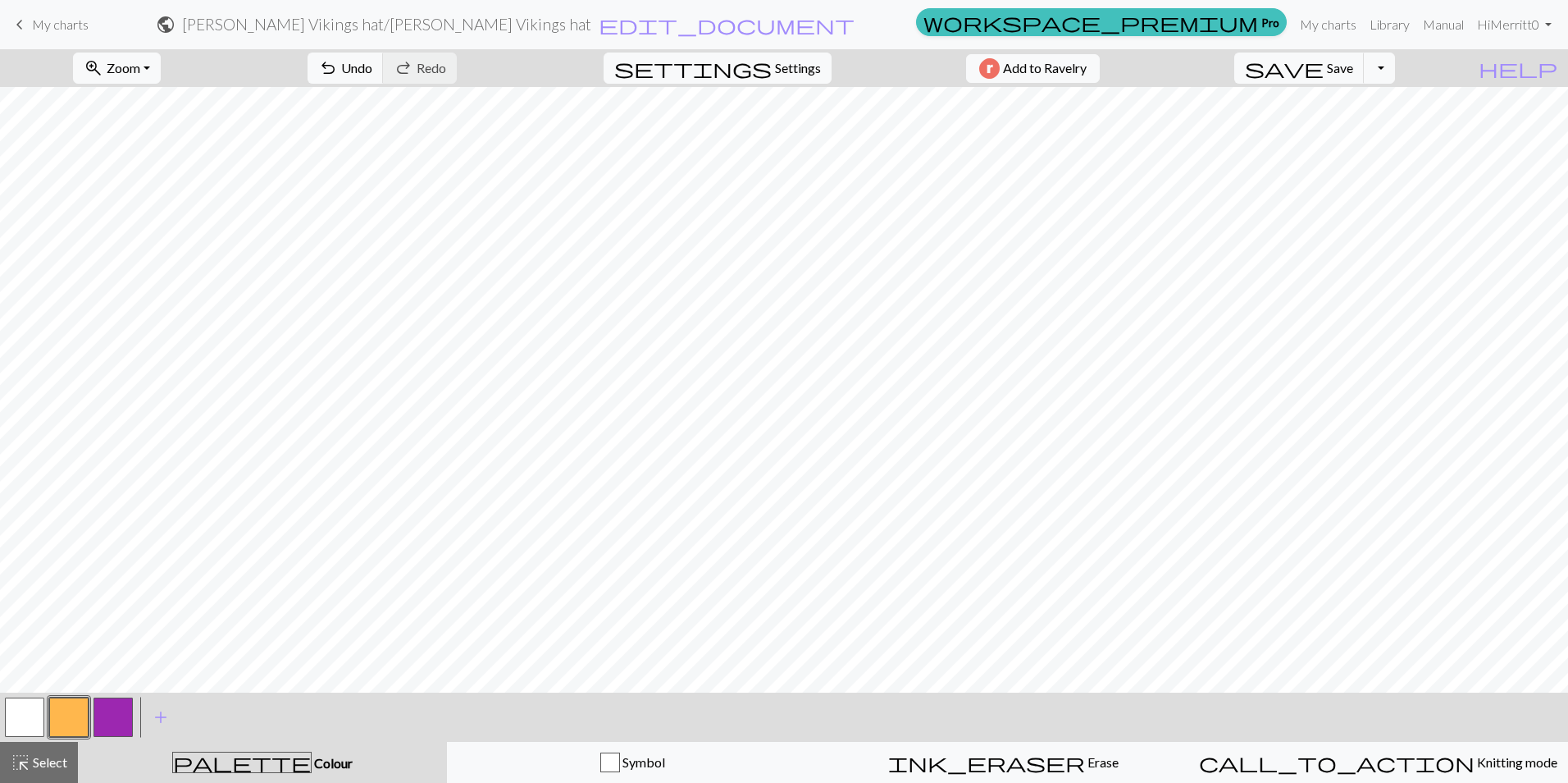
click at [129, 725] on button "button" at bounding box center [112, 716] width 40 height 40
click at [372, 70] on span "Undo" at bounding box center [356, 68] width 31 height 16
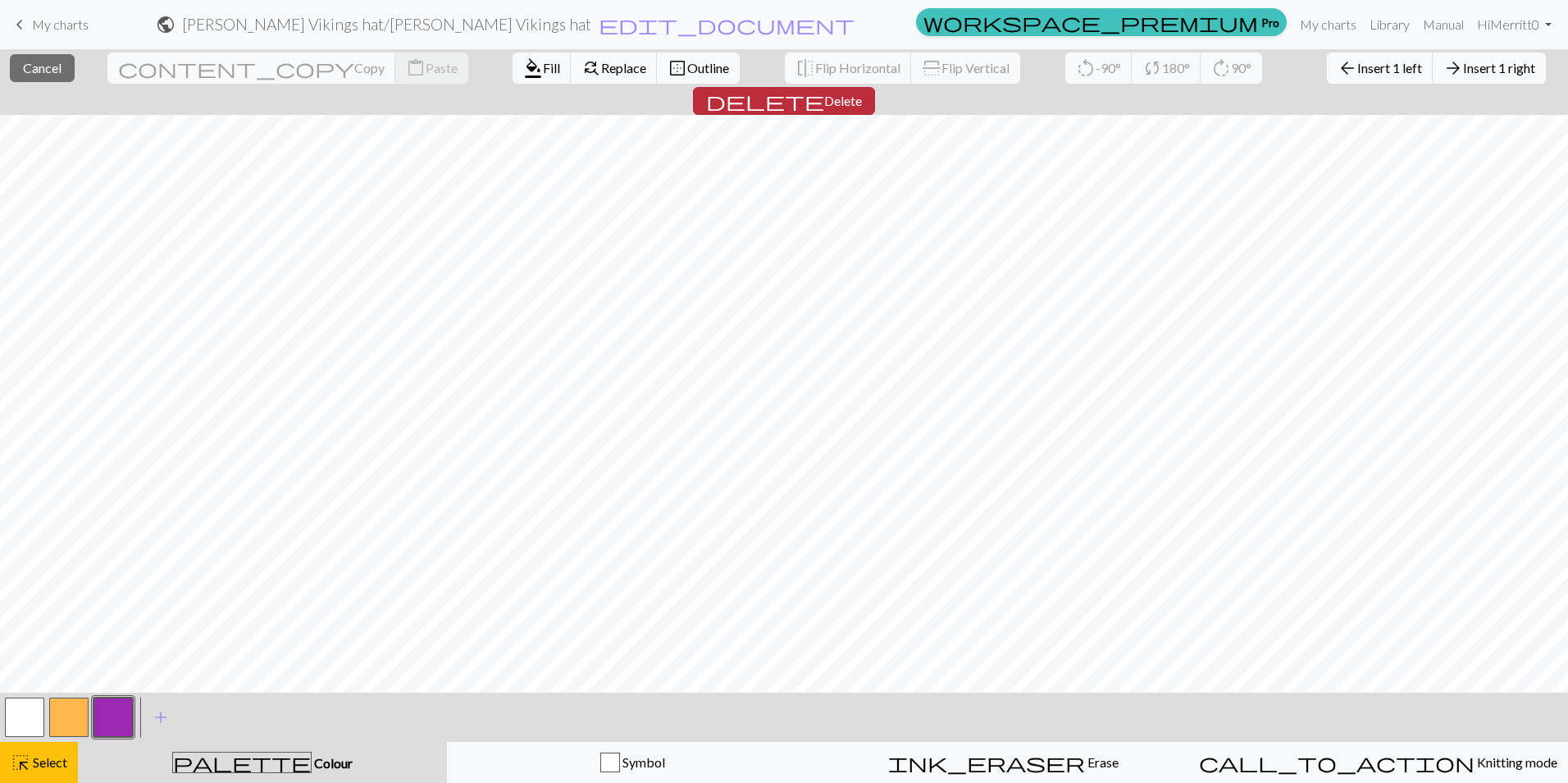
click at [862, 92] on span "Delete" at bounding box center [842, 100] width 38 height 16
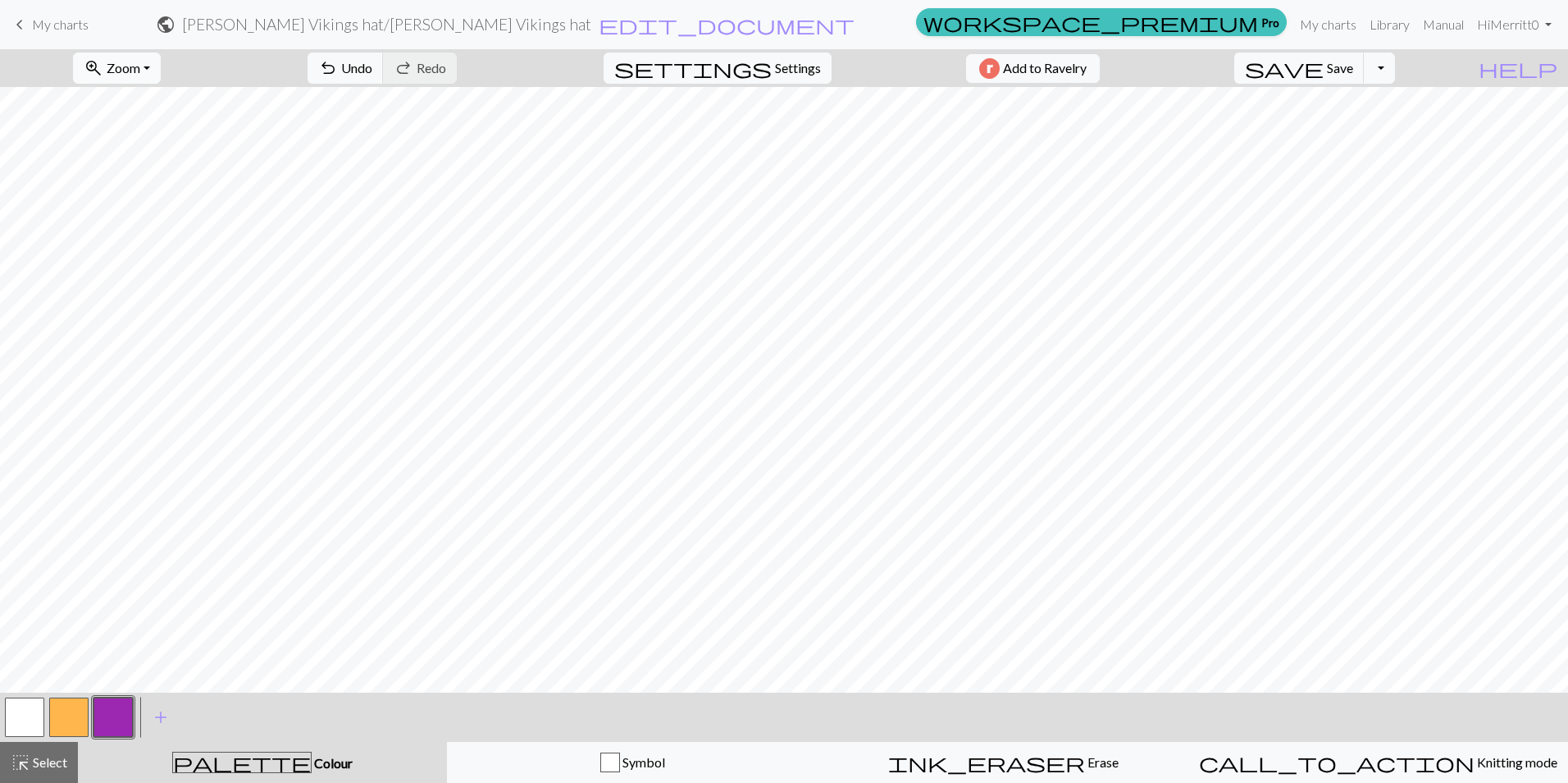
click at [125, 54] on button "zoom_in Zoom Zoom" at bounding box center [117, 68] width 88 height 31
click at [153, 134] on button "Fit width" at bounding box center [138, 130] width 129 height 26
click at [28, 704] on button "button" at bounding box center [25, 716] width 40 height 40
click at [124, 718] on button "button" at bounding box center [112, 716] width 40 height 40
click at [125, 714] on button "button" at bounding box center [112, 716] width 40 height 40
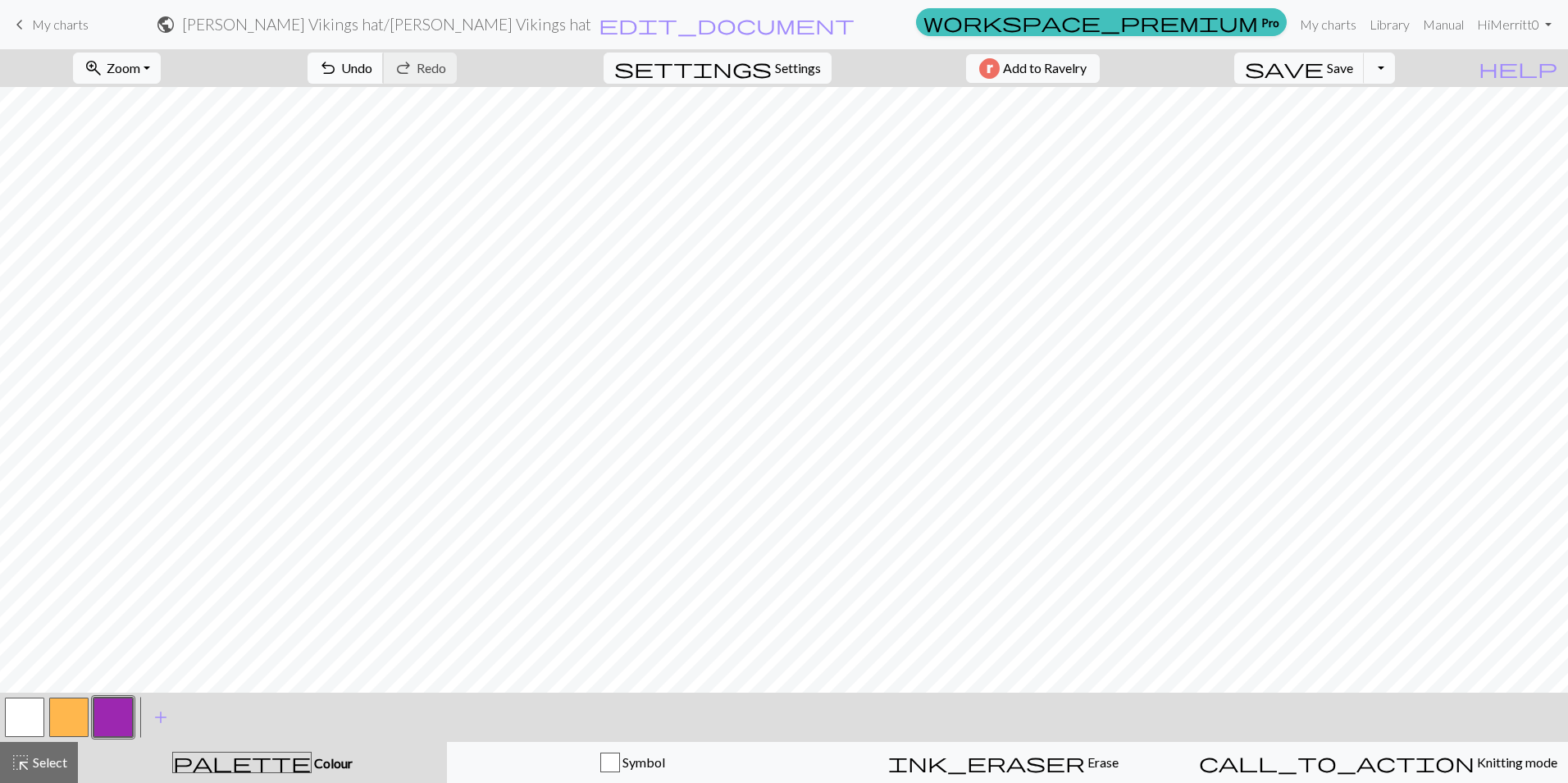
click at [384, 77] on button "undo Undo Undo" at bounding box center [345, 68] width 76 height 31
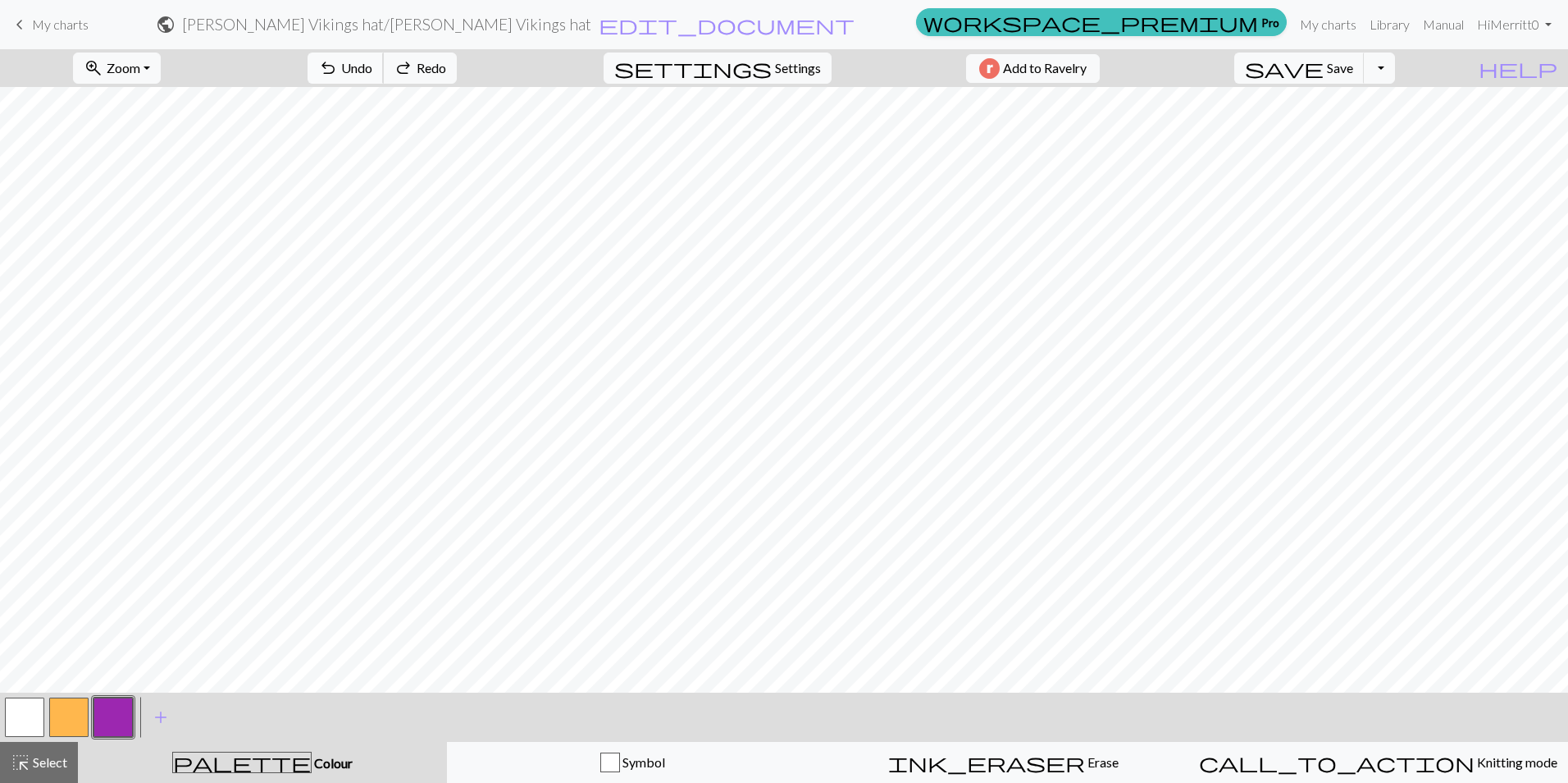
click at [384, 77] on button "undo Undo Undo" at bounding box center [345, 68] width 76 height 31
click at [25, 712] on button "button" at bounding box center [25, 716] width 40 height 40
click at [119, 731] on button "button" at bounding box center [112, 716] width 40 height 40
drag, startPoint x: 23, startPoint y: 707, endPoint x: 118, endPoint y: 695, distance: 95.8
click at [24, 706] on button "button" at bounding box center [25, 716] width 40 height 40
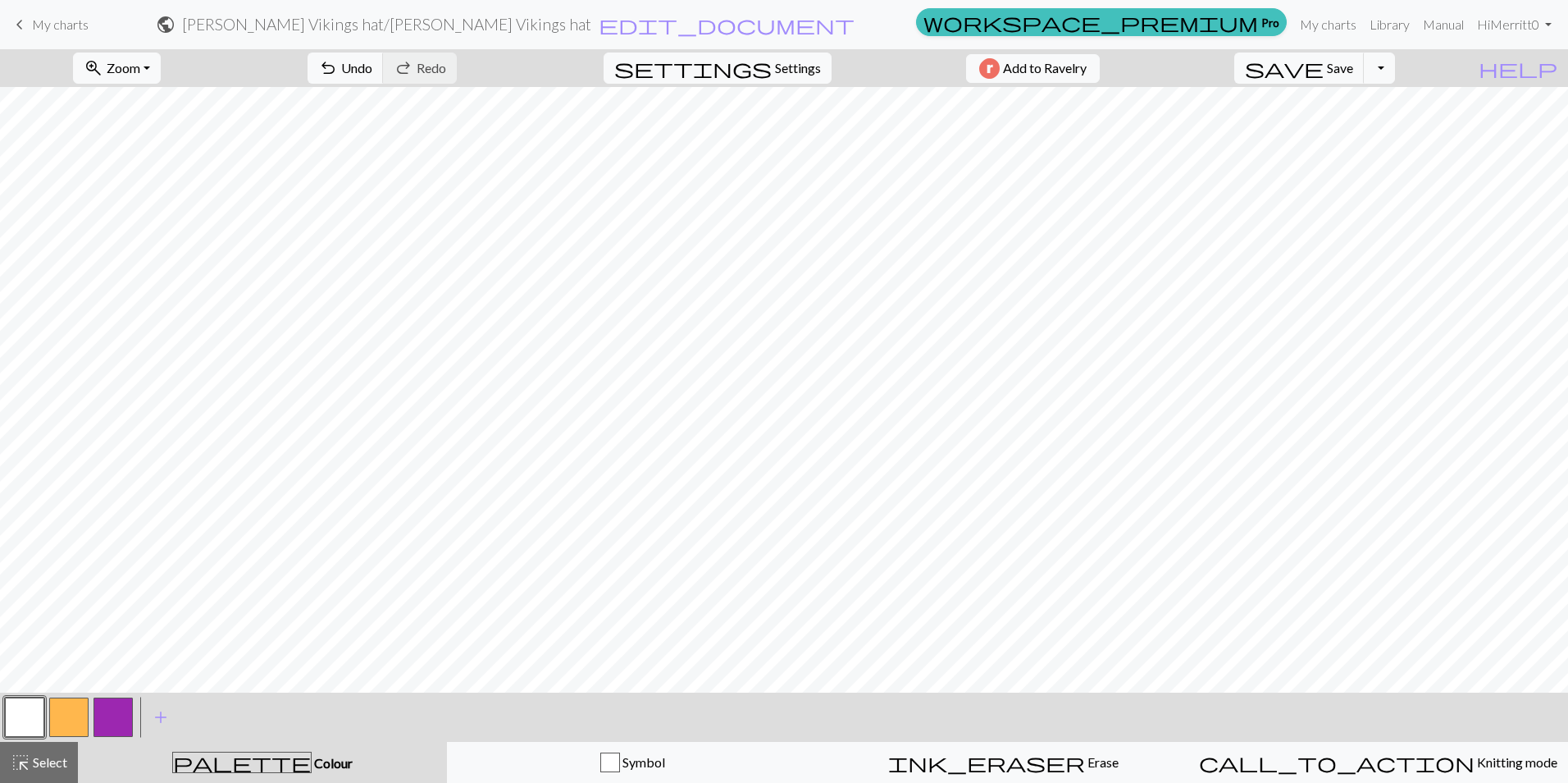
click at [119, 721] on button "button" at bounding box center [112, 716] width 40 height 40
click at [372, 64] on span "Undo" at bounding box center [356, 68] width 31 height 16
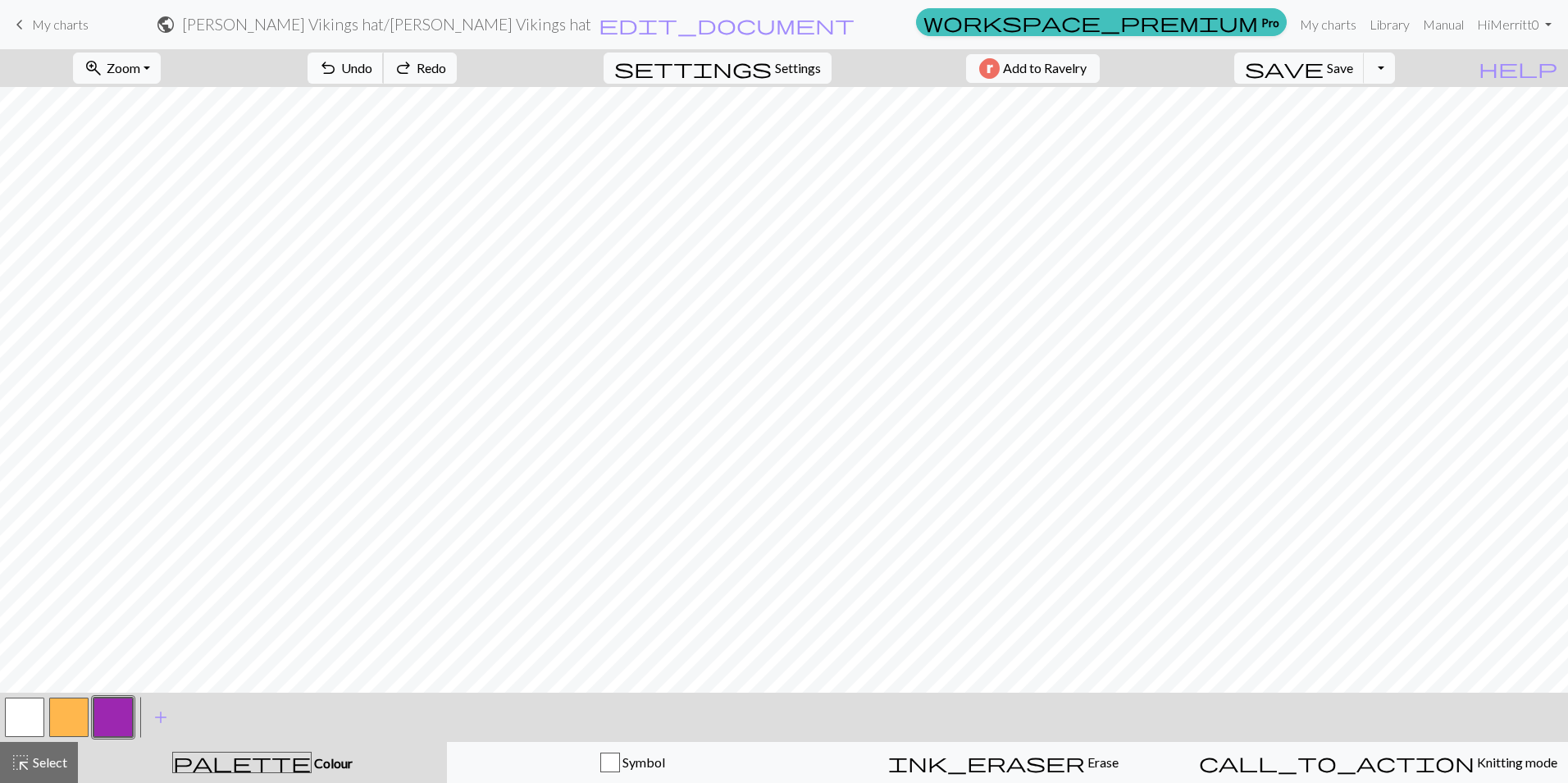
click at [372, 64] on span "Undo" at bounding box center [356, 68] width 31 height 16
click at [1324, 68] on span "save" at bounding box center [1284, 68] width 79 height 23
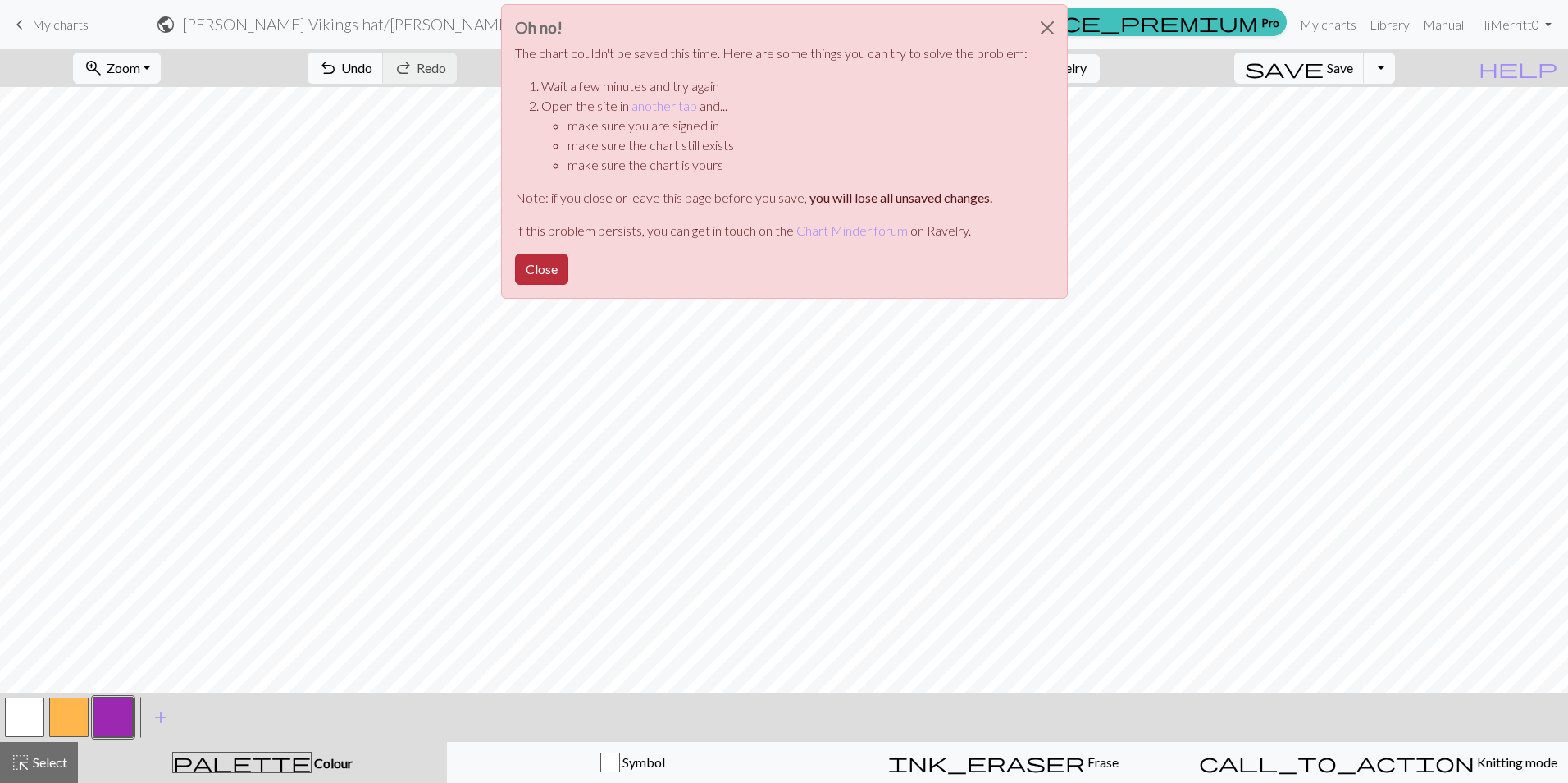
click at [543, 265] on button "Close" at bounding box center [541, 268] width 54 height 31
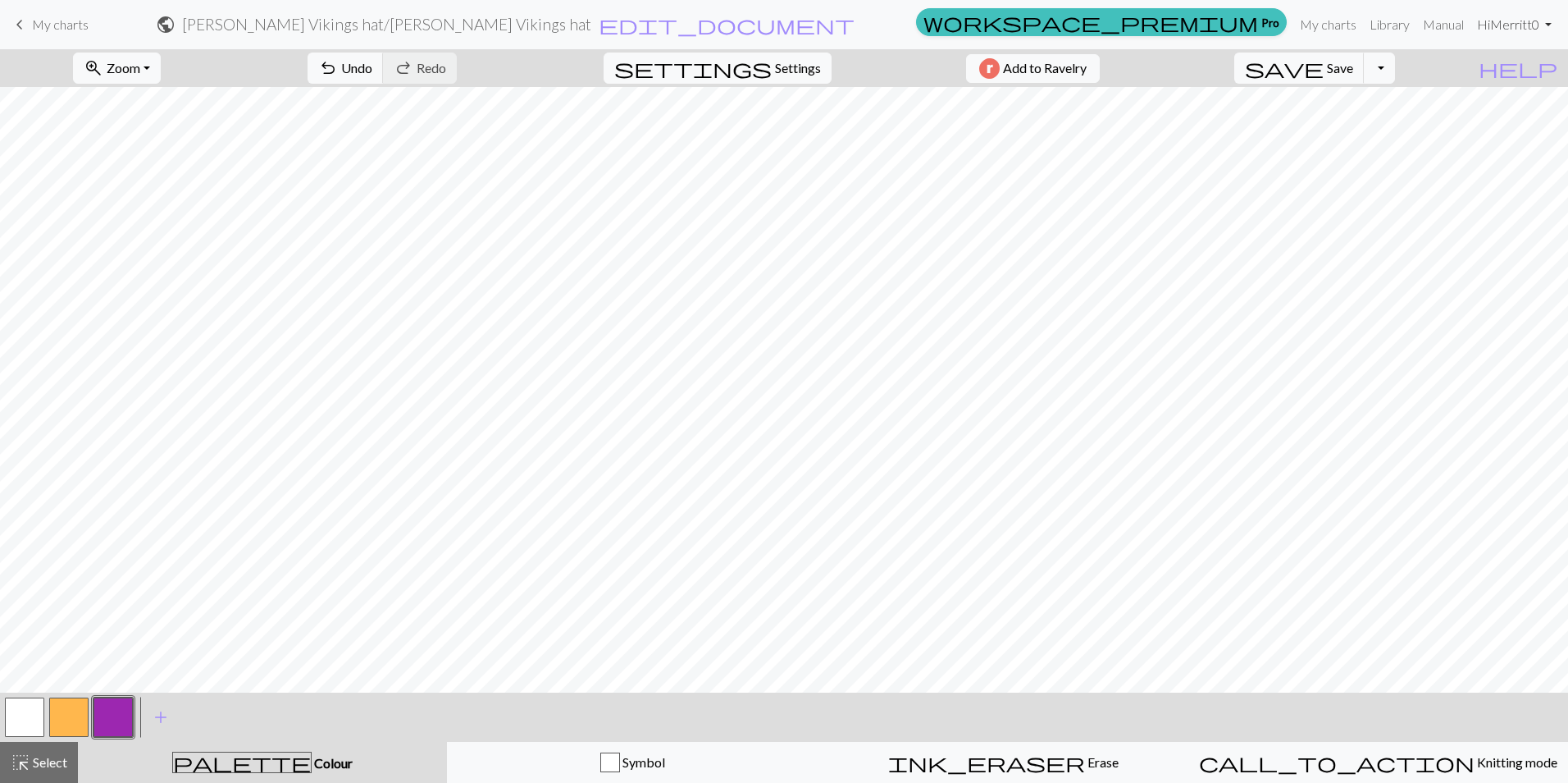
click at [1507, 30] on link "Hi Merritt0" at bounding box center [1514, 24] width 88 height 33
click at [1353, 74] on span "Save" at bounding box center [1340, 68] width 26 height 16
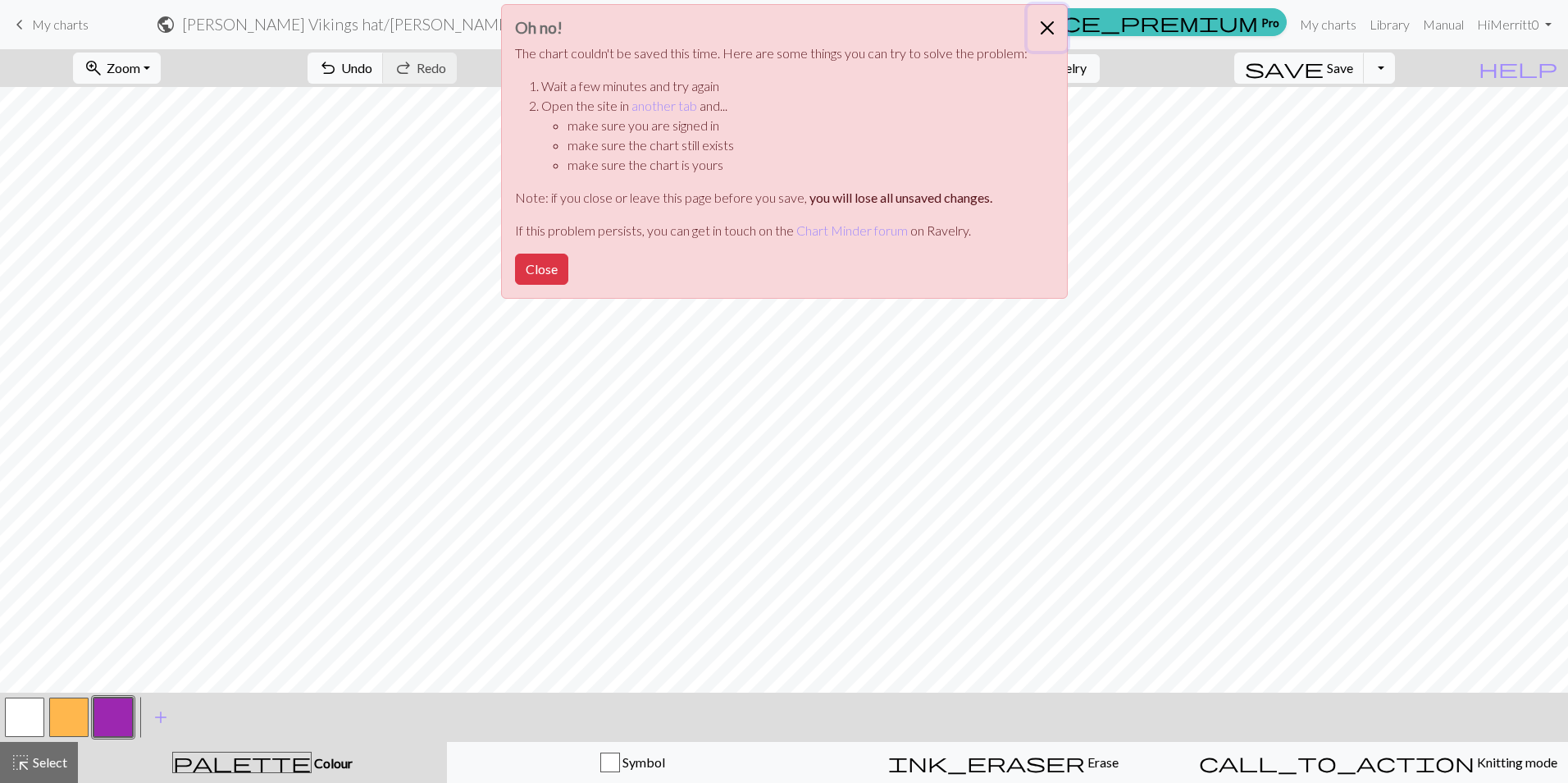
click at [1055, 26] on button "Close" at bounding box center [1047, 28] width 40 height 46
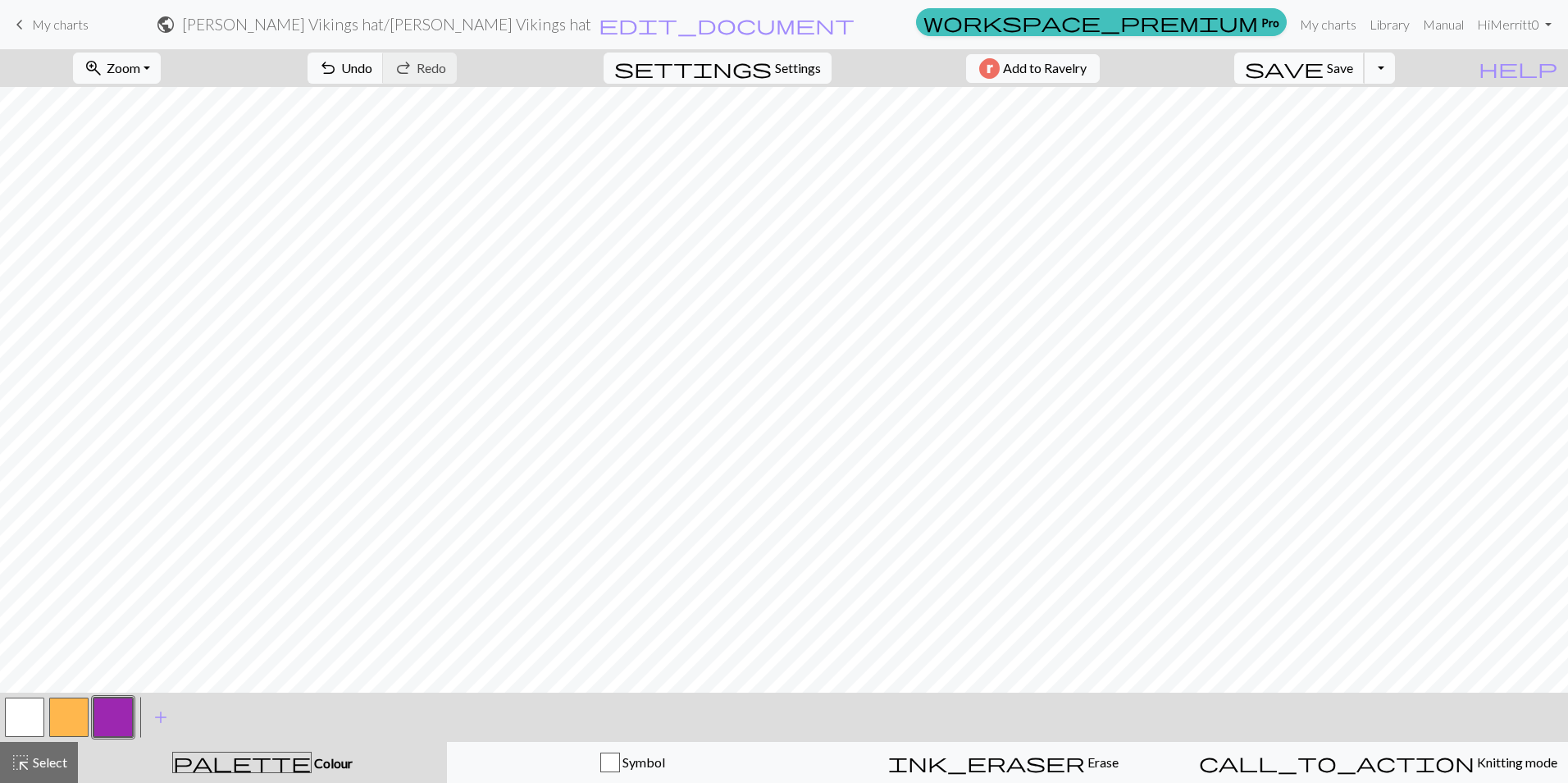
click at [1324, 63] on span "save" at bounding box center [1284, 68] width 79 height 23
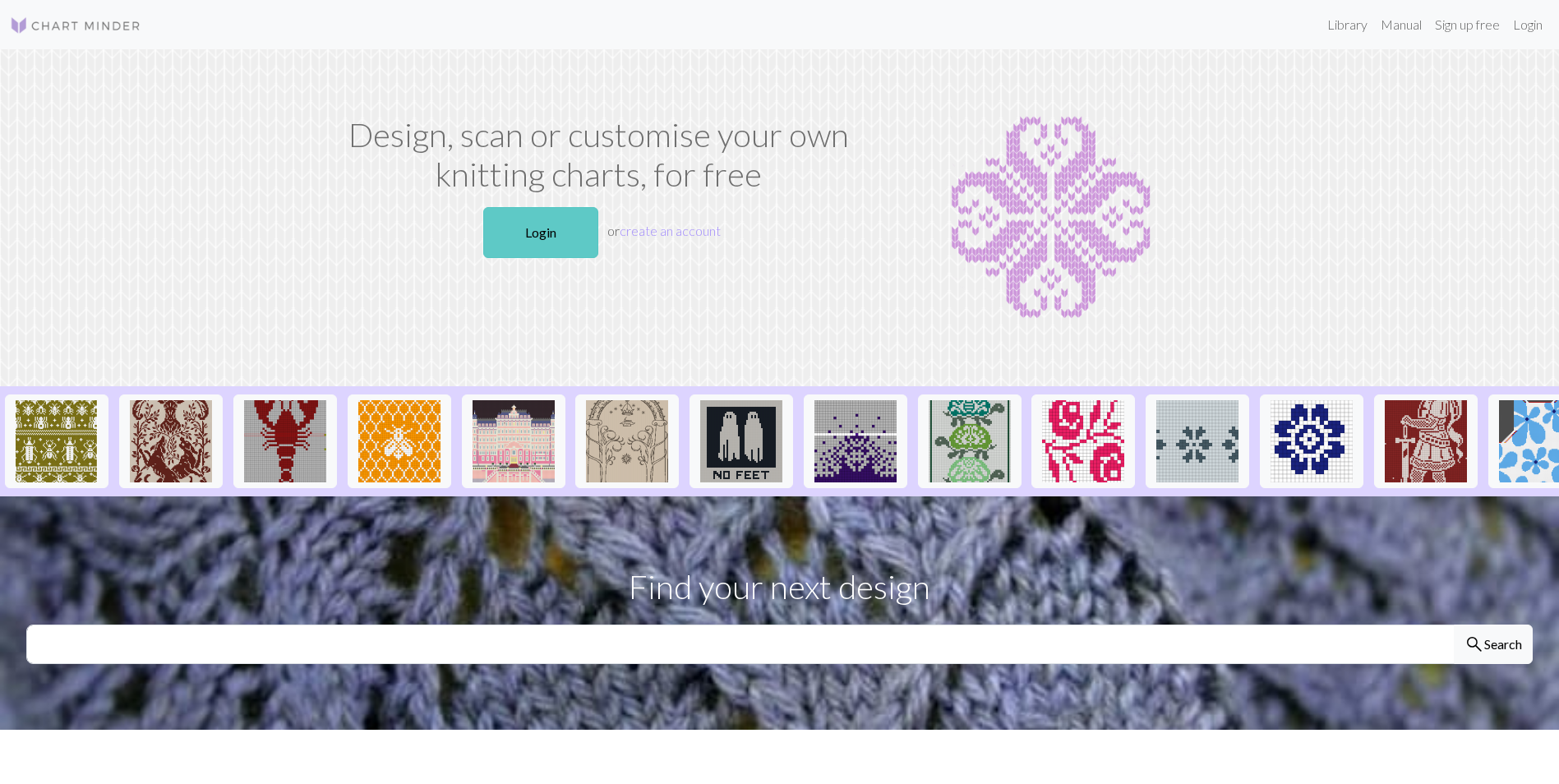
click at [575, 228] on link "Login" at bounding box center [541, 232] width 115 height 51
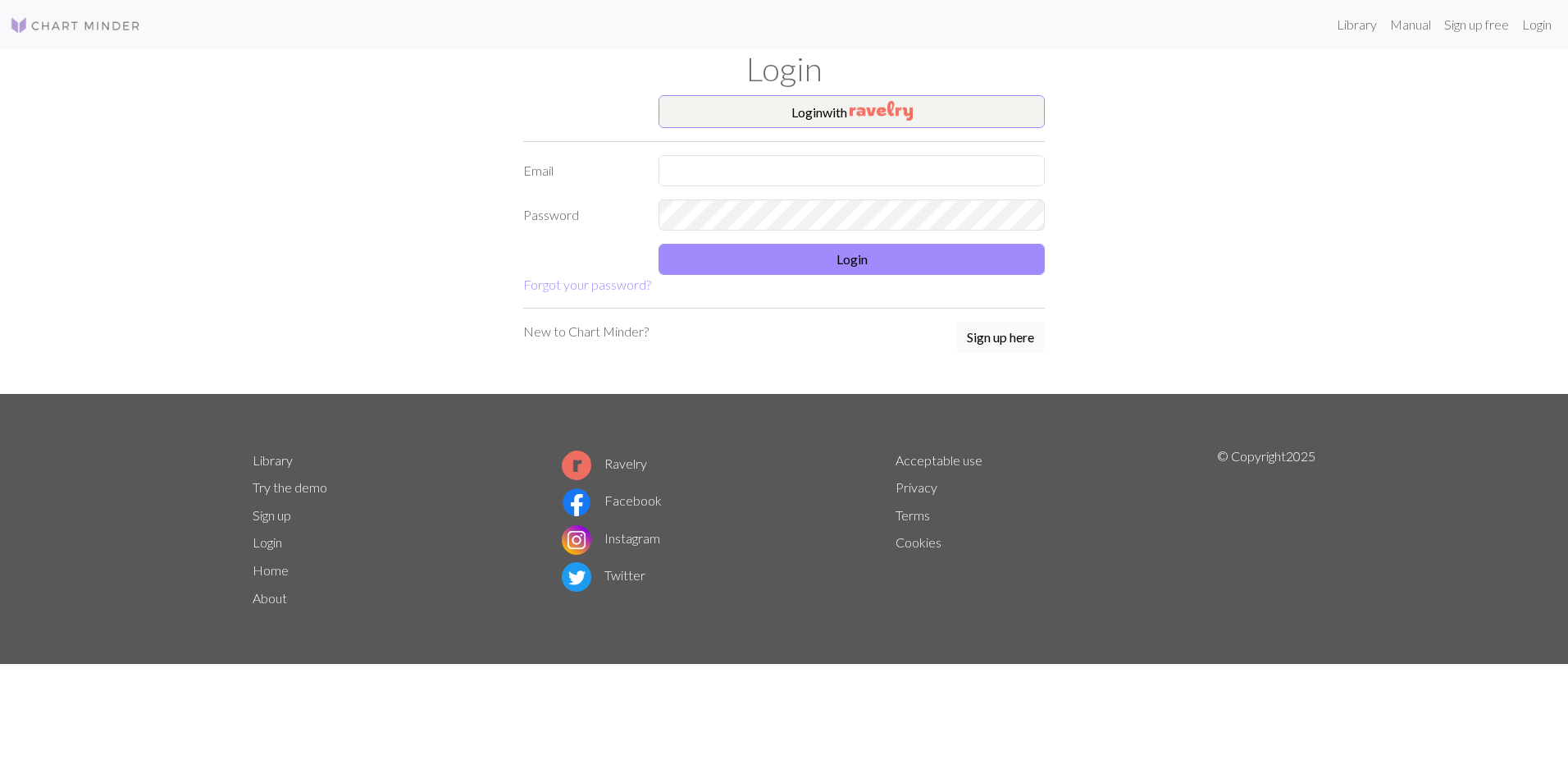
click at [943, 128] on form "Login with Email Password Login Forgot your password?" at bounding box center [784, 194] width 522 height 199
click at [932, 117] on button "Login with" at bounding box center [852, 111] width 387 height 33
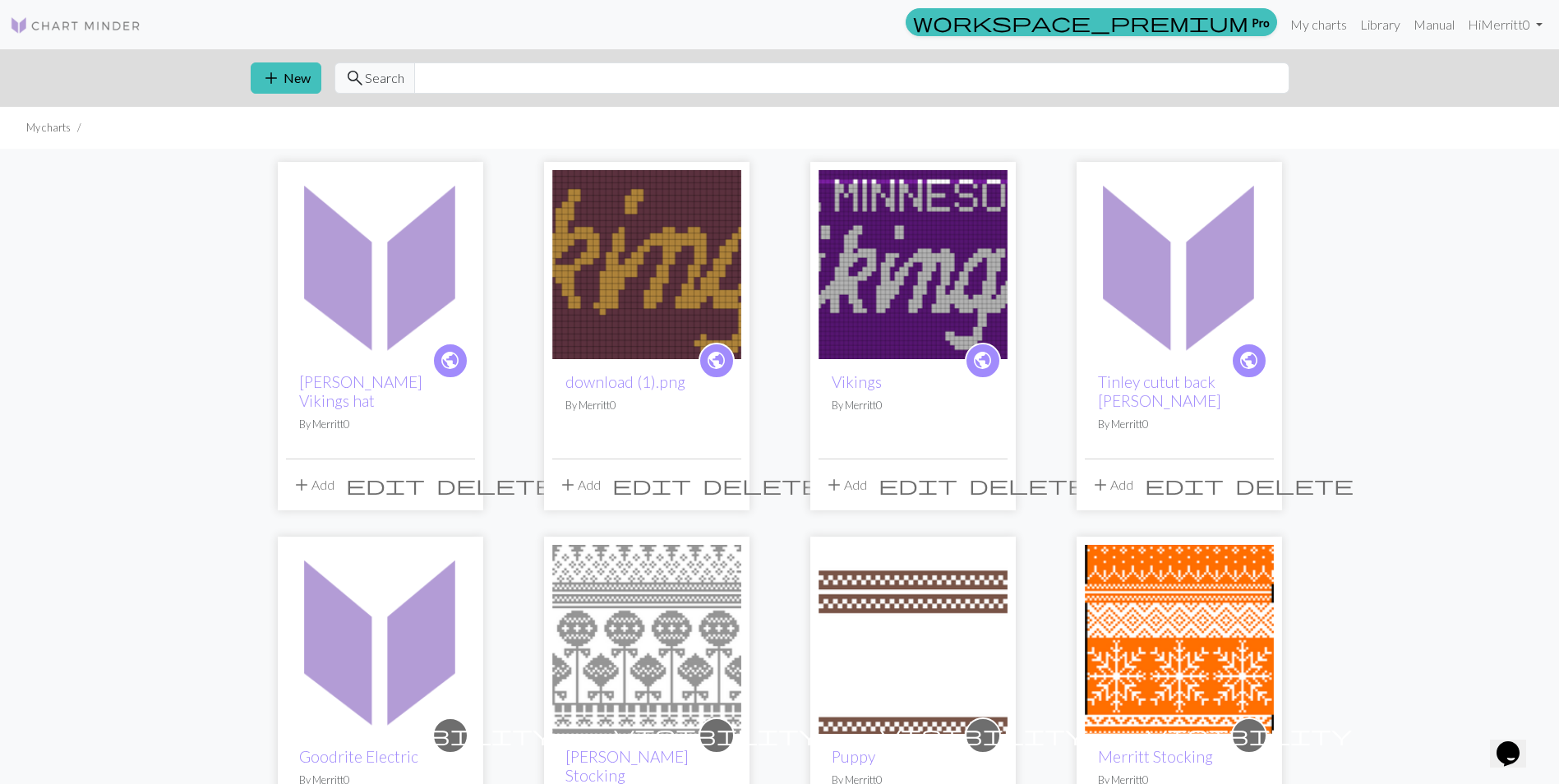
click at [441, 246] on img at bounding box center [380, 264] width 189 height 189
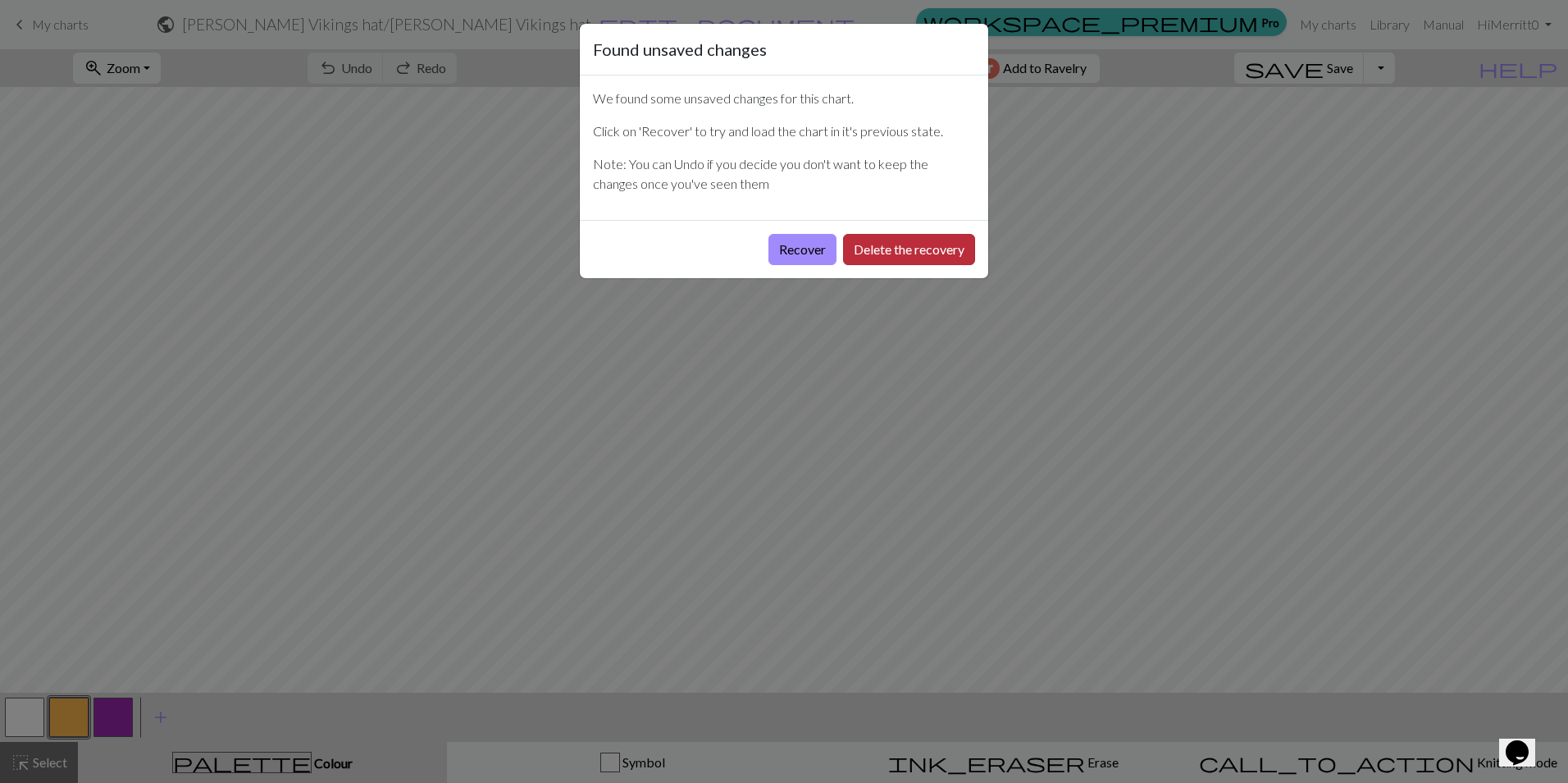
click at [892, 250] on button "Delete the recovery" at bounding box center [909, 249] width 132 height 31
